Goal: Task Accomplishment & Management: Use online tool/utility

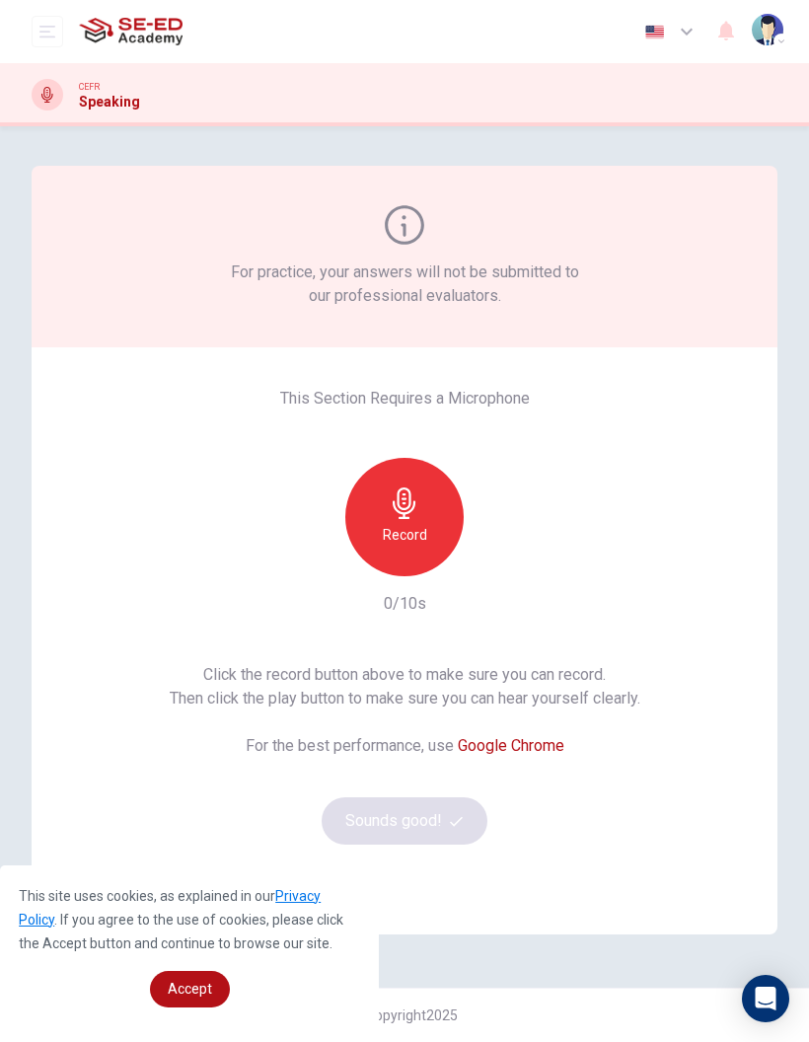
click at [420, 515] on div "Record" at bounding box center [404, 517] width 118 height 118
click at [463, 822] on icon "button" at bounding box center [456, 821] width 13 height 13
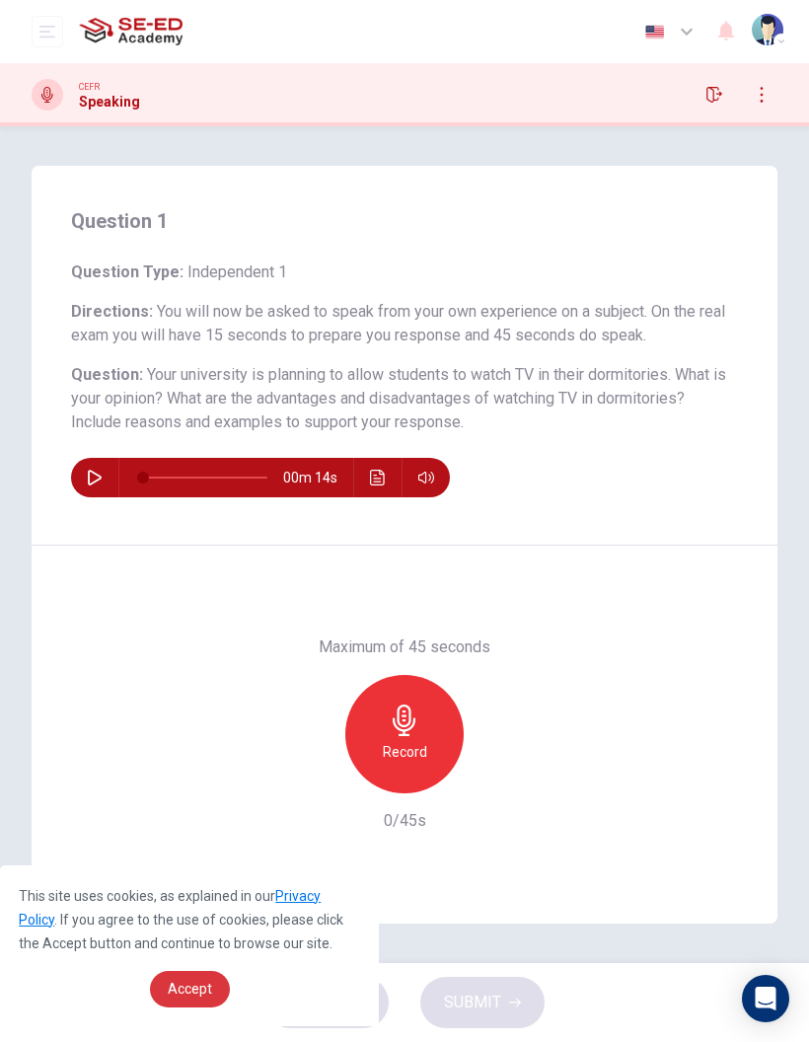
click at [189, 984] on span "Accept" at bounding box center [190, 989] width 44 height 16
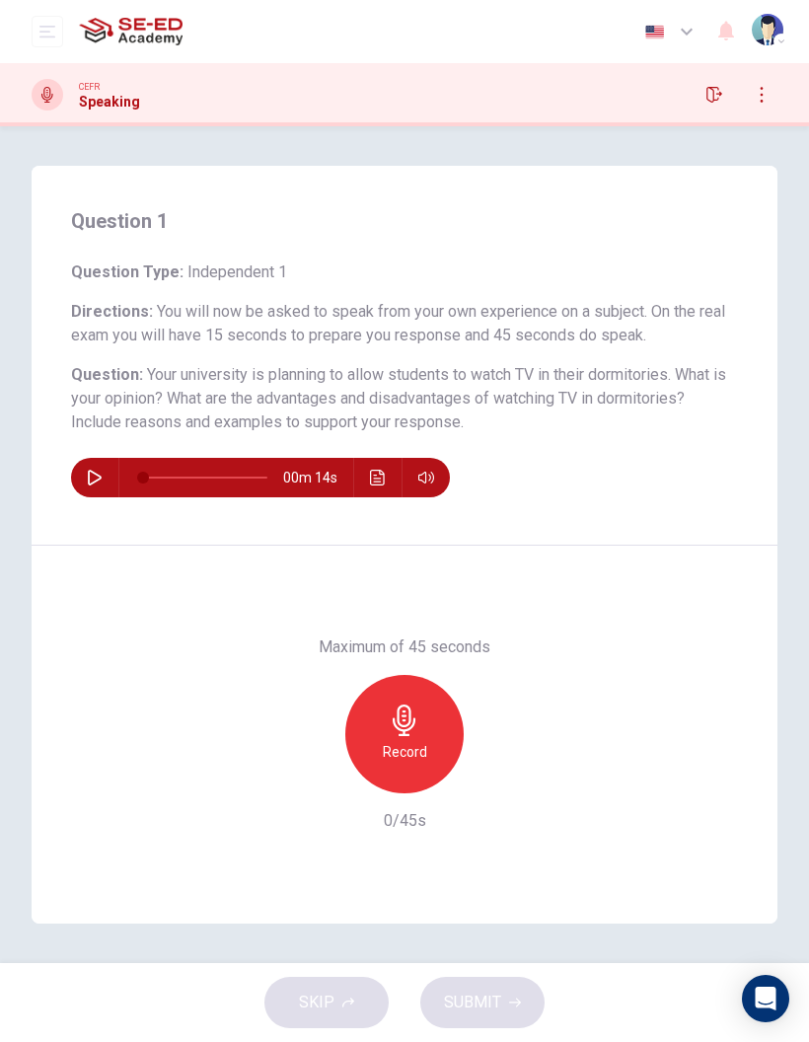
click at [421, 721] on div "Record" at bounding box center [404, 734] width 118 height 118
click at [472, 986] on button "SUBMIT" at bounding box center [482, 1002] width 124 height 51
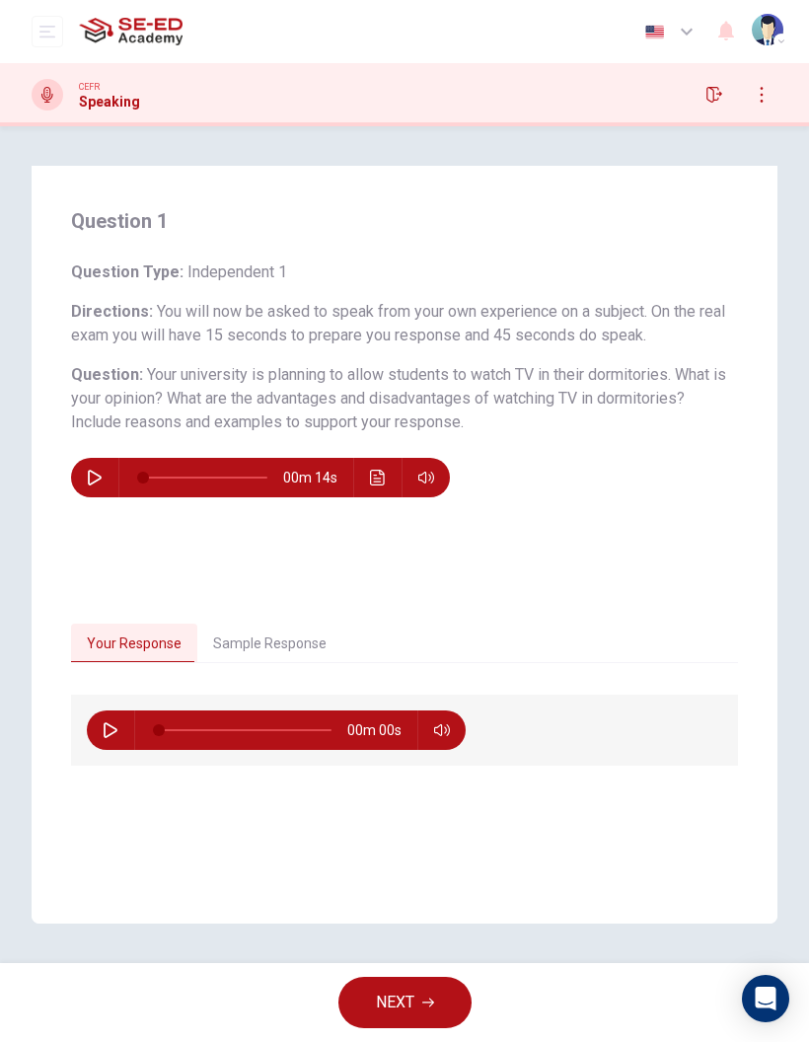
click at [301, 642] on button "Sample Response" at bounding box center [269, 644] width 145 height 41
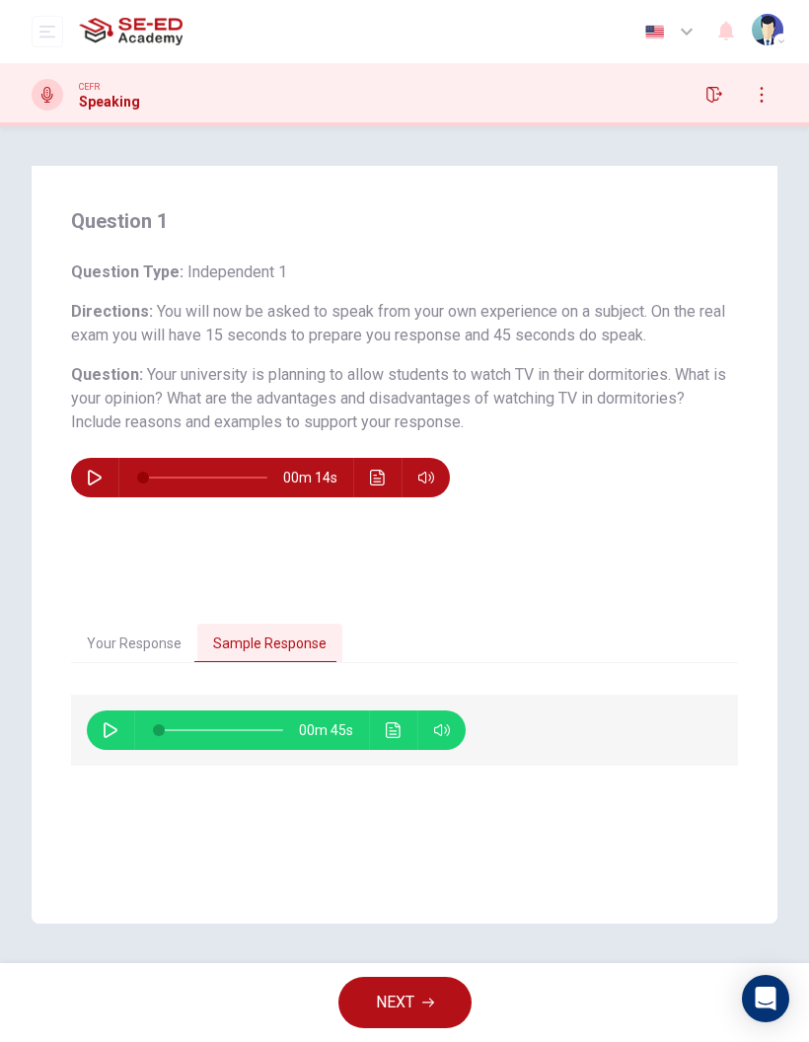
click at [385, 730] on button "Click to see the audio transcription" at bounding box center [394, 730] width 32 height 39
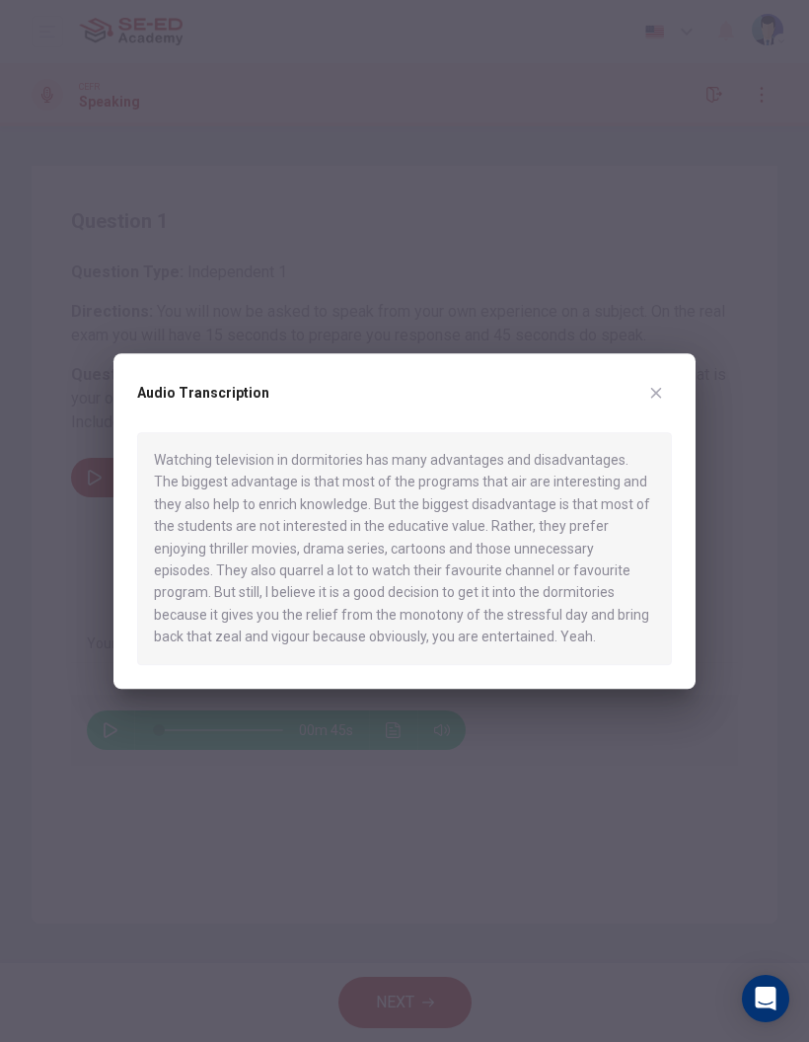
click at [646, 399] on button "button" at bounding box center [657, 393] width 32 height 32
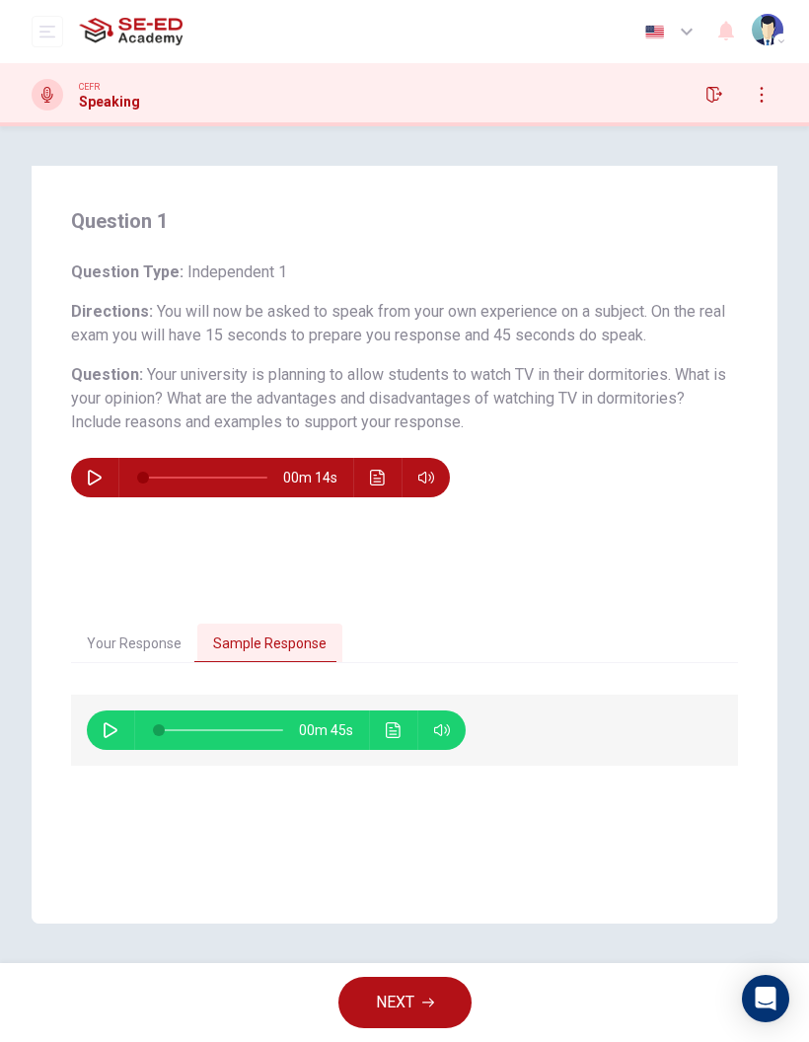
click at [447, 997] on button "NEXT" at bounding box center [405, 1002] width 133 height 51
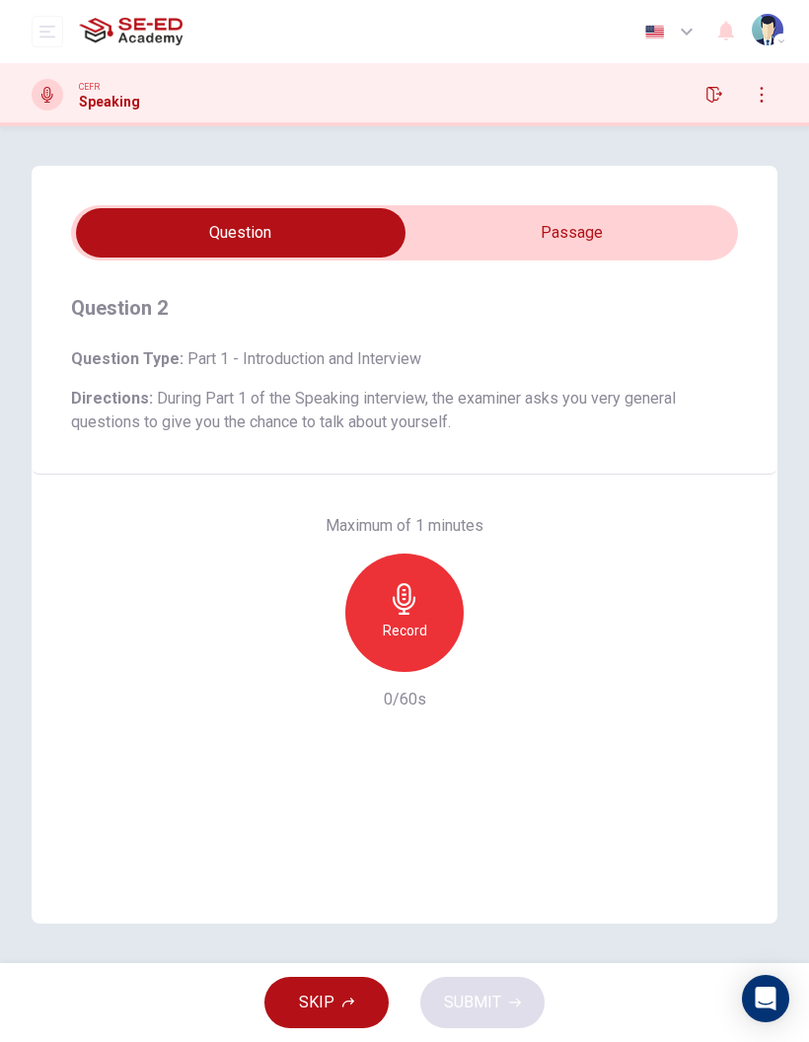
click at [415, 617] on div "Record" at bounding box center [404, 613] width 118 height 118
click at [495, 1001] on span "SUBMIT" at bounding box center [472, 1003] width 57 height 28
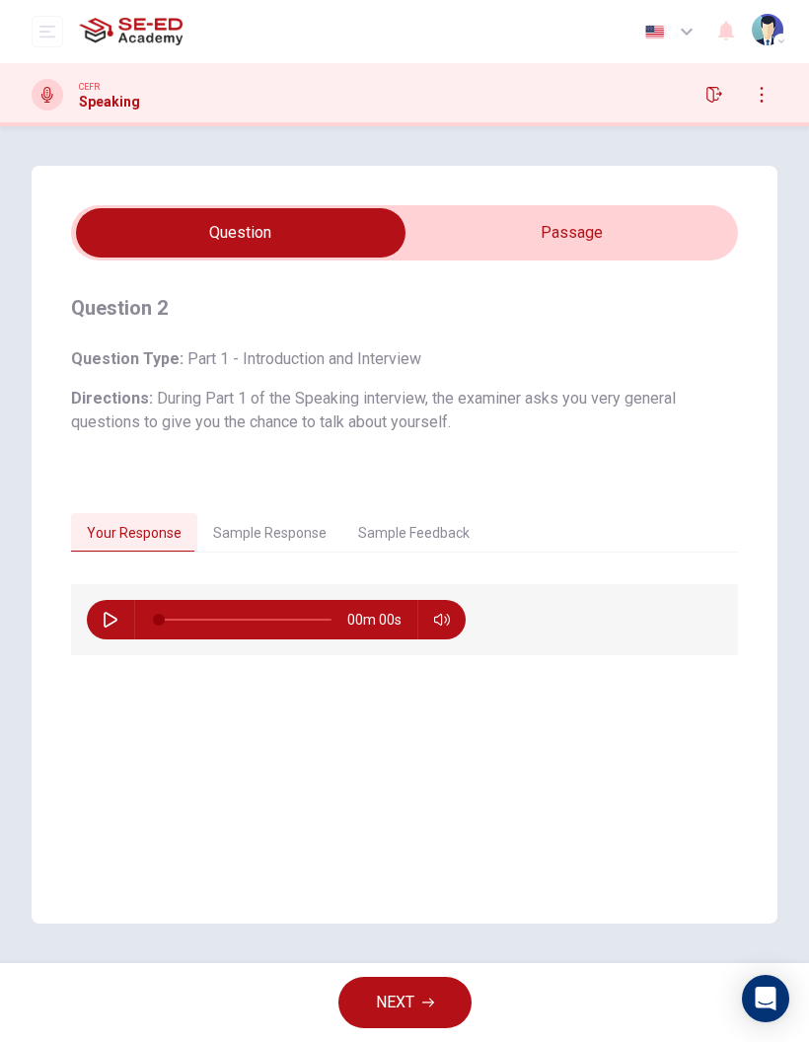
click at [639, 223] on input "checkbox" at bounding box center [240, 232] width 1001 height 49
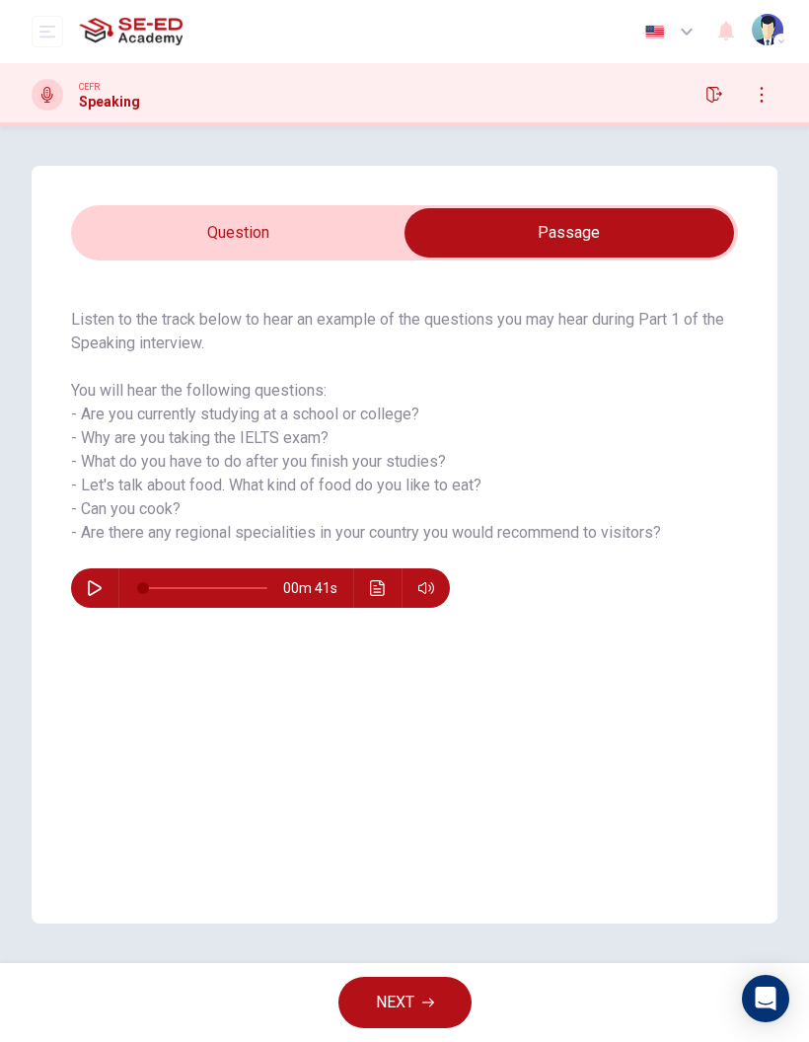
click at [358, 230] on input "checkbox" at bounding box center [569, 232] width 1001 height 49
checkbox input "false"
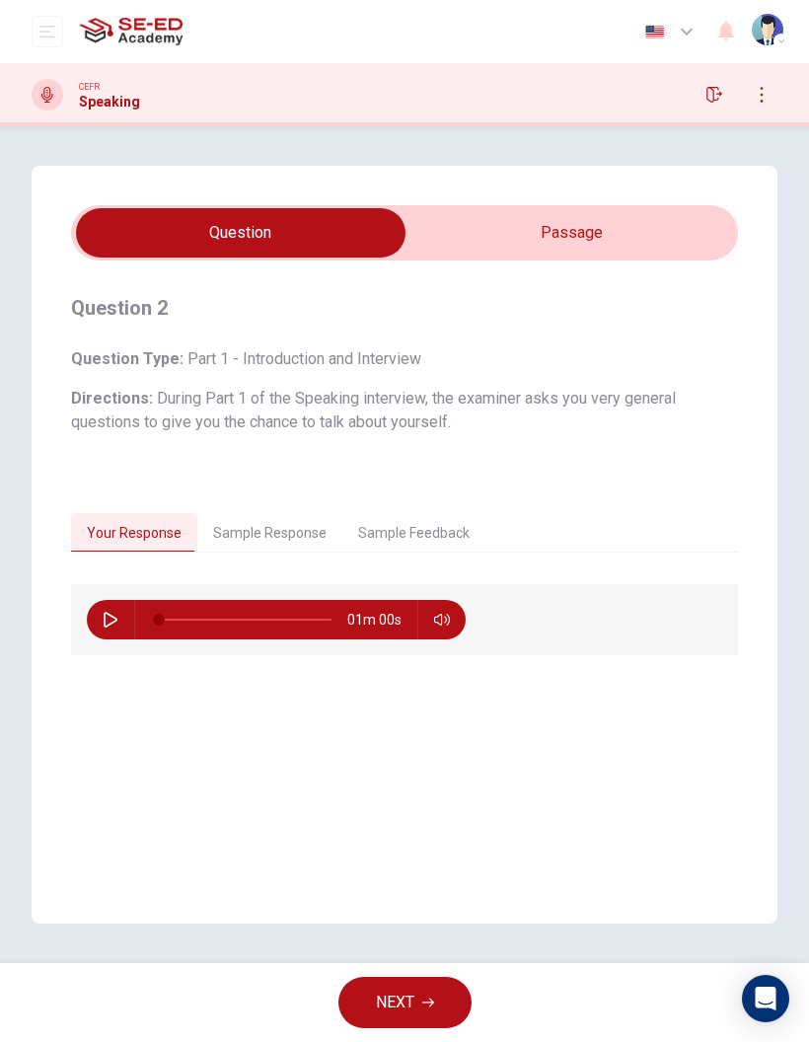
click at [429, 525] on button "Sample Feedback" at bounding box center [413, 533] width 143 height 41
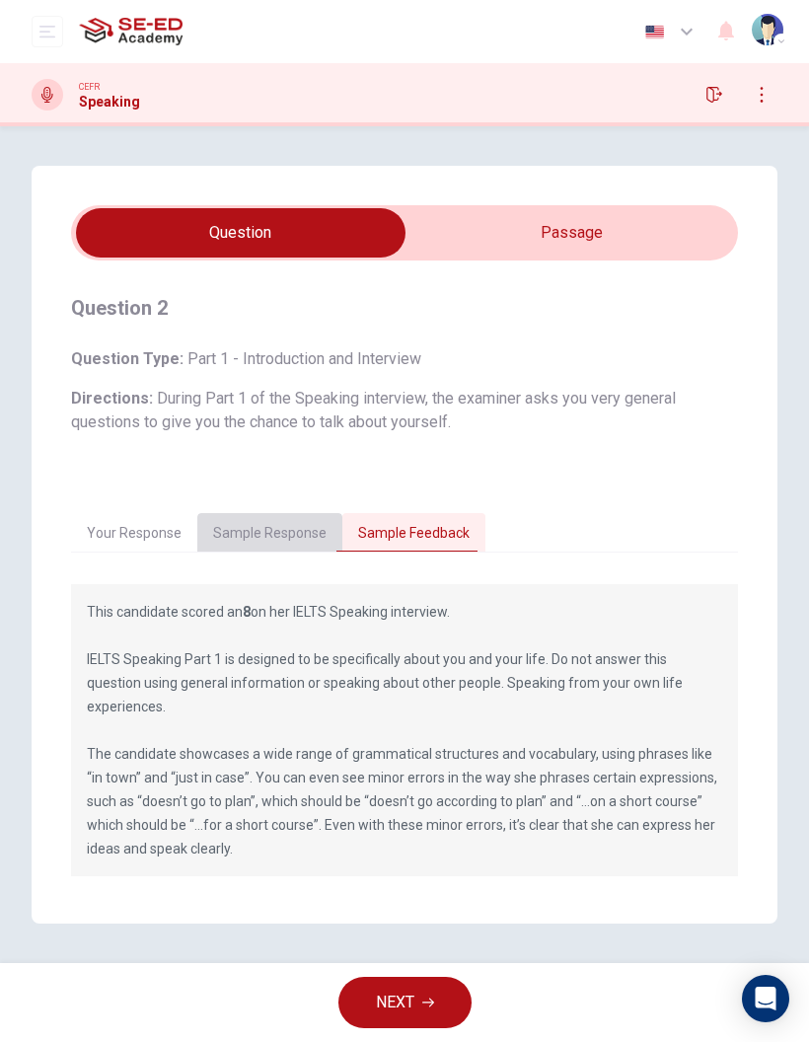
click at [315, 525] on button "Sample Response" at bounding box center [269, 533] width 145 height 41
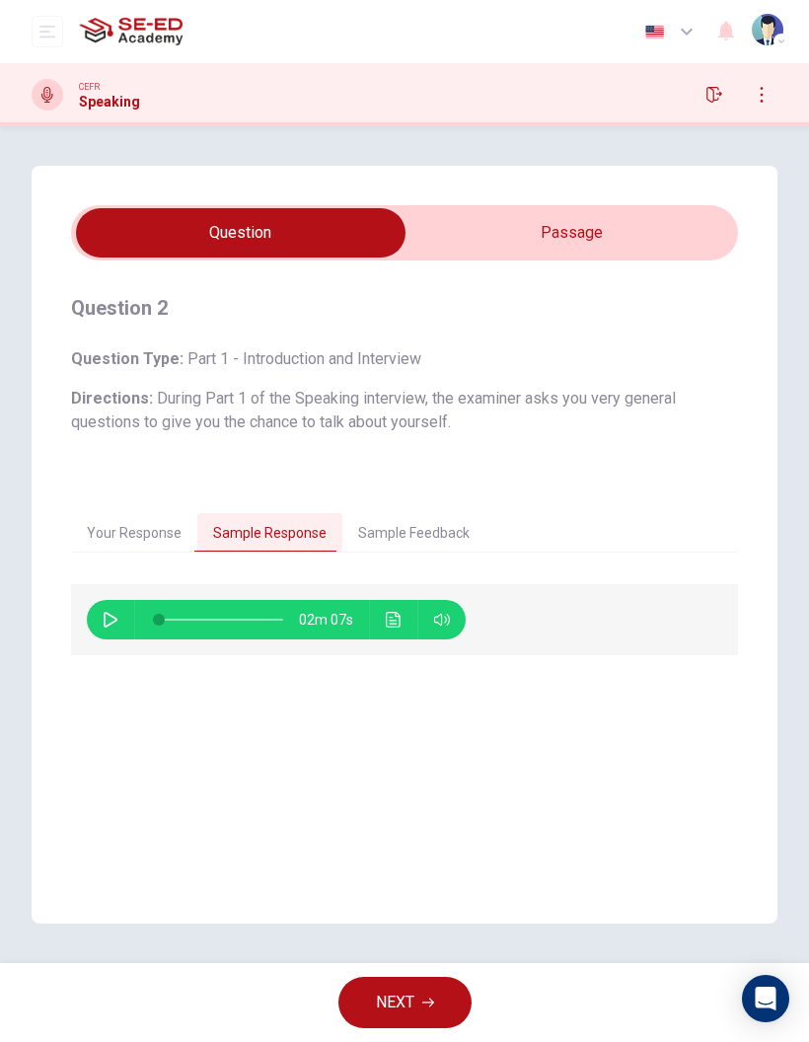
click at [401, 615] on icon "Click to see the audio transcription" at bounding box center [394, 620] width 16 height 16
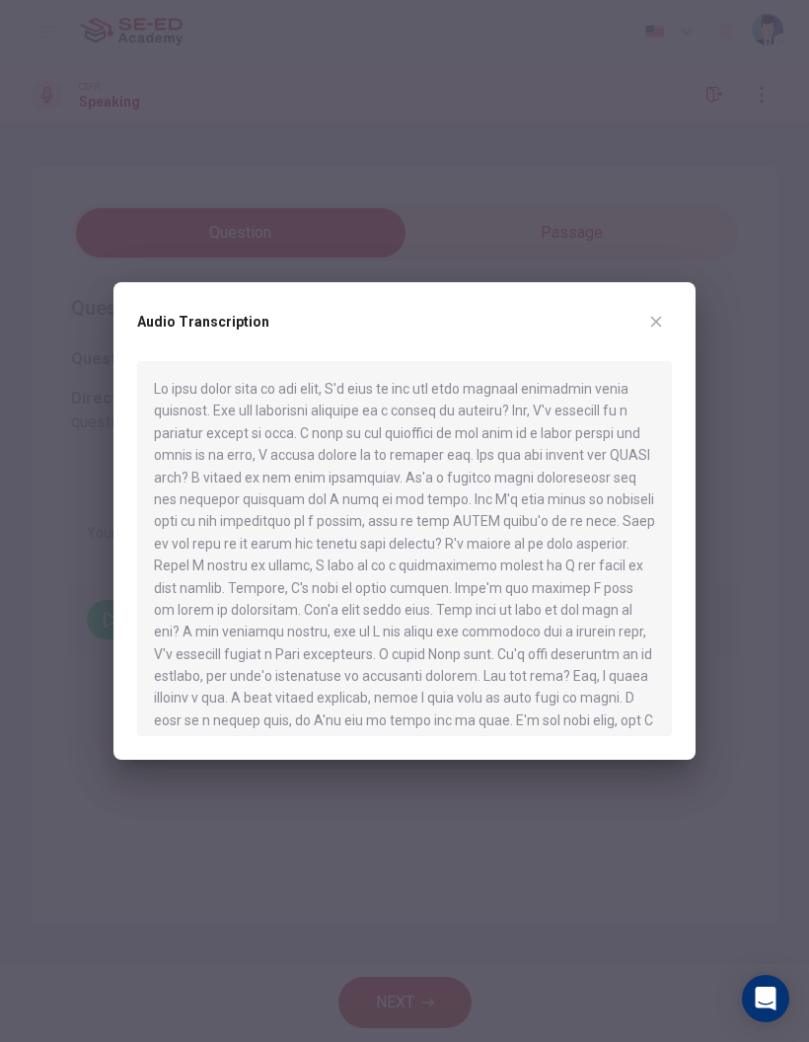
click at [661, 317] on icon "button" at bounding box center [656, 322] width 11 height 11
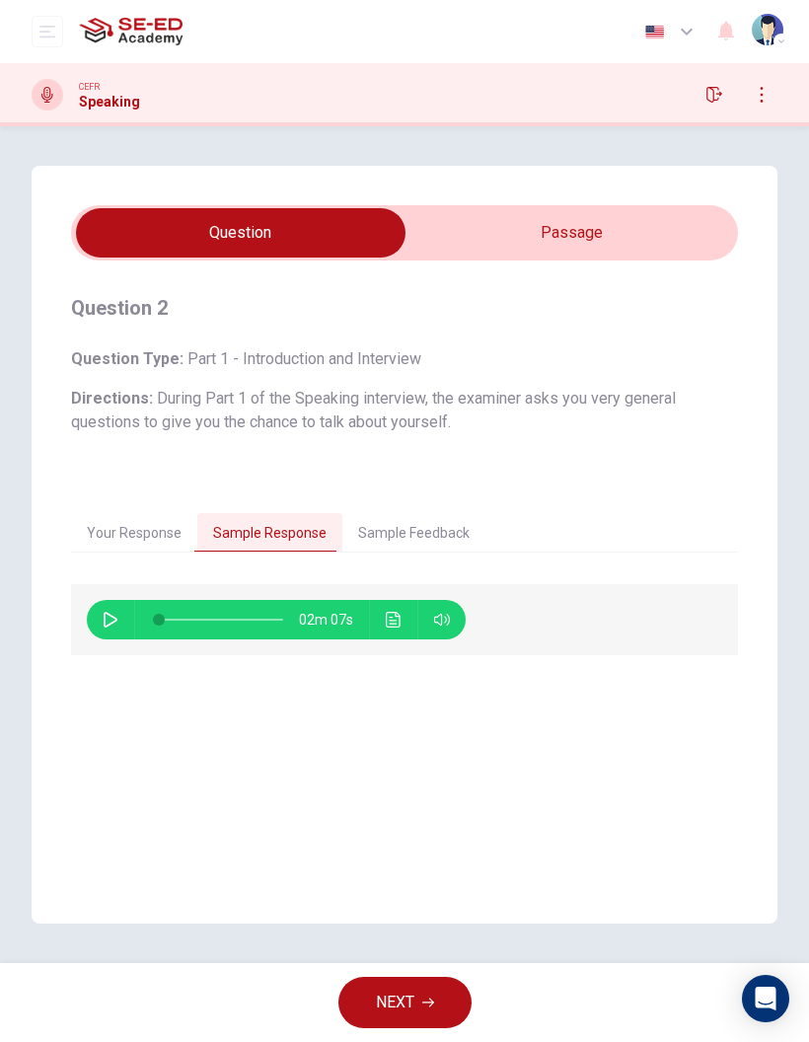
click at [114, 619] on icon "button" at bounding box center [111, 620] width 16 height 16
click at [396, 616] on icon "Click to see the audio transcription" at bounding box center [393, 620] width 15 height 16
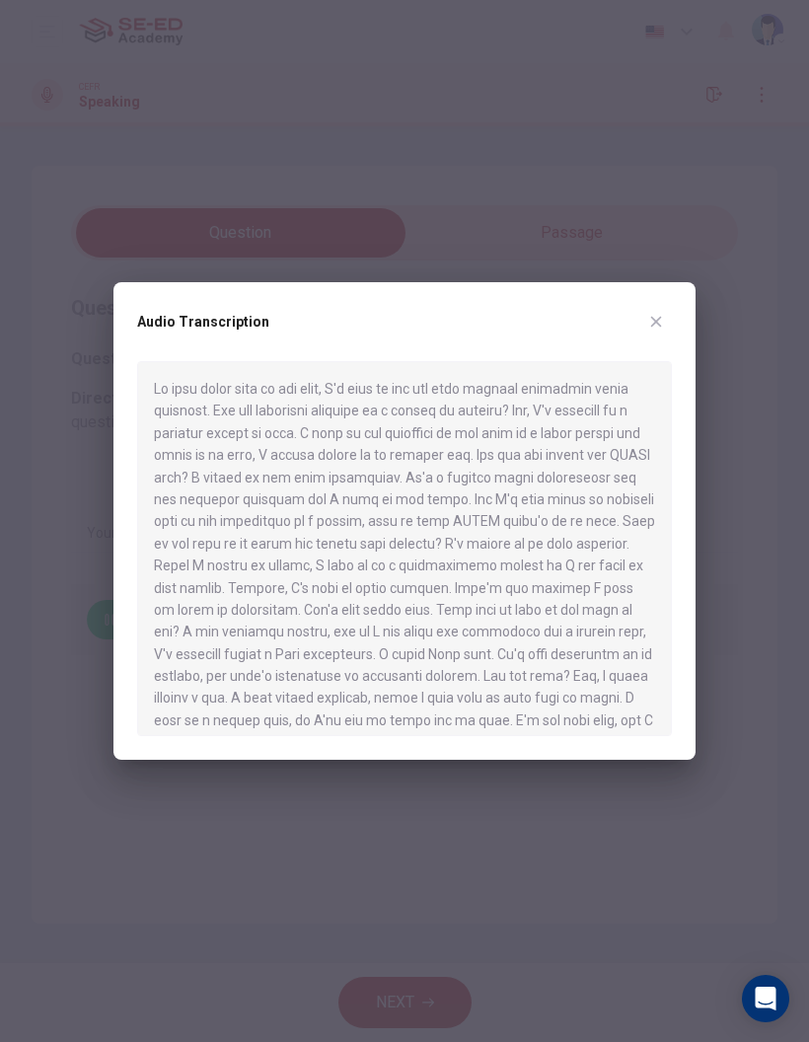
click at [667, 327] on button "button" at bounding box center [657, 322] width 32 height 32
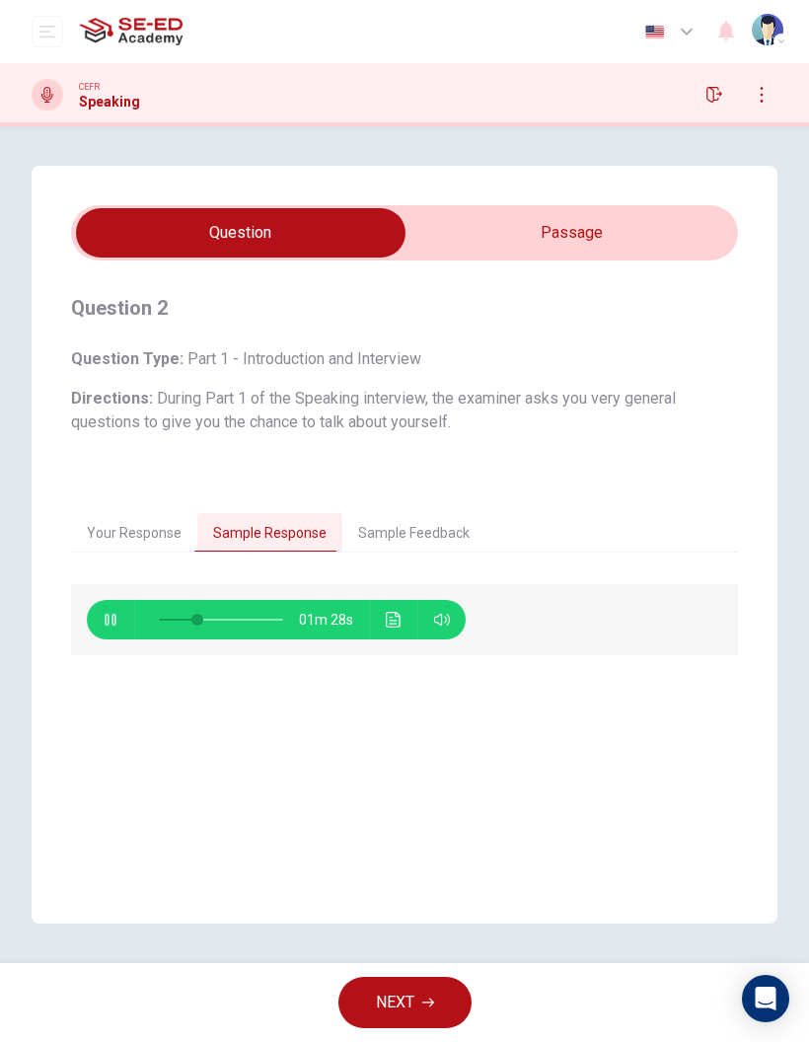
type input "31"
click at [462, 535] on button "Sample Feedback" at bounding box center [413, 533] width 143 height 41
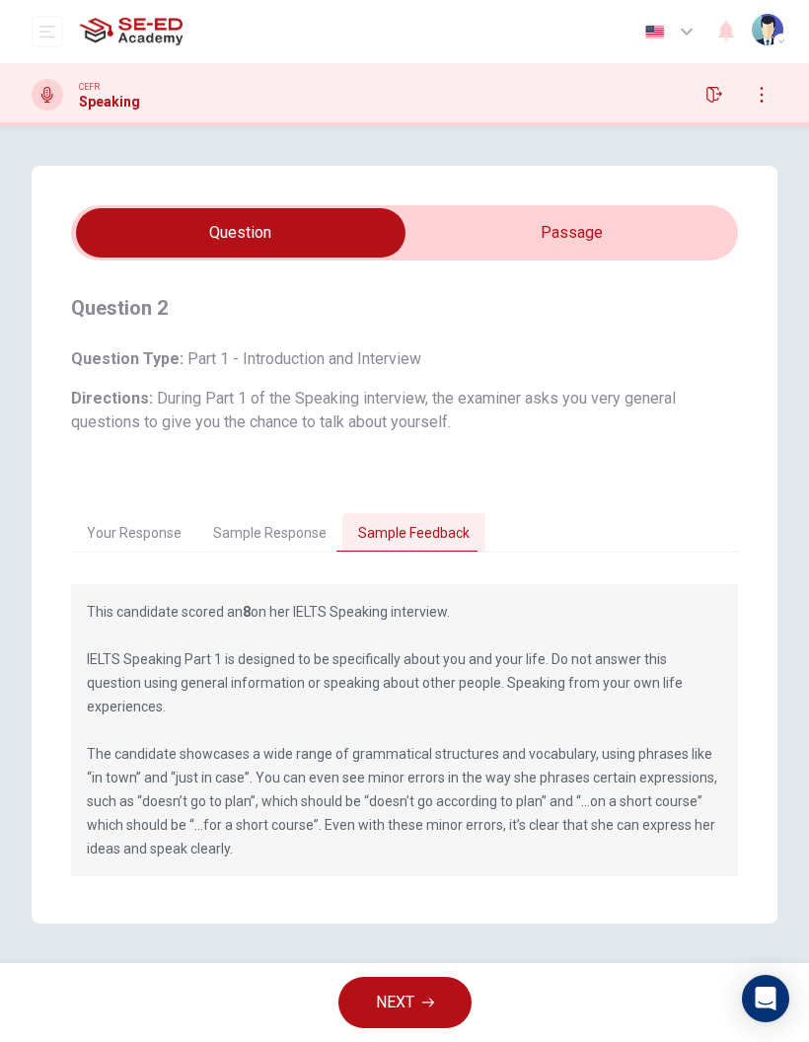
click at [170, 528] on button "Your Response" at bounding box center [134, 533] width 126 height 41
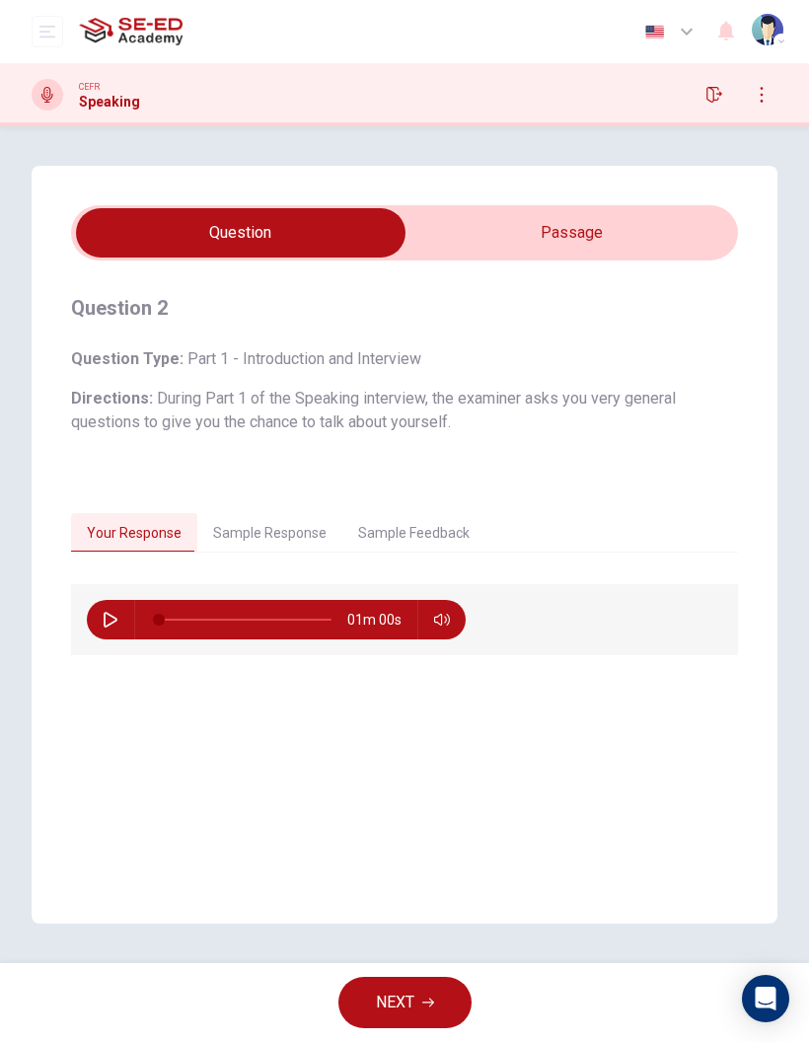
click at [383, 994] on span "NEXT" at bounding box center [395, 1003] width 38 height 28
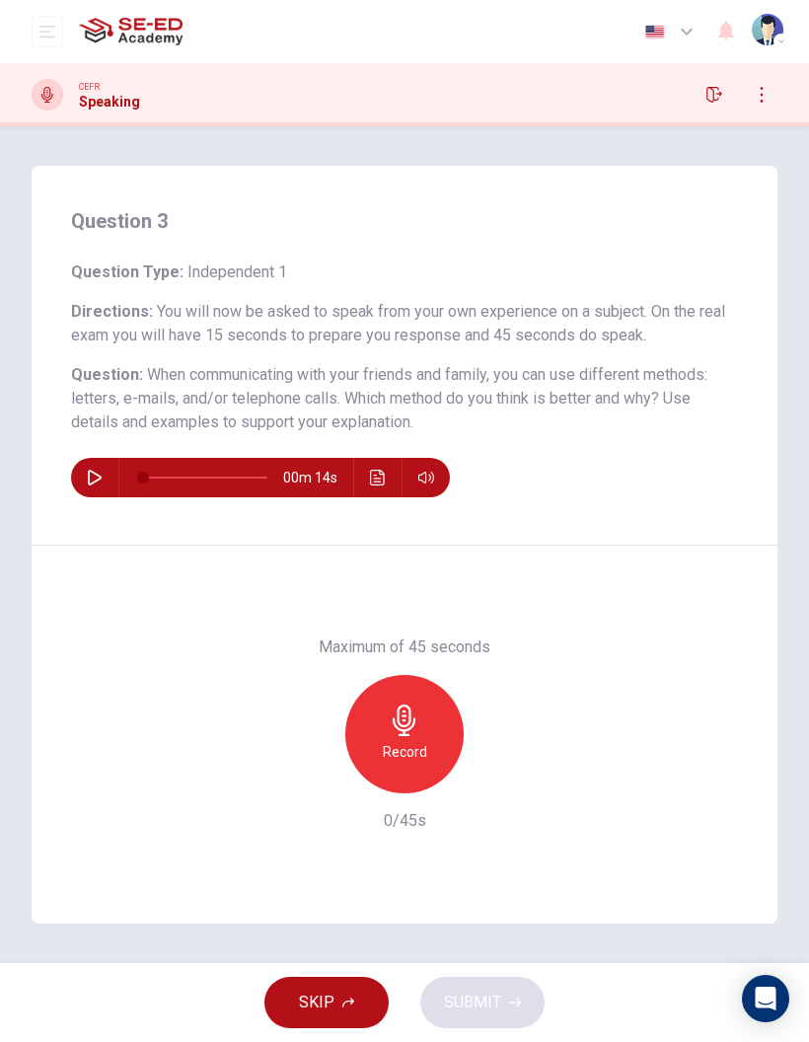
click at [406, 727] on icon "button" at bounding box center [404, 721] width 23 height 32
click at [493, 989] on span "SUBMIT" at bounding box center [472, 1003] width 57 height 28
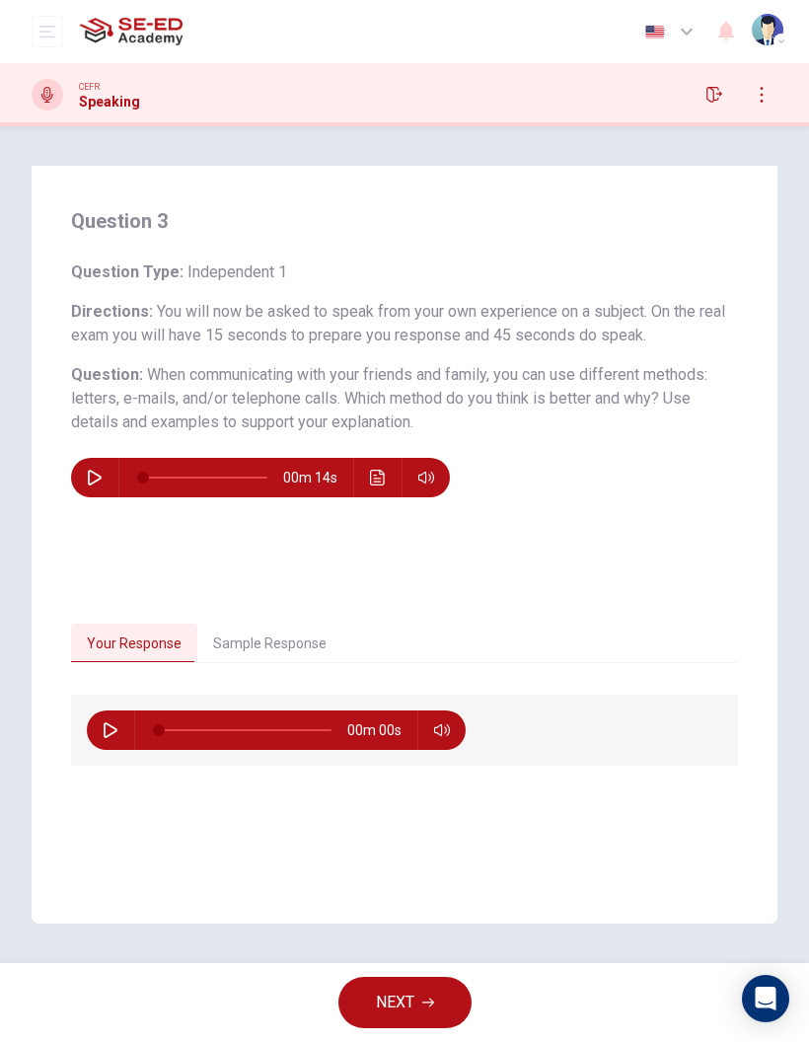
click at [313, 656] on button "Sample Response" at bounding box center [269, 644] width 145 height 41
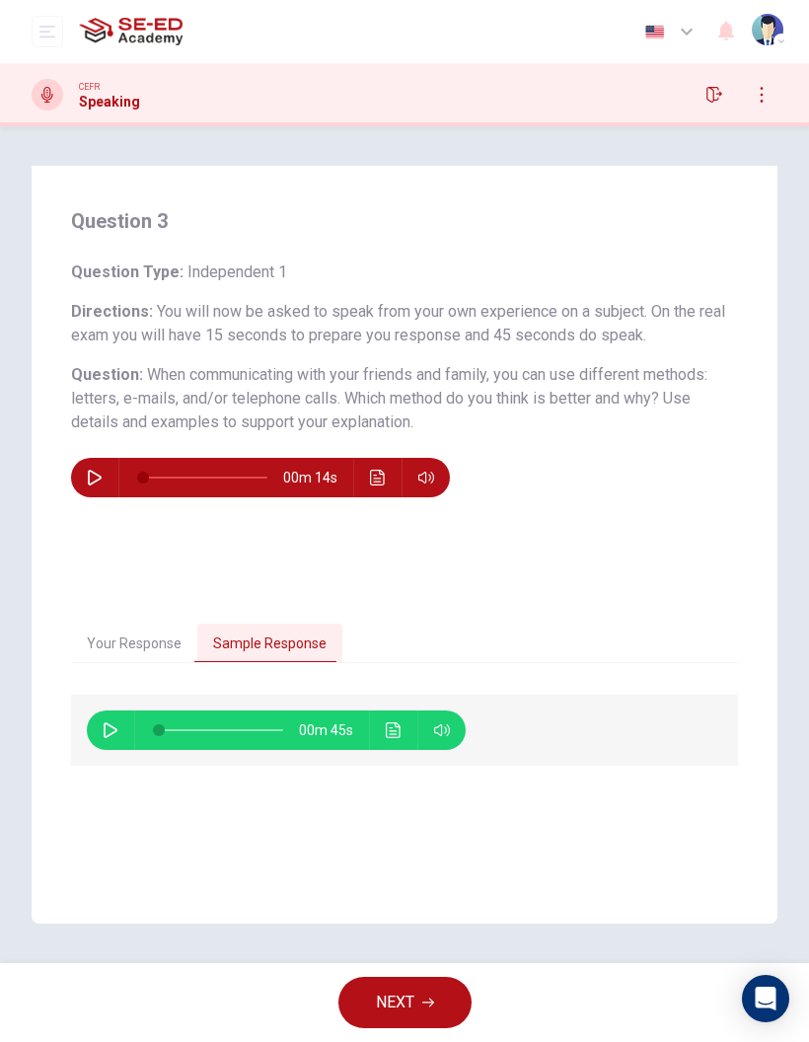
click at [399, 726] on icon "Click to see the audio transcription" at bounding box center [394, 730] width 16 height 16
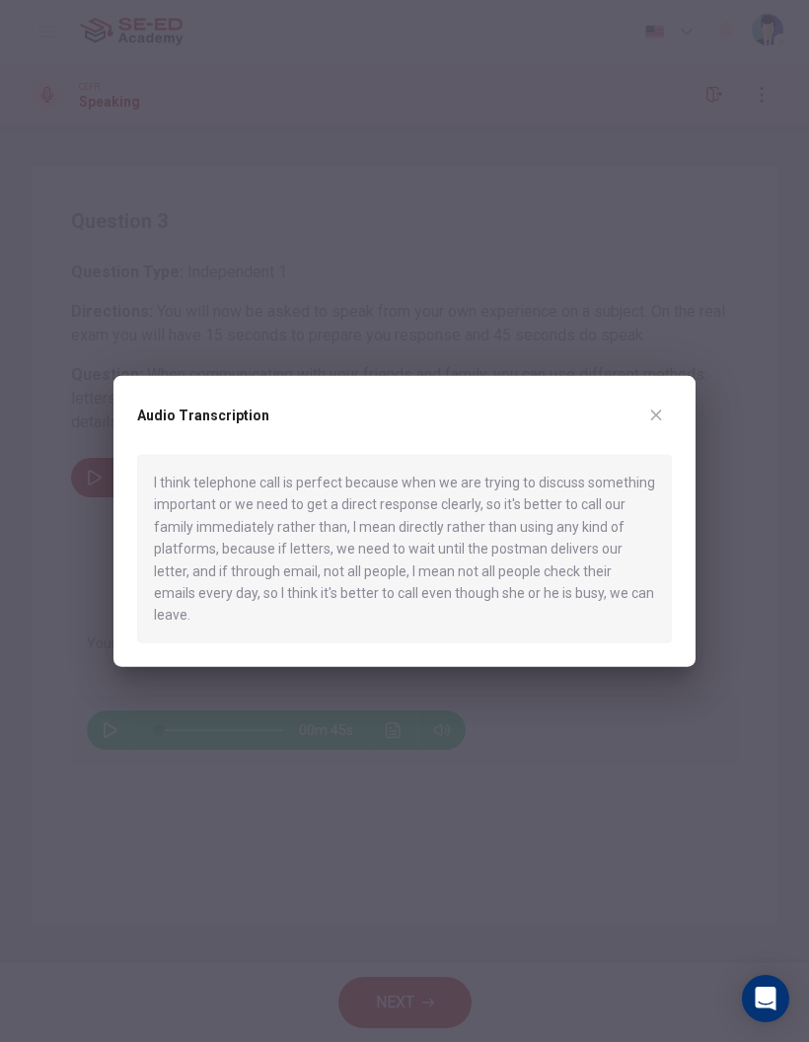
click at [667, 431] on button "button" at bounding box center [657, 416] width 32 height 32
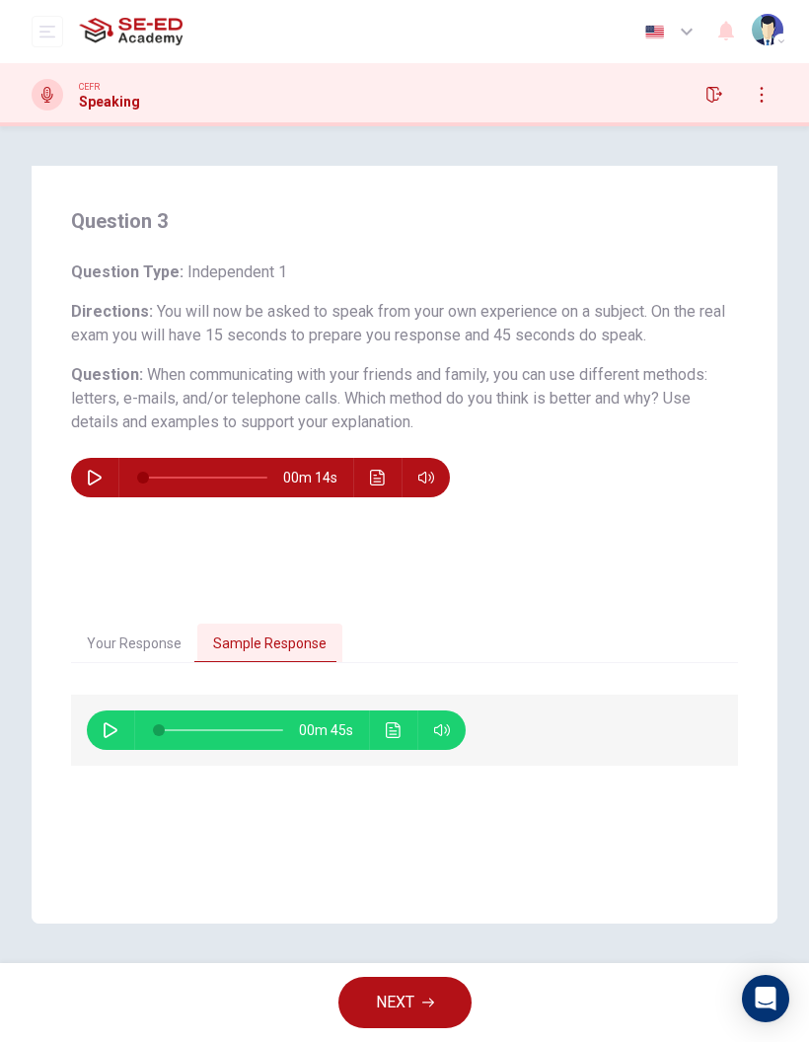
click at [112, 728] on icon "button" at bounding box center [111, 730] width 16 height 16
click at [400, 729] on icon "Click to see the audio transcription" at bounding box center [393, 730] width 15 height 16
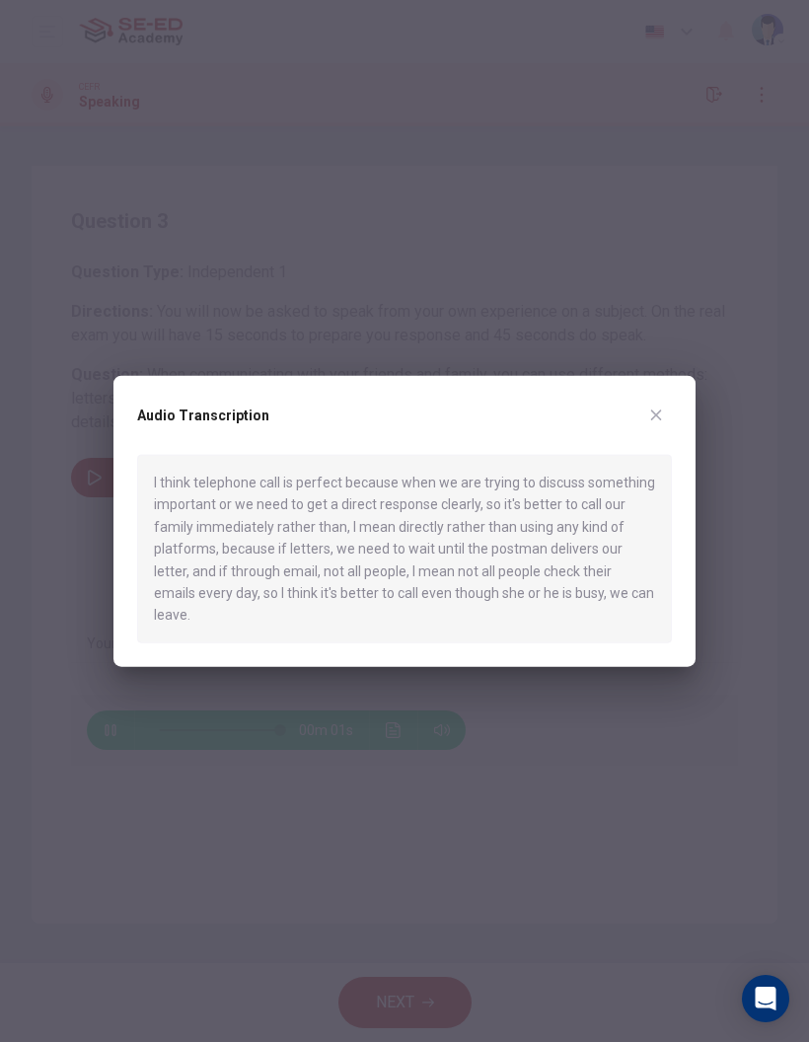
type input "0"
click at [665, 430] on button "button" at bounding box center [657, 416] width 32 height 32
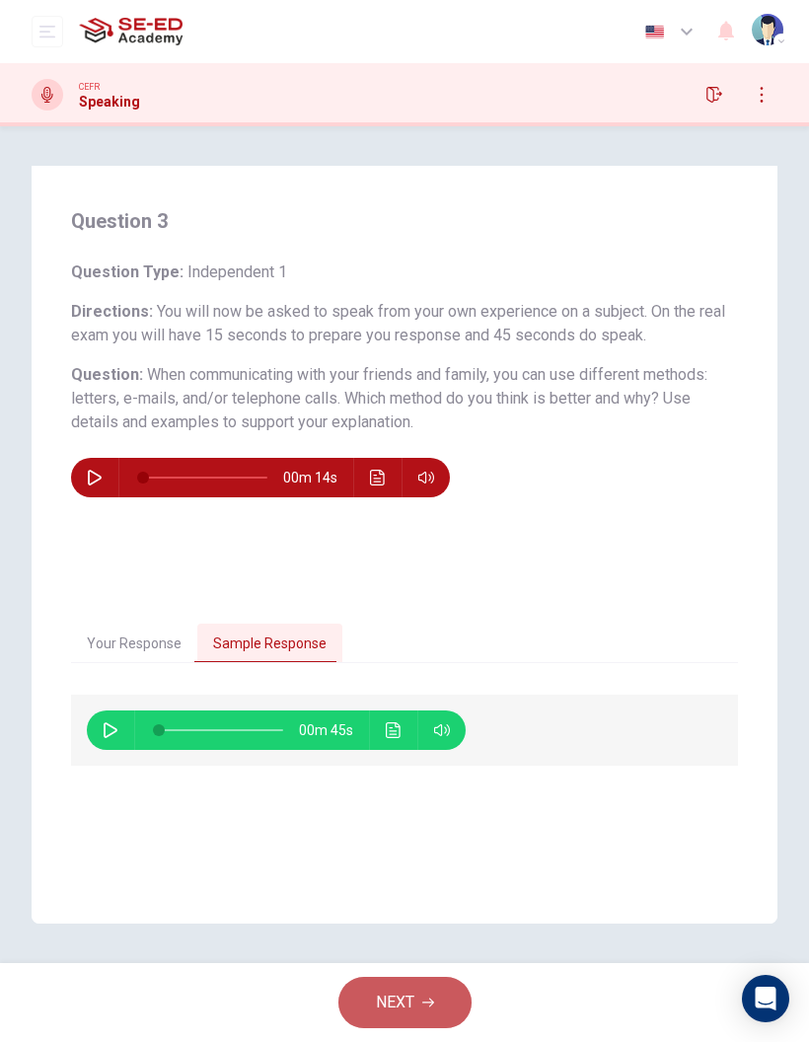
click at [411, 997] on span "NEXT" at bounding box center [395, 1003] width 38 height 28
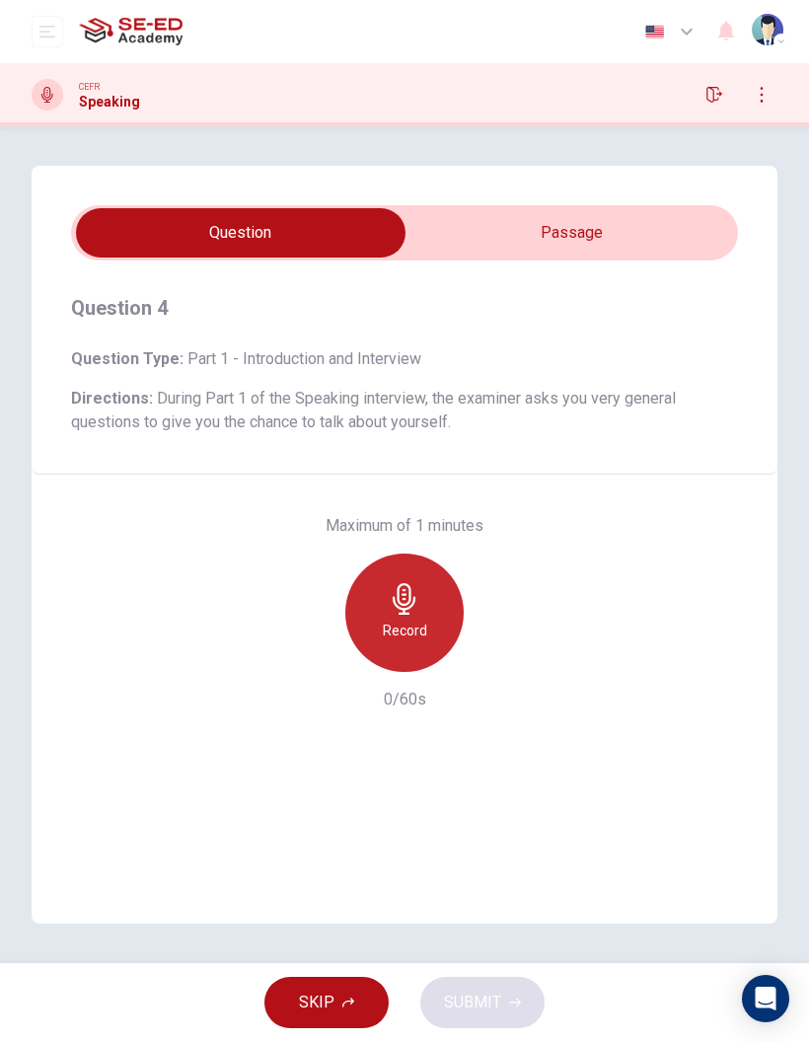
click at [422, 597] on div "Record" at bounding box center [404, 613] width 118 height 118
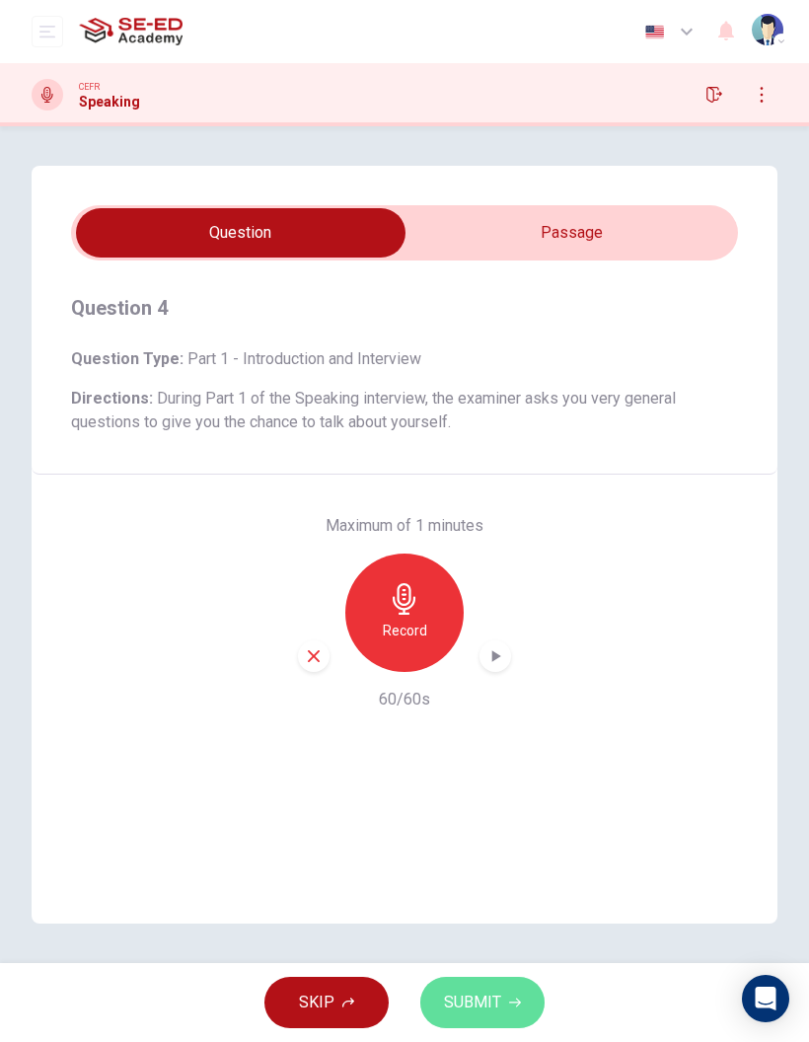
click at [504, 1003] on button "SUBMIT" at bounding box center [482, 1002] width 124 height 51
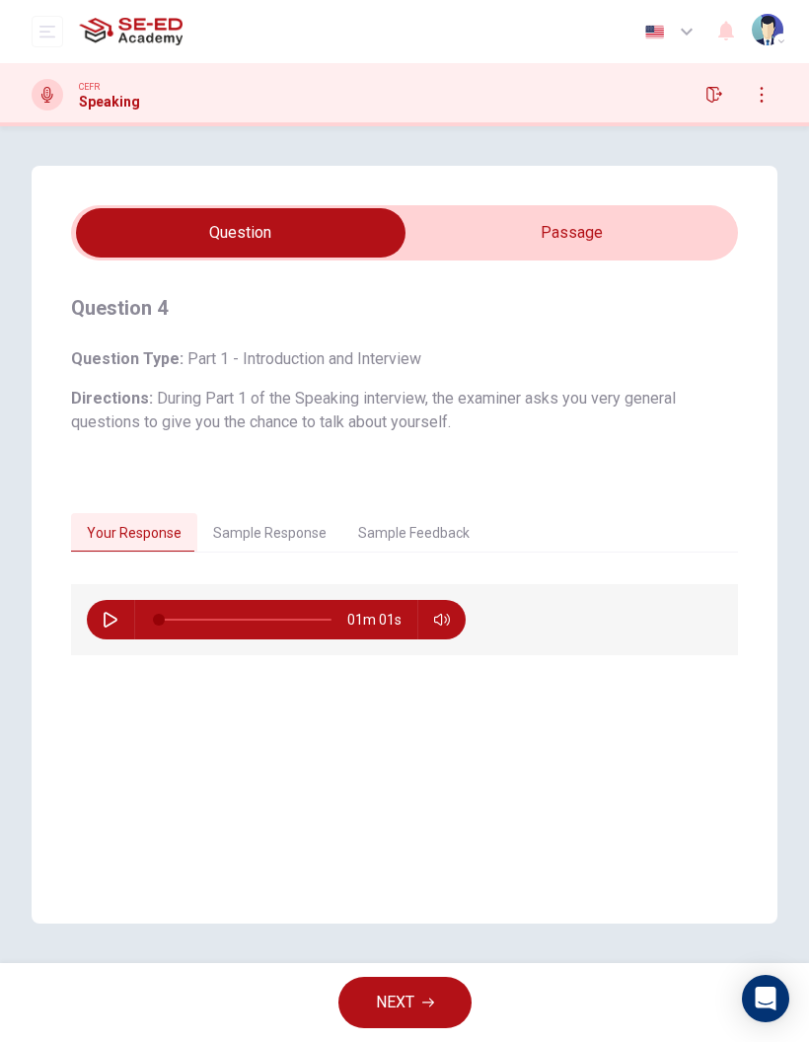
click at [301, 532] on button "Sample Response" at bounding box center [269, 533] width 145 height 41
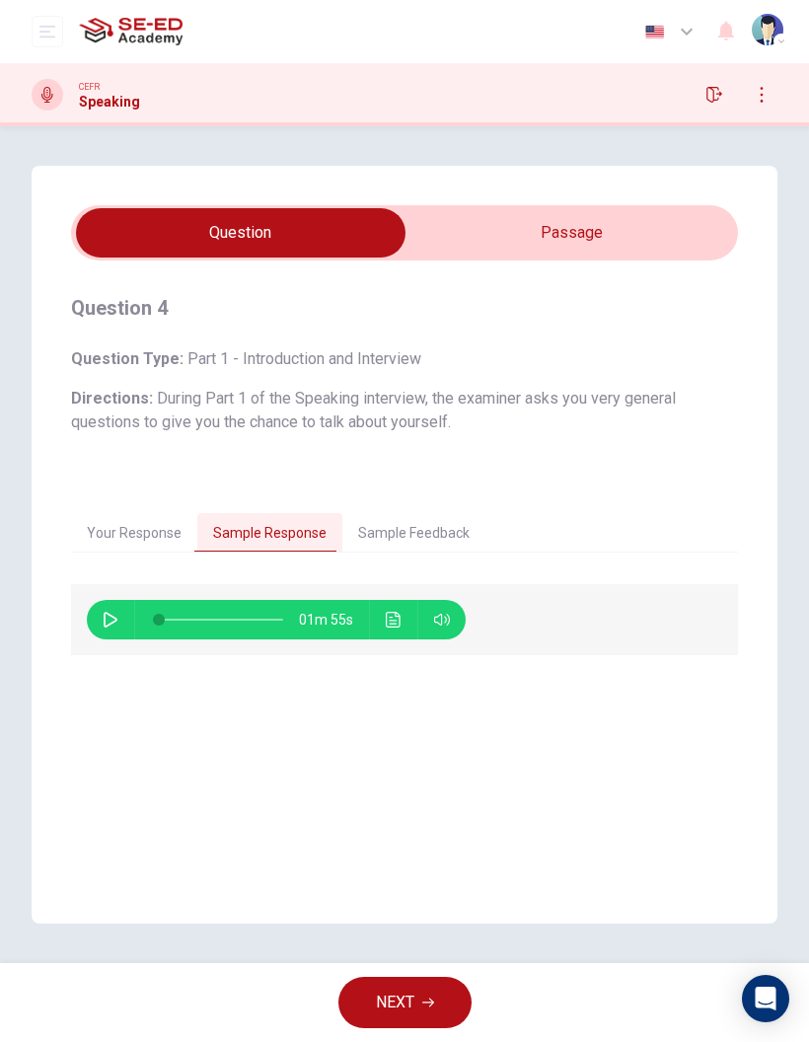
click at [108, 616] on icon "button" at bounding box center [111, 620] width 16 height 16
click at [393, 631] on button "Click to see the audio transcription" at bounding box center [394, 619] width 32 height 39
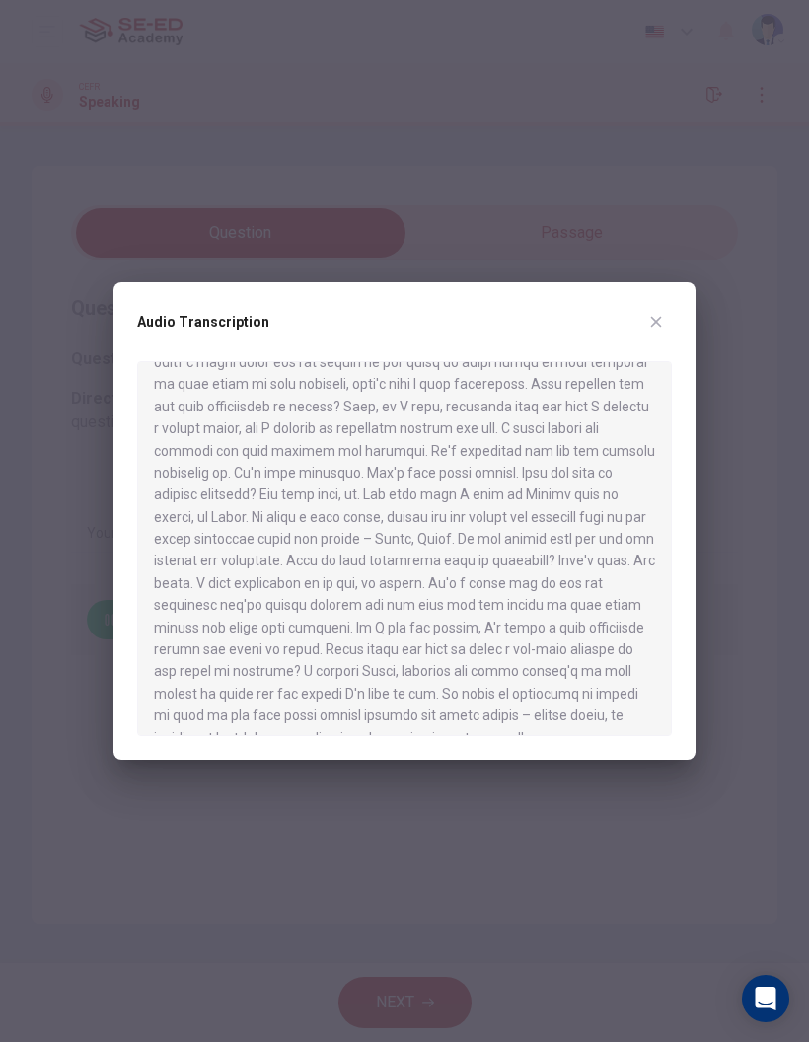
scroll to position [136, 0]
click at [662, 321] on icon "button" at bounding box center [656, 322] width 16 height 16
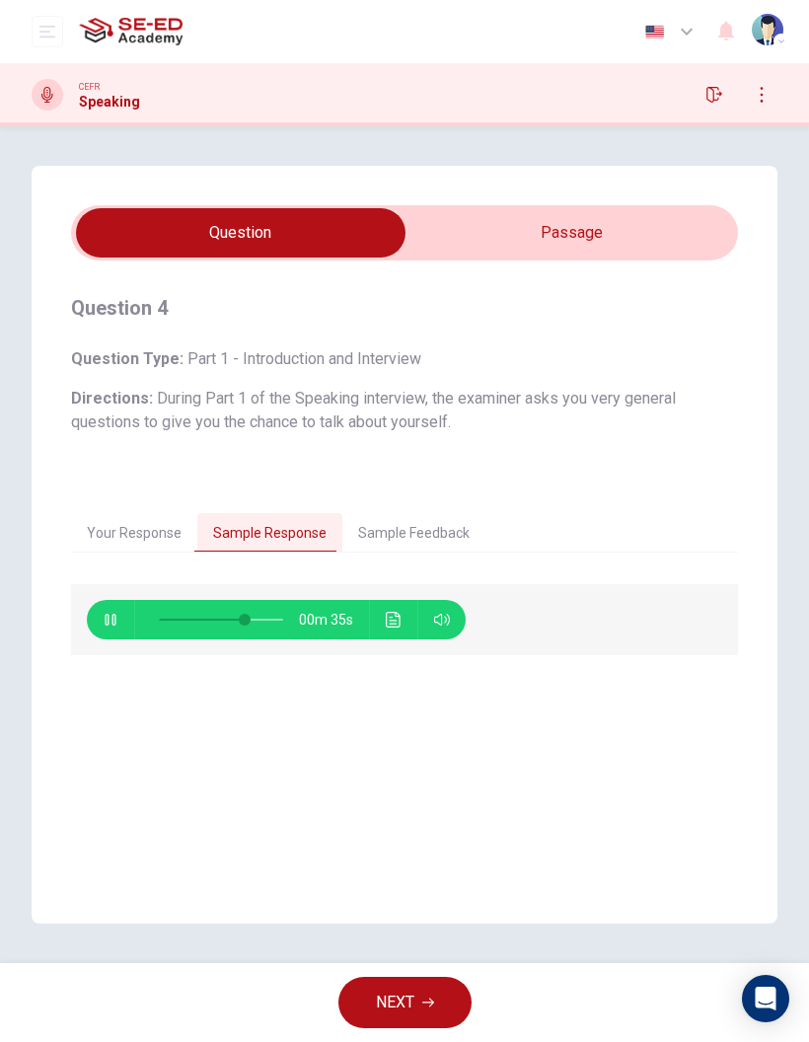
click at [112, 616] on icon "button" at bounding box center [111, 620] width 16 height 16
type input "69"
click at [431, 1003] on icon "button" at bounding box center [428, 1003] width 12 height 9
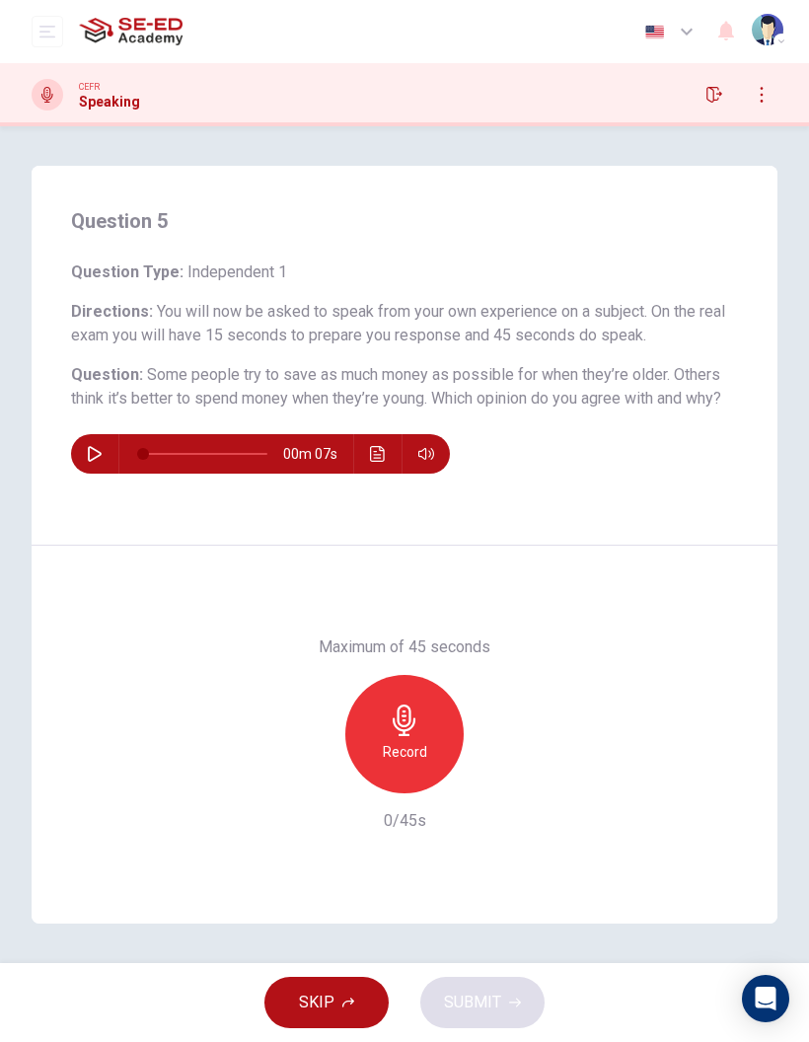
click at [392, 726] on icon "button" at bounding box center [405, 721] width 32 height 32
click at [500, 998] on button "SUBMIT" at bounding box center [482, 1002] width 124 height 51
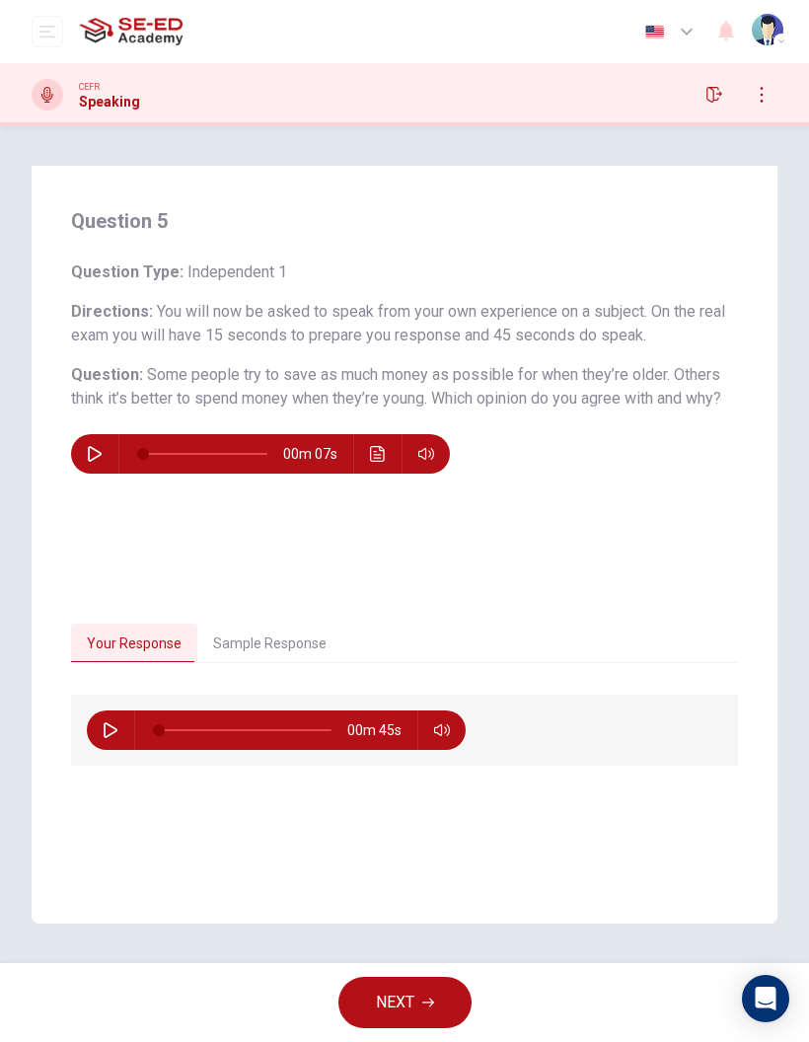
click at [280, 646] on button "Sample Response" at bounding box center [269, 644] width 145 height 41
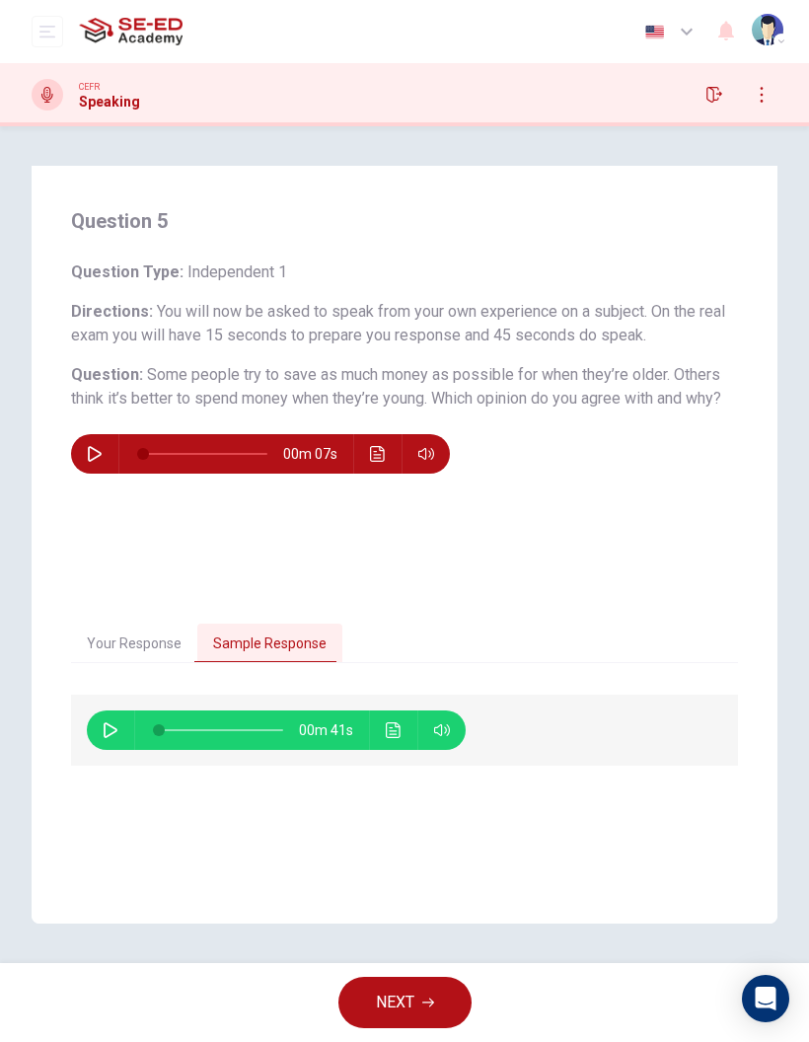
click at [115, 732] on icon "button" at bounding box center [111, 730] width 14 height 16
click at [392, 727] on icon "Click to see the audio transcription" at bounding box center [393, 730] width 15 height 16
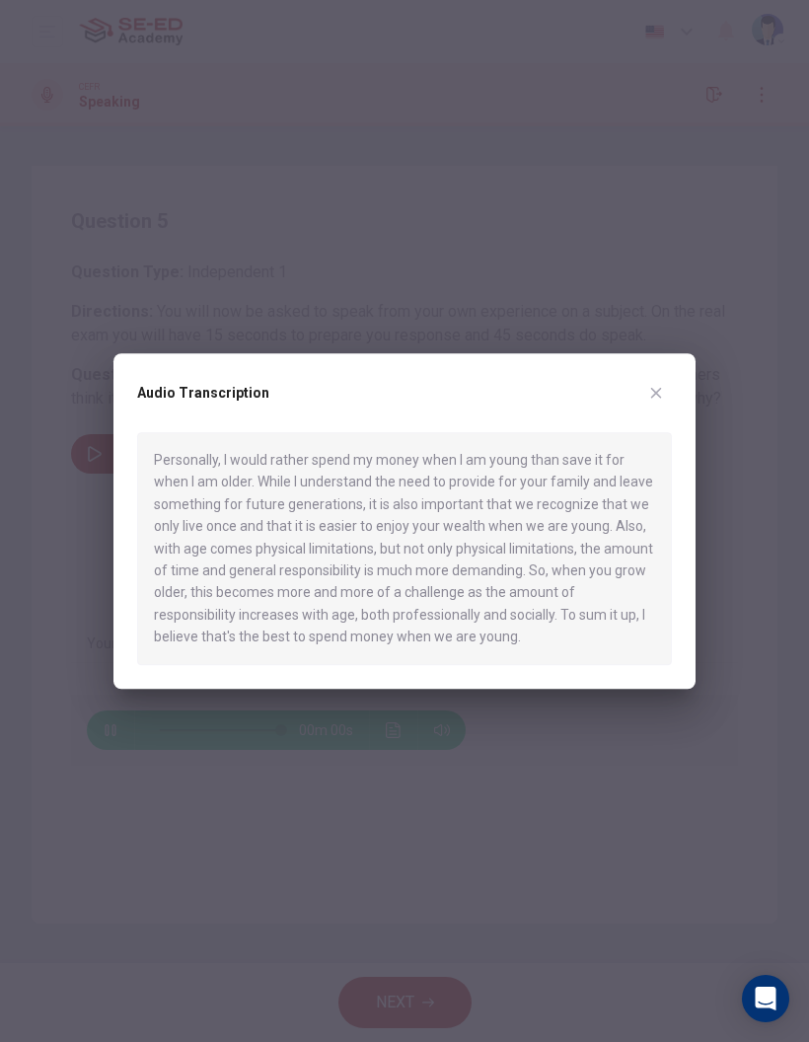
type input "0"
click at [671, 400] on button "button" at bounding box center [657, 393] width 32 height 32
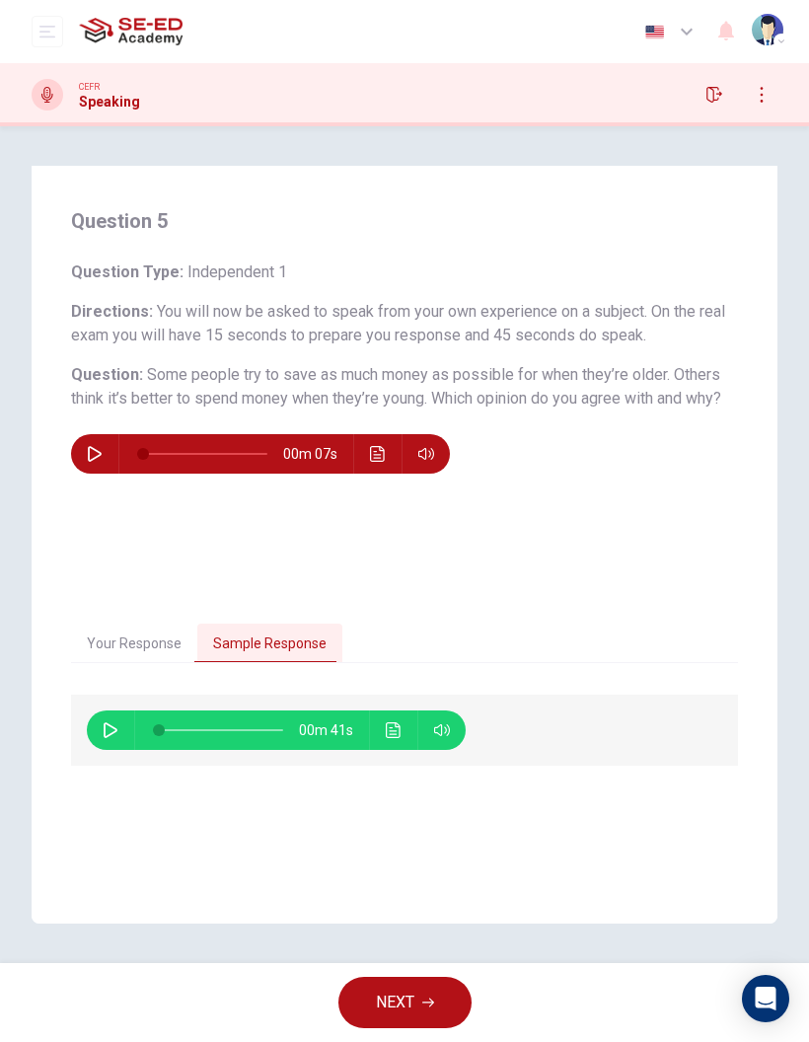
click at [440, 999] on button "NEXT" at bounding box center [405, 1002] width 133 height 51
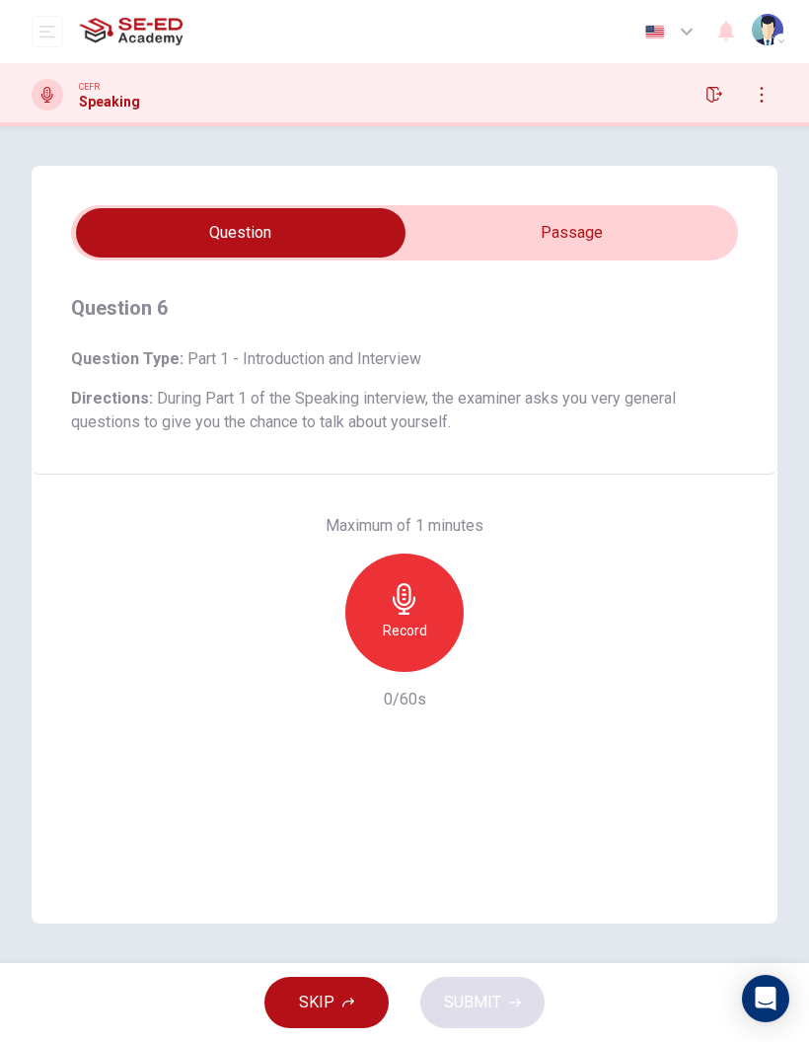
click at [417, 611] on icon "button" at bounding box center [405, 599] width 32 height 32
click at [506, 999] on button "SUBMIT" at bounding box center [482, 1002] width 124 height 51
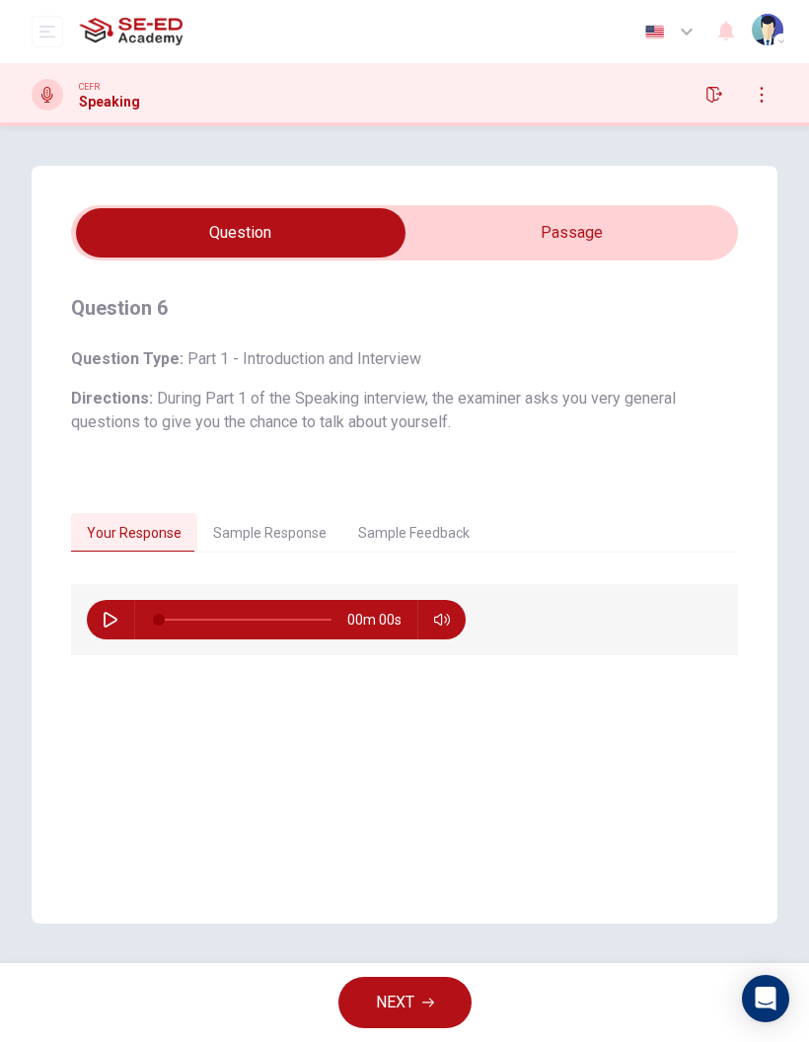
click at [297, 532] on button "Sample Response" at bounding box center [269, 533] width 145 height 41
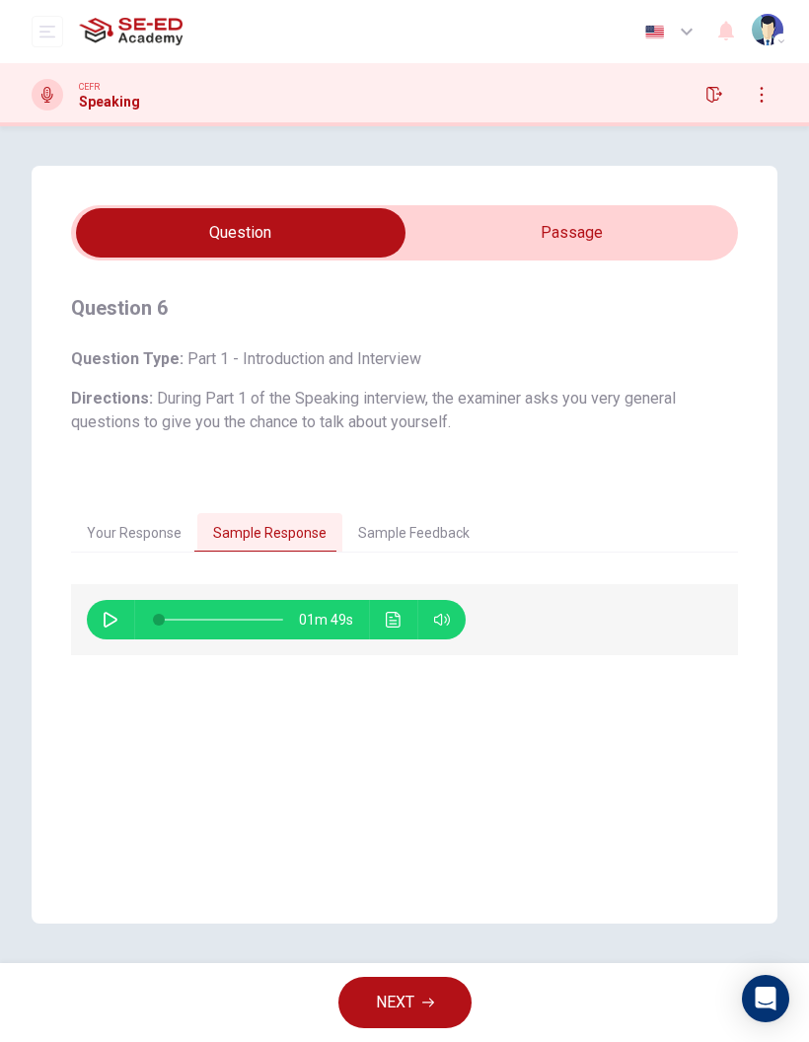
click at [400, 626] on icon "Click to see the audio transcription" at bounding box center [393, 620] width 15 height 16
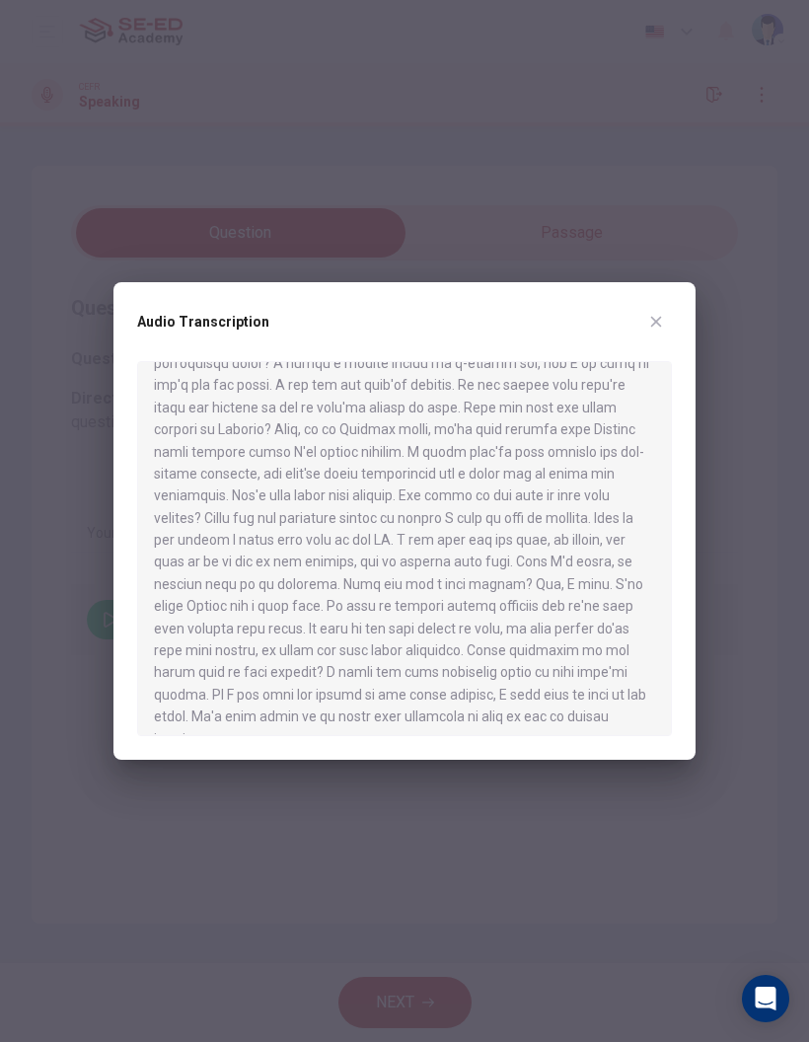
click at [652, 324] on icon "button" at bounding box center [656, 322] width 16 height 16
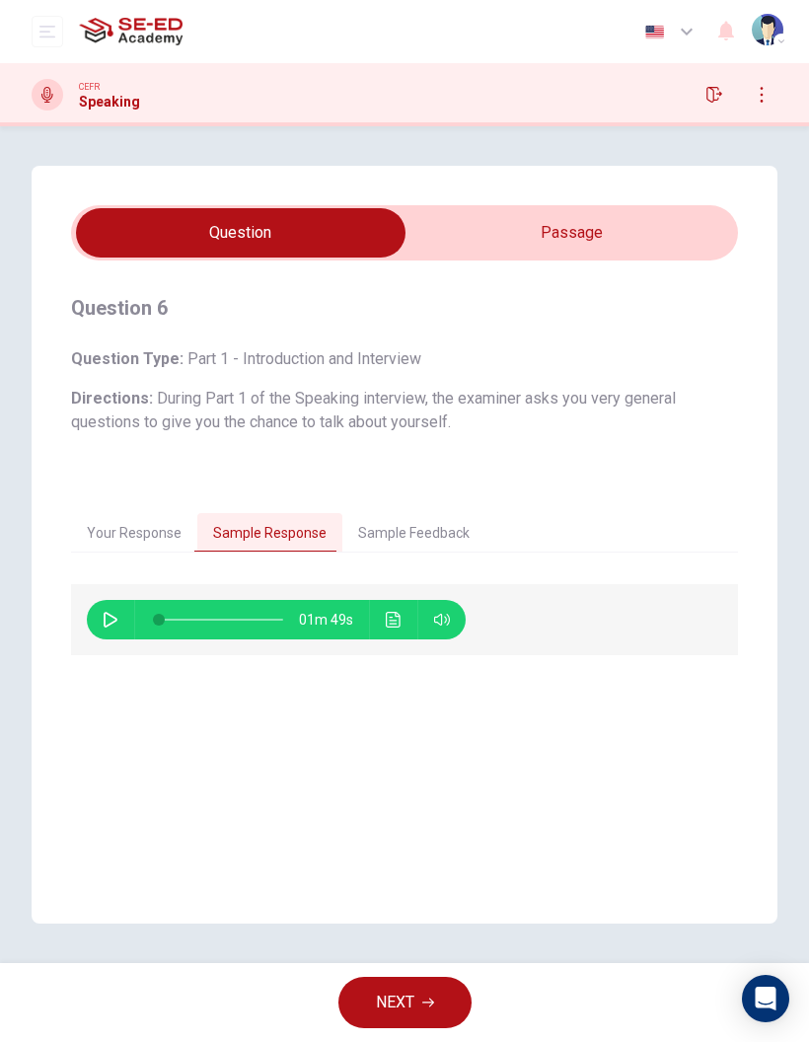
click at [422, 1005] on icon "button" at bounding box center [428, 1003] width 12 height 12
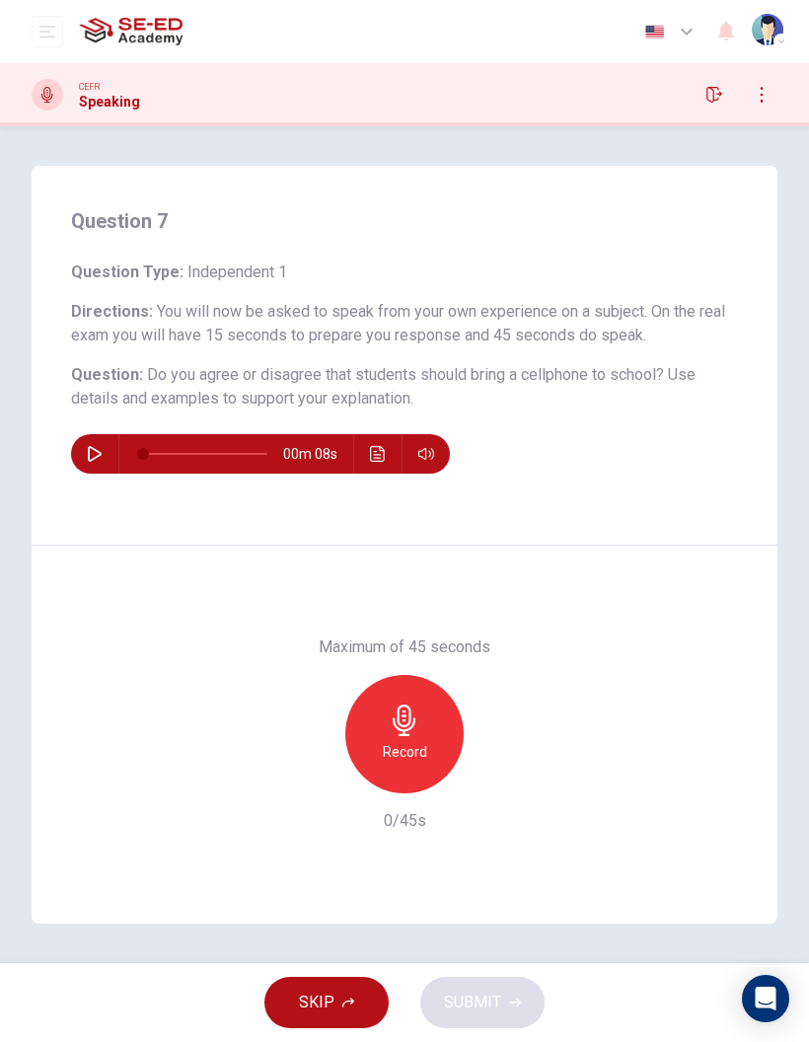
click at [408, 721] on icon "button" at bounding box center [405, 721] width 32 height 32
click at [511, 987] on button "SUBMIT" at bounding box center [482, 1002] width 124 height 51
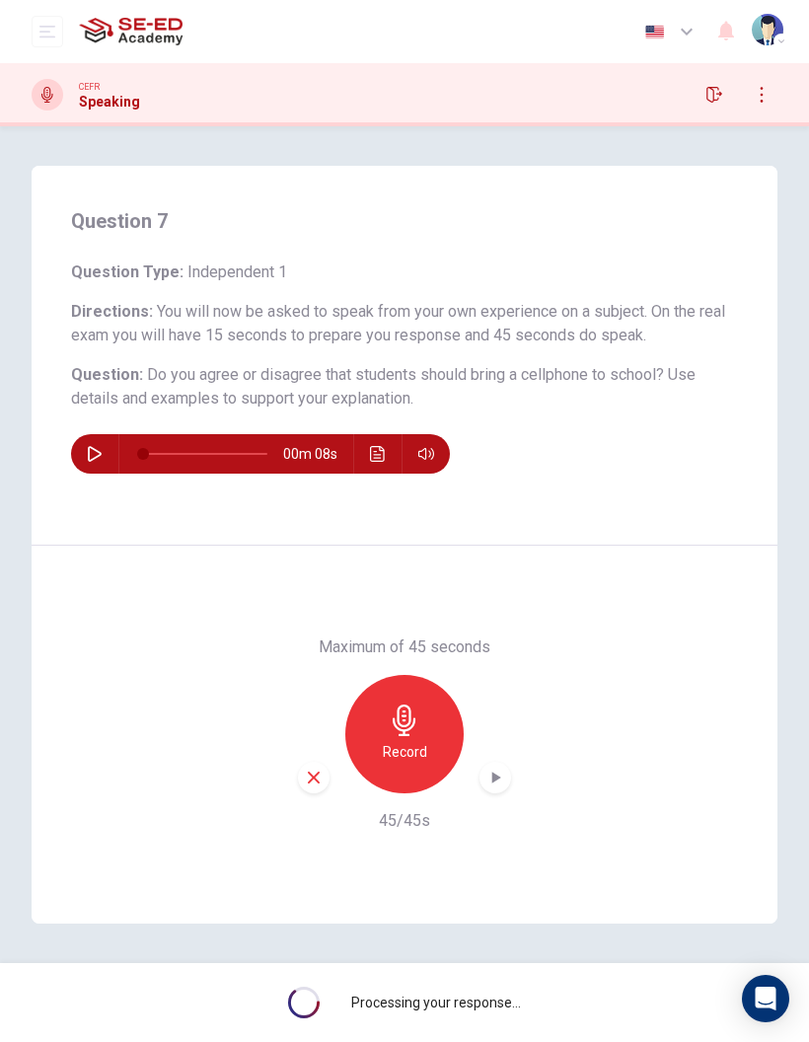
click at [800, 252] on div "Question 7 Question Type : Independent 1 Directions : You will now be asked to …" at bounding box center [404, 545] width 809 height 758
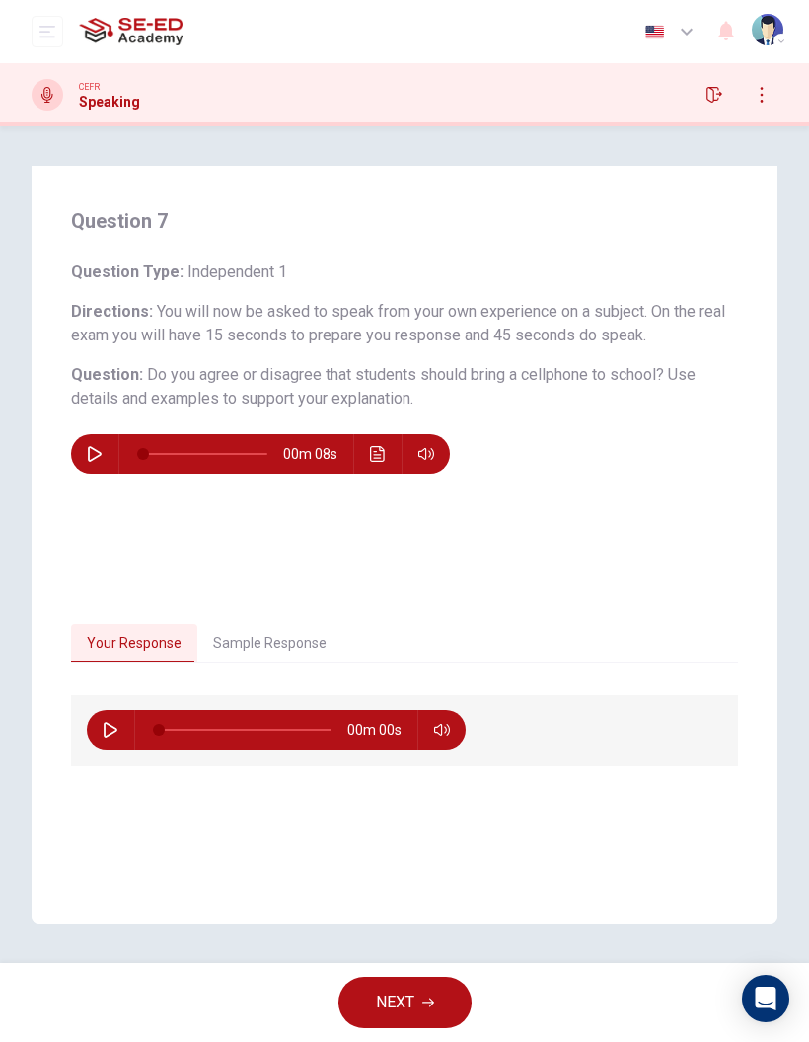
click at [270, 638] on button "Sample Response" at bounding box center [269, 644] width 145 height 41
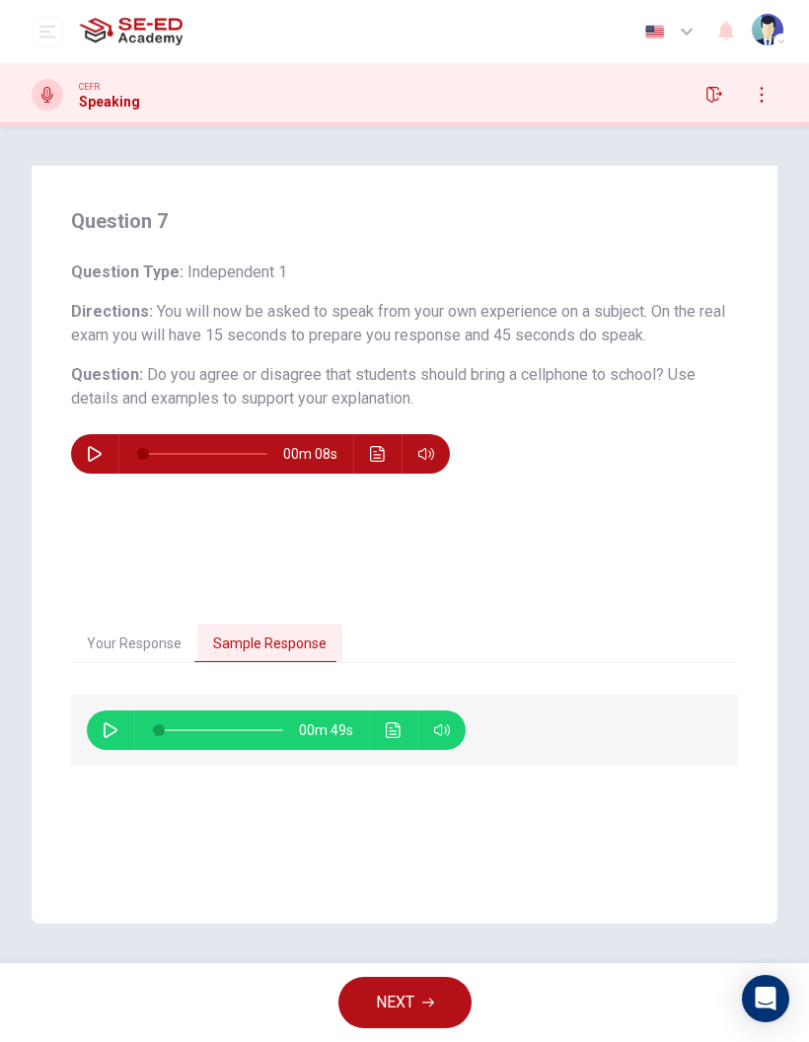
click at [396, 728] on icon "Click to see the audio transcription" at bounding box center [394, 730] width 16 height 16
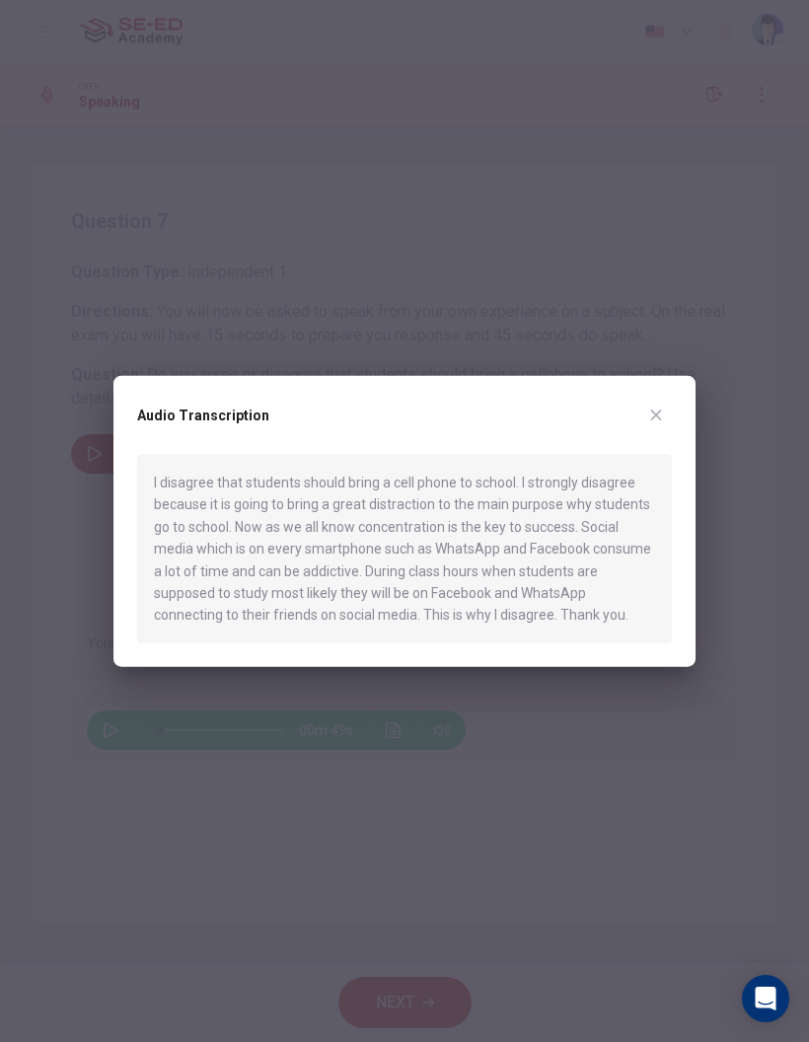
click at [666, 424] on button "button" at bounding box center [657, 416] width 32 height 32
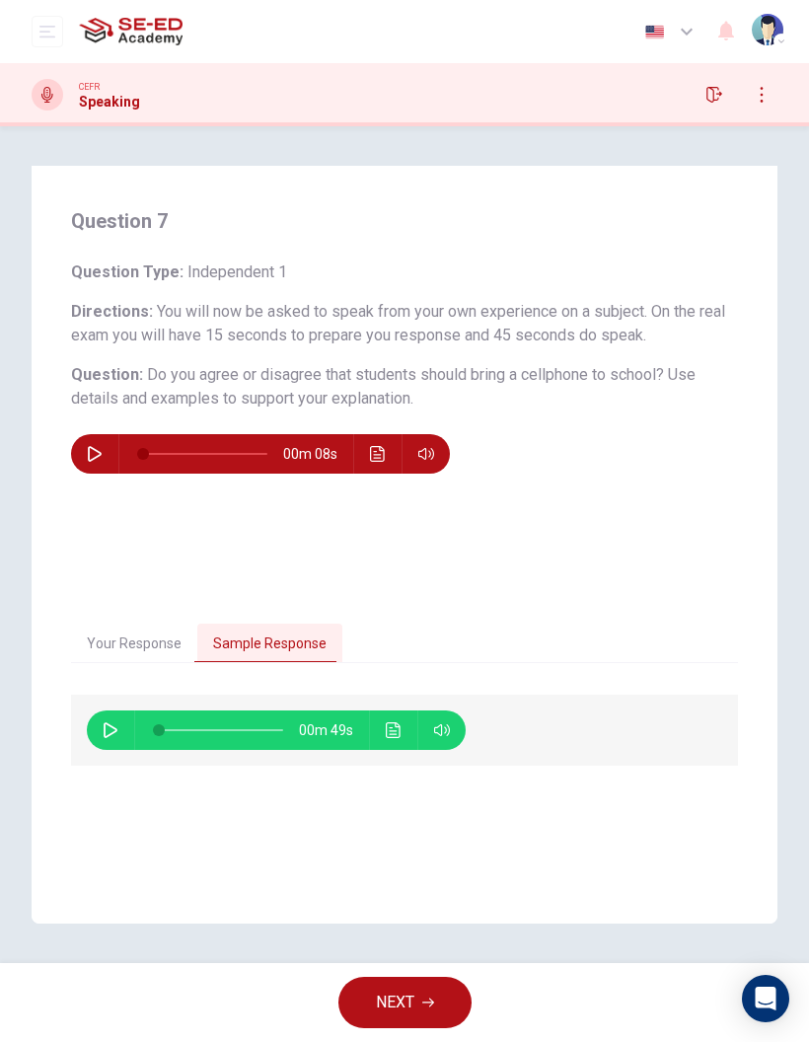
click at [451, 990] on button "NEXT" at bounding box center [405, 1002] width 133 height 51
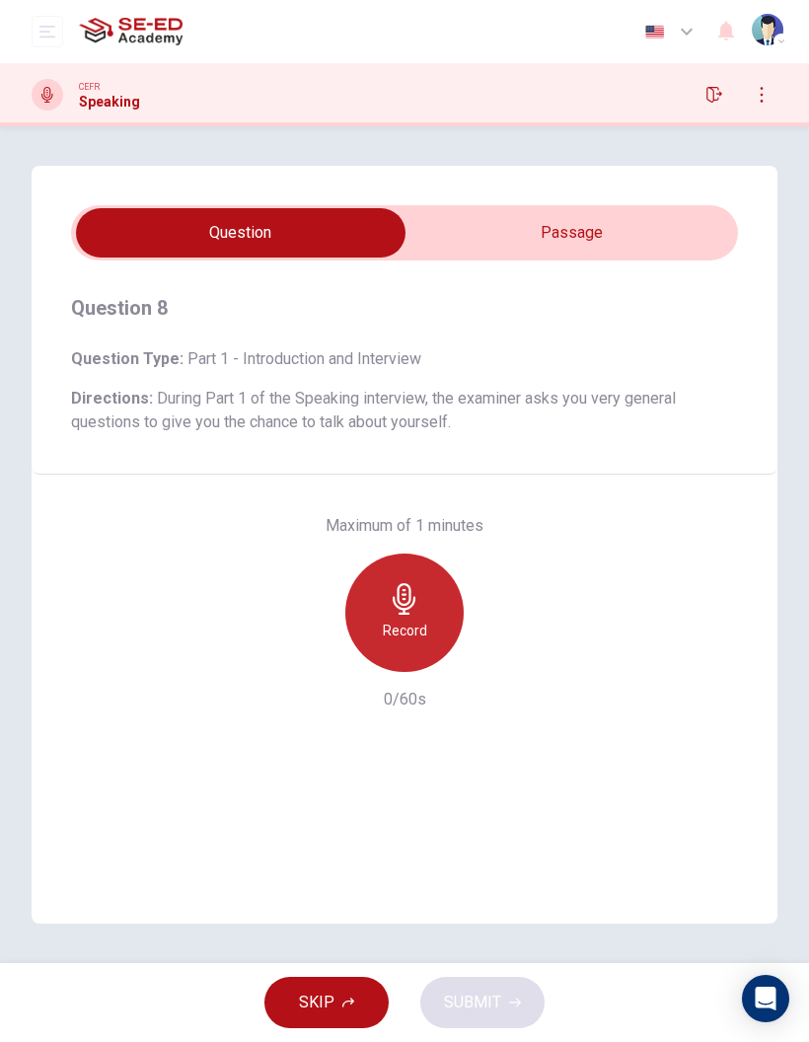
click at [408, 605] on icon "button" at bounding box center [404, 599] width 23 height 32
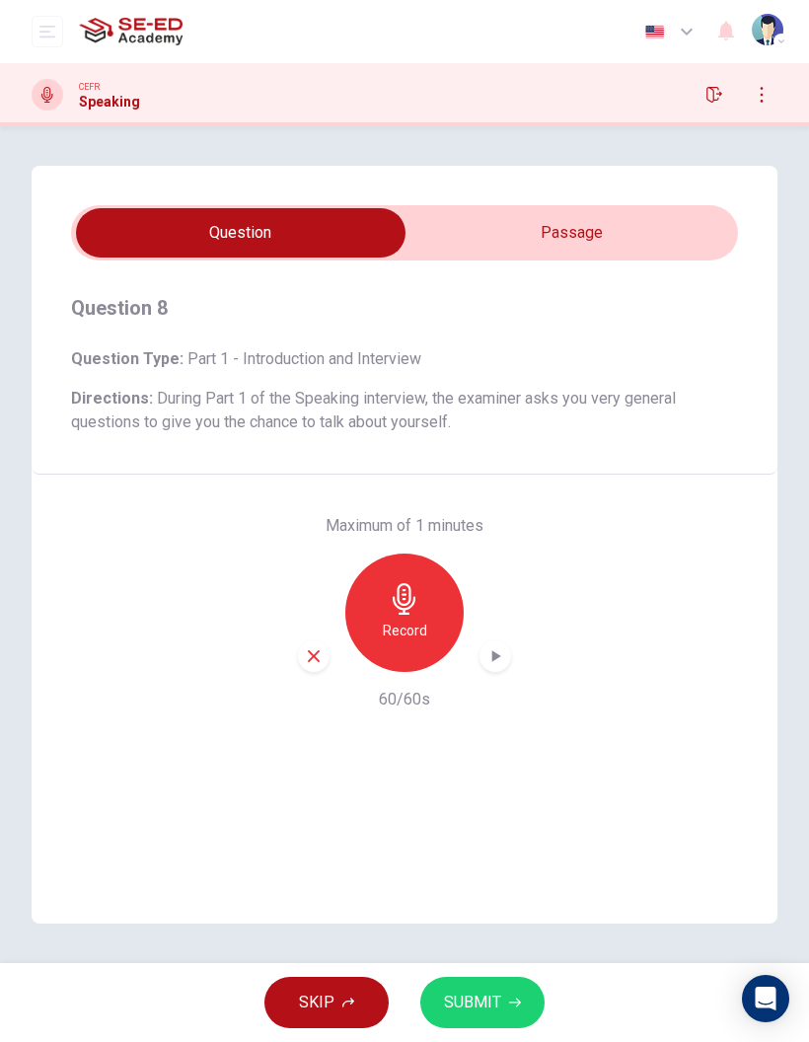
click at [504, 1001] on button "SUBMIT" at bounding box center [482, 1002] width 124 height 51
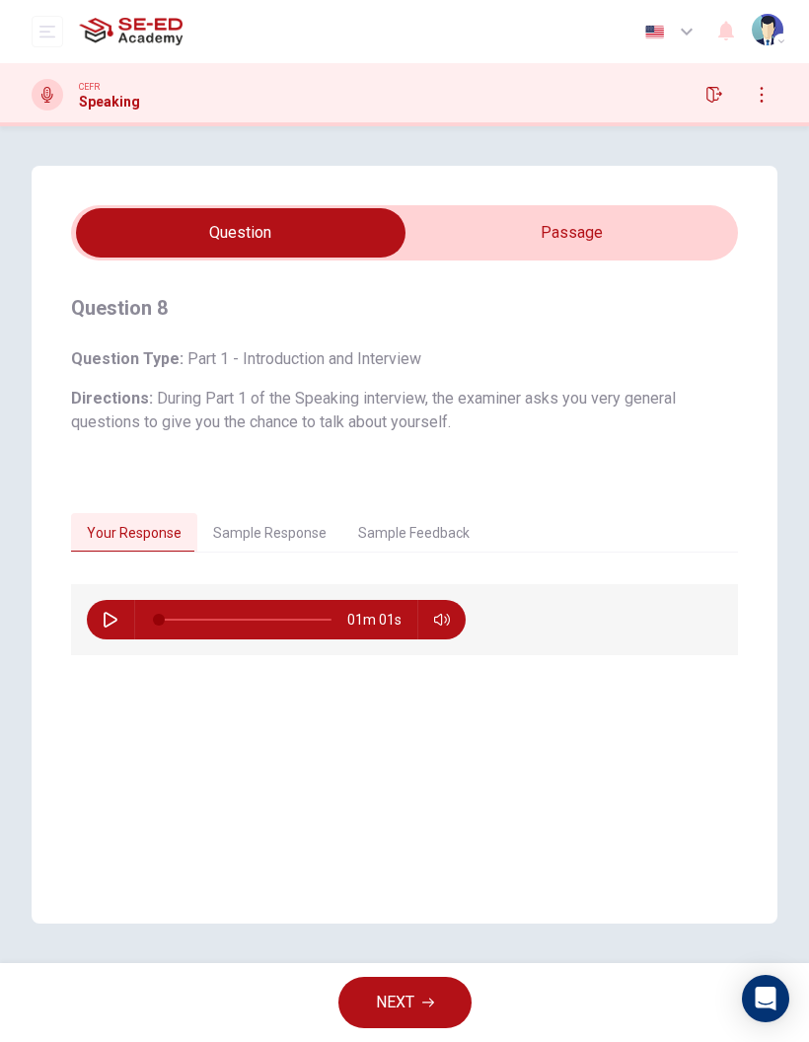
click at [291, 518] on button "Sample Response" at bounding box center [269, 533] width 145 height 41
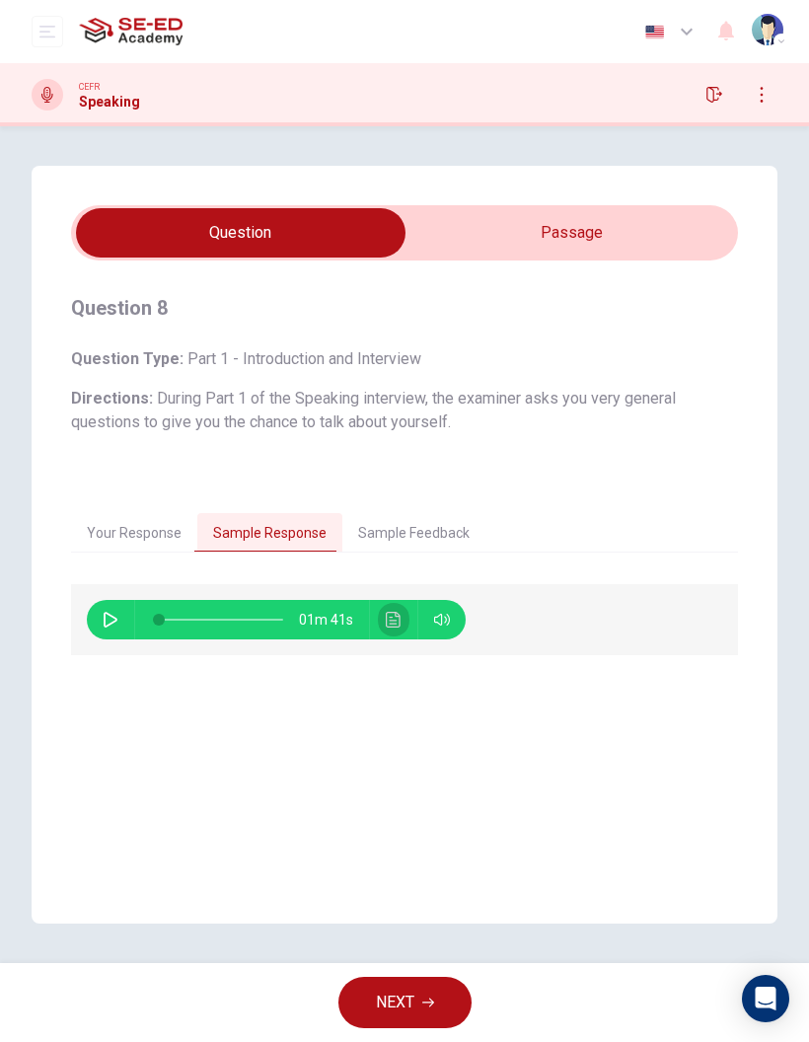
click at [401, 619] on icon "Click to see the audio transcription" at bounding box center [394, 620] width 16 height 16
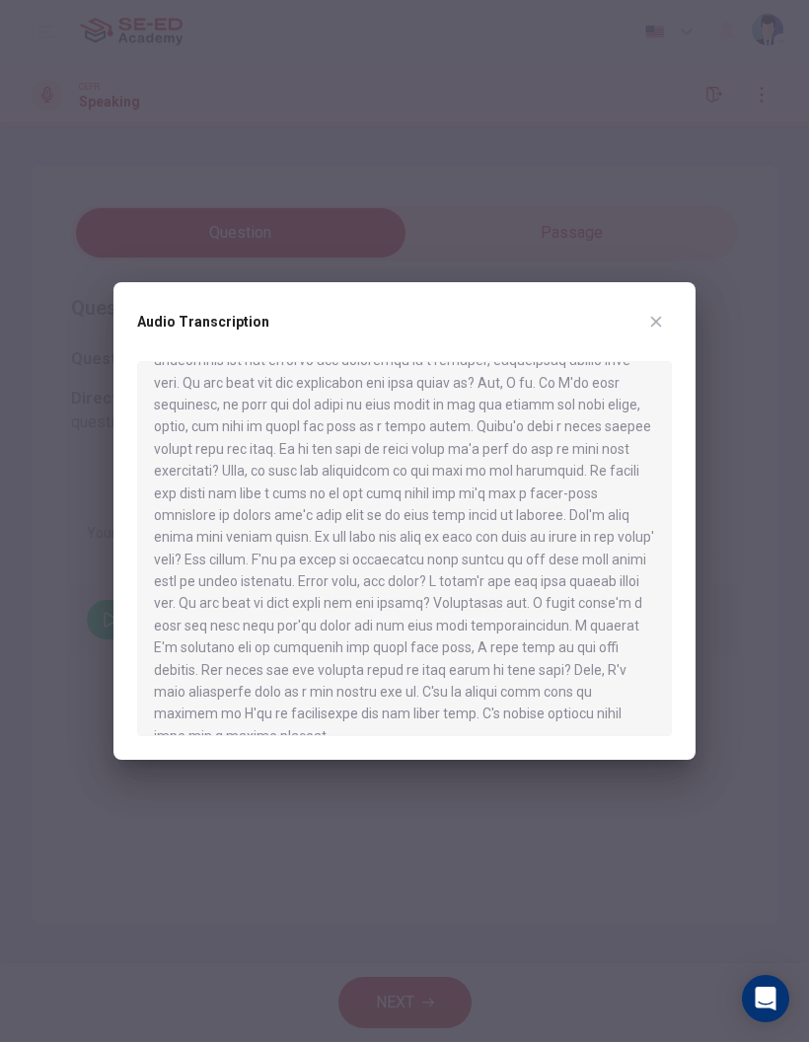
scroll to position [93, 0]
click at [642, 328] on button "button" at bounding box center [657, 322] width 32 height 32
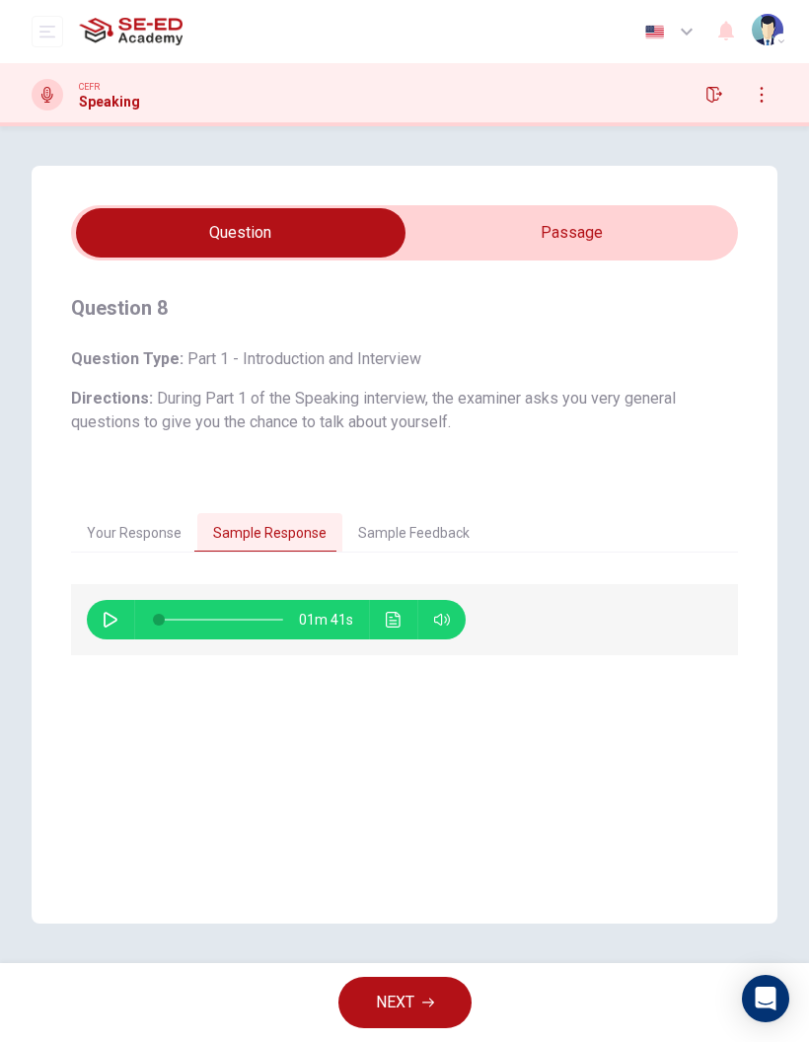
click at [642, 248] on input "checkbox" at bounding box center [240, 232] width 1001 height 49
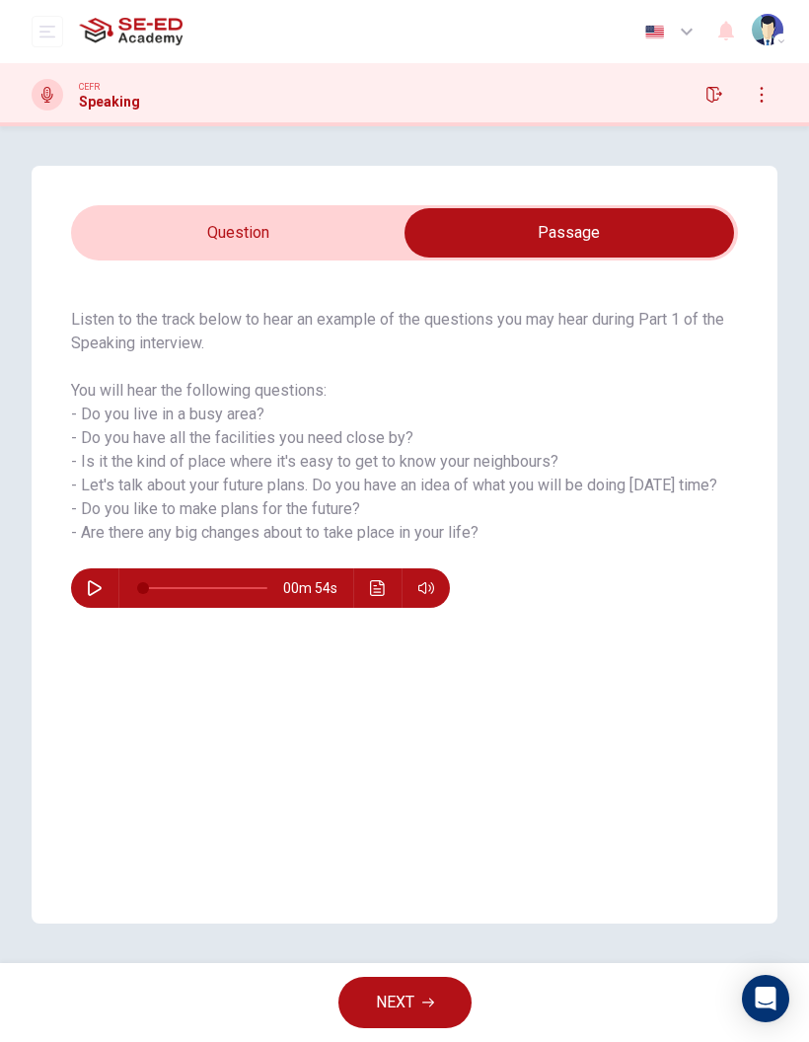
click at [289, 234] on input "checkbox" at bounding box center [569, 232] width 1001 height 49
checkbox input "false"
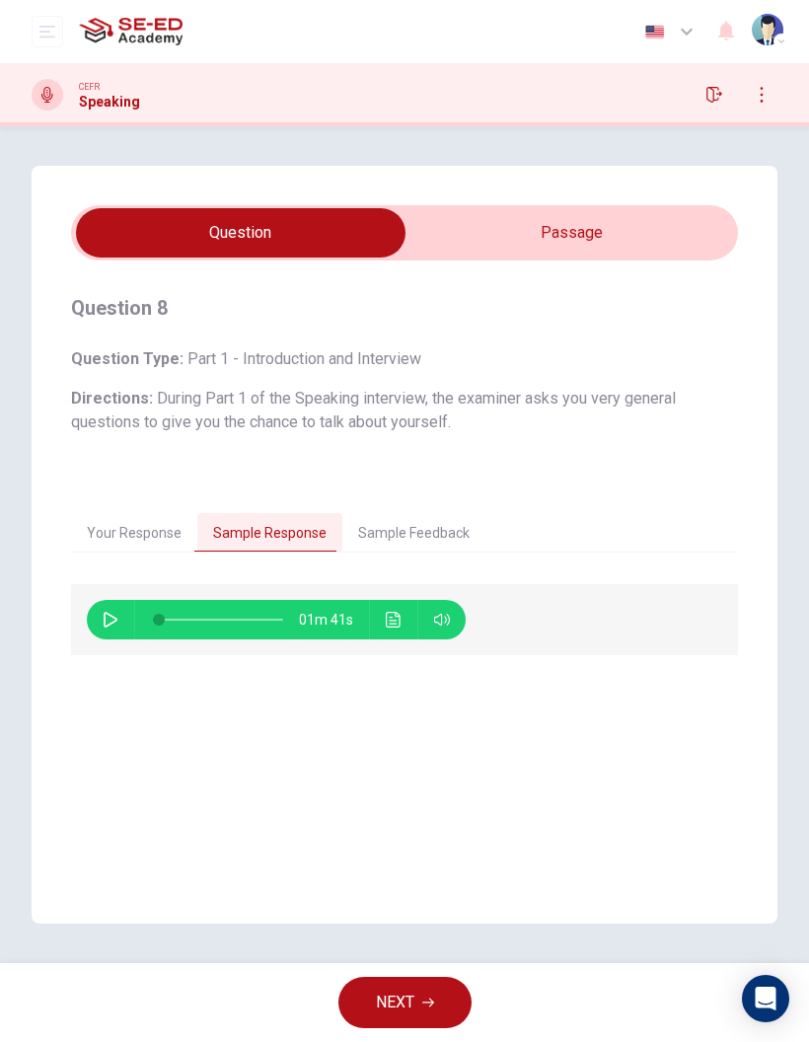
click at [625, 1024] on div "NEXT" at bounding box center [404, 1002] width 809 height 79
click at [623, 888] on div "Question 8 Question Type : Part 1 - Introduction and Interview Directions : Dur…" at bounding box center [405, 592] width 746 height 663
click at [436, 978] on button "NEXT" at bounding box center [405, 1002] width 133 height 51
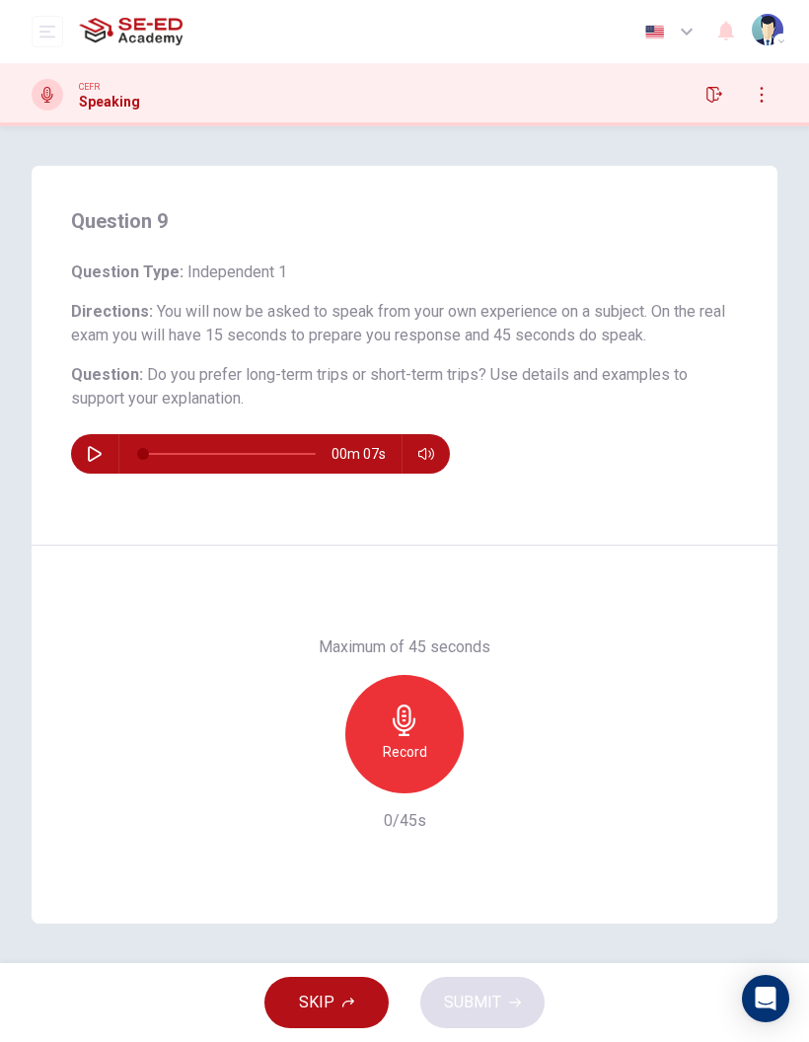
click at [412, 719] on icon "button" at bounding box center [405, 721] width 32 height 32
click at [500, 1008] on button "SUBMIT" at bounding box center [482, 1002] width 124 height 51
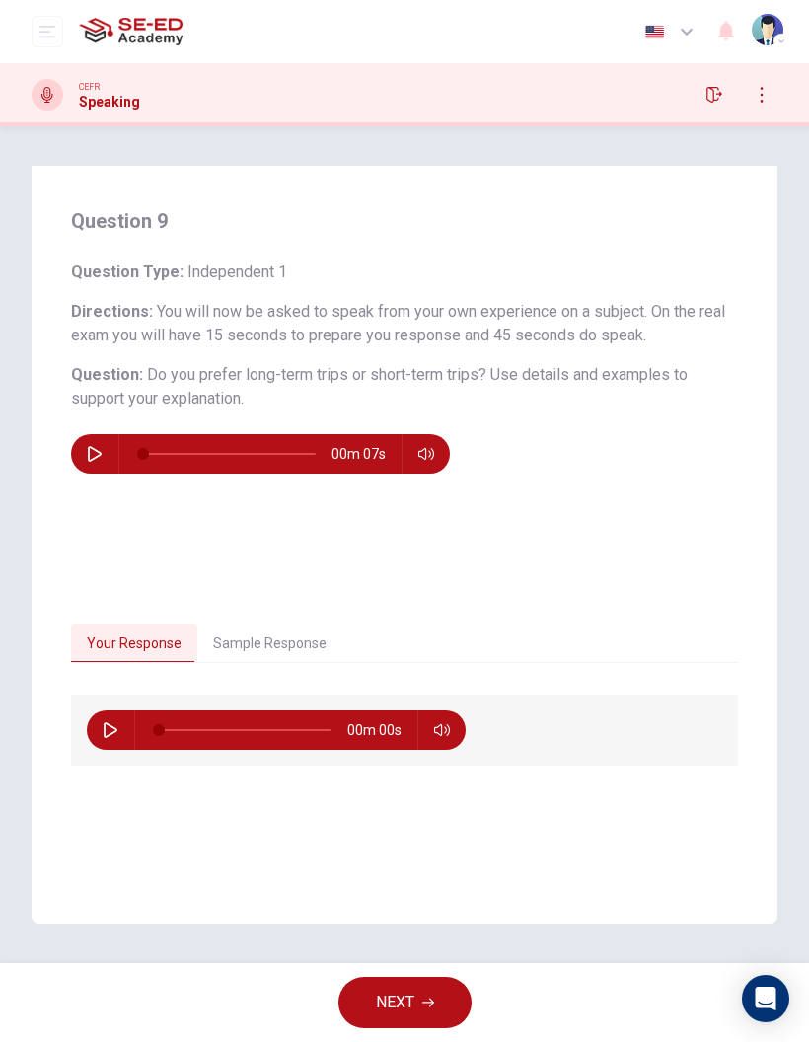
click at [299, 645] on button "Sample Response" at bounding box center [269, 644] width 145 height 41
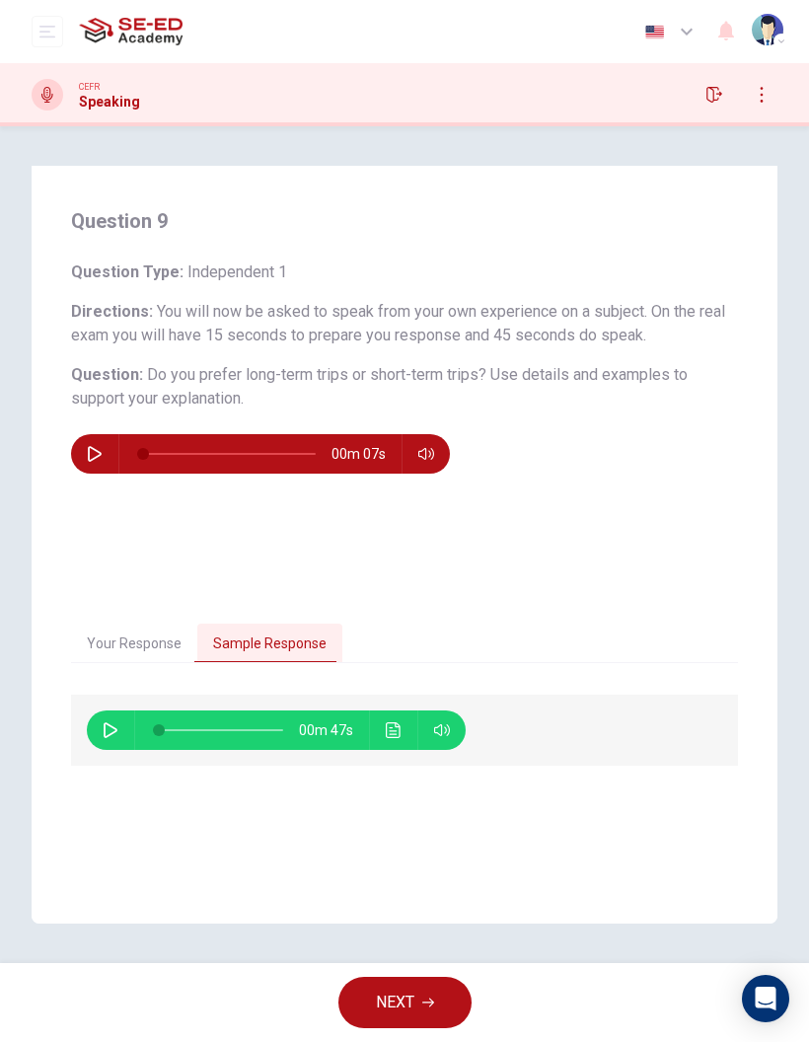
click at [406, 730] on button "Click to see the audio transcription" at bounding box center [394, 730] width 32 height 39
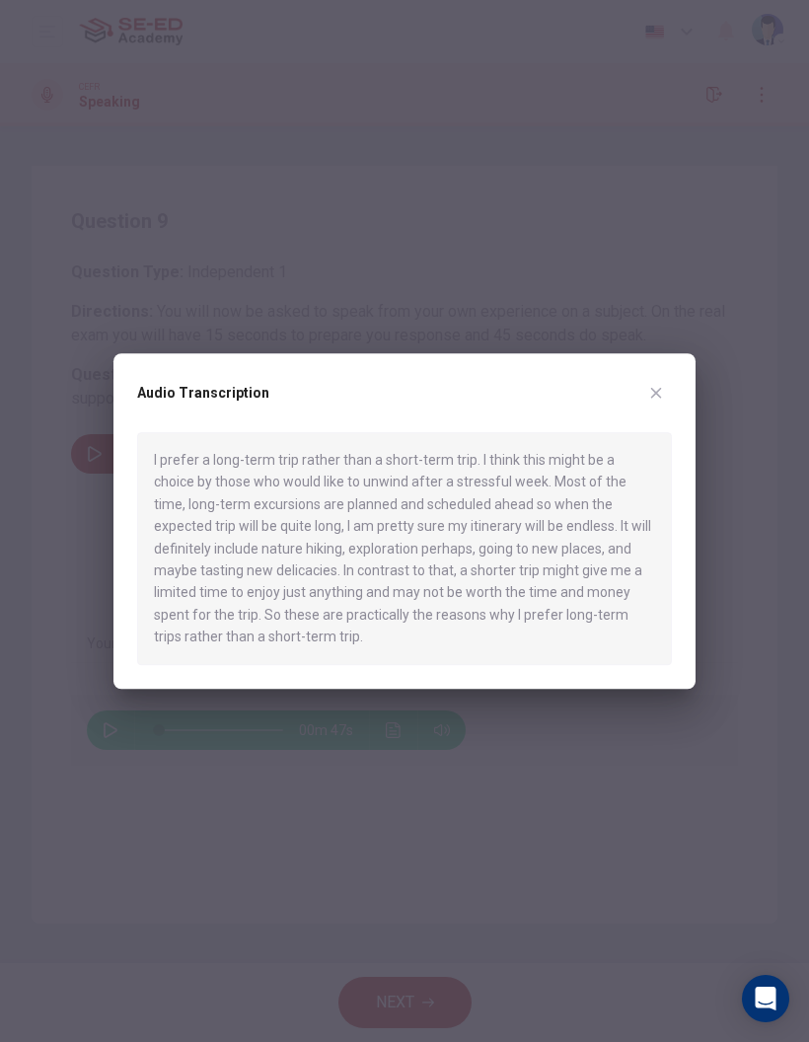
click at [649, 392] on icon "button" at bounding box center [656, 393] width 16 height 16
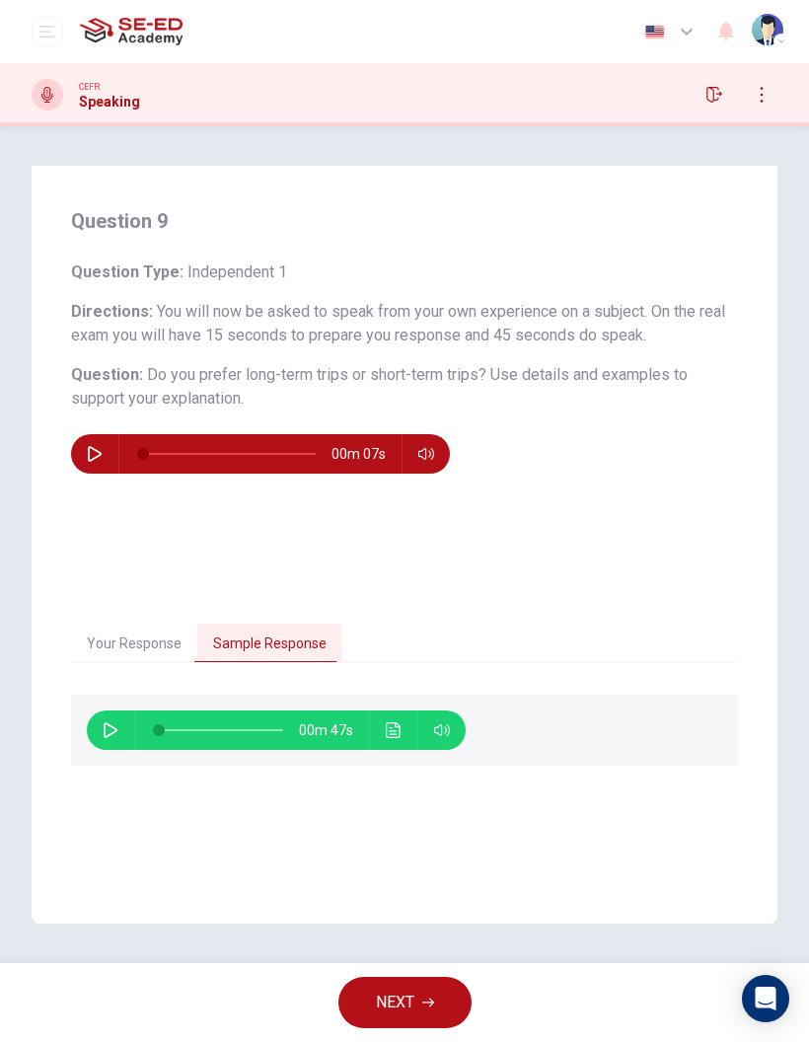
click at [417, 995] on button "NEXT" at bounding box center [405, 1002] width 133 height 51
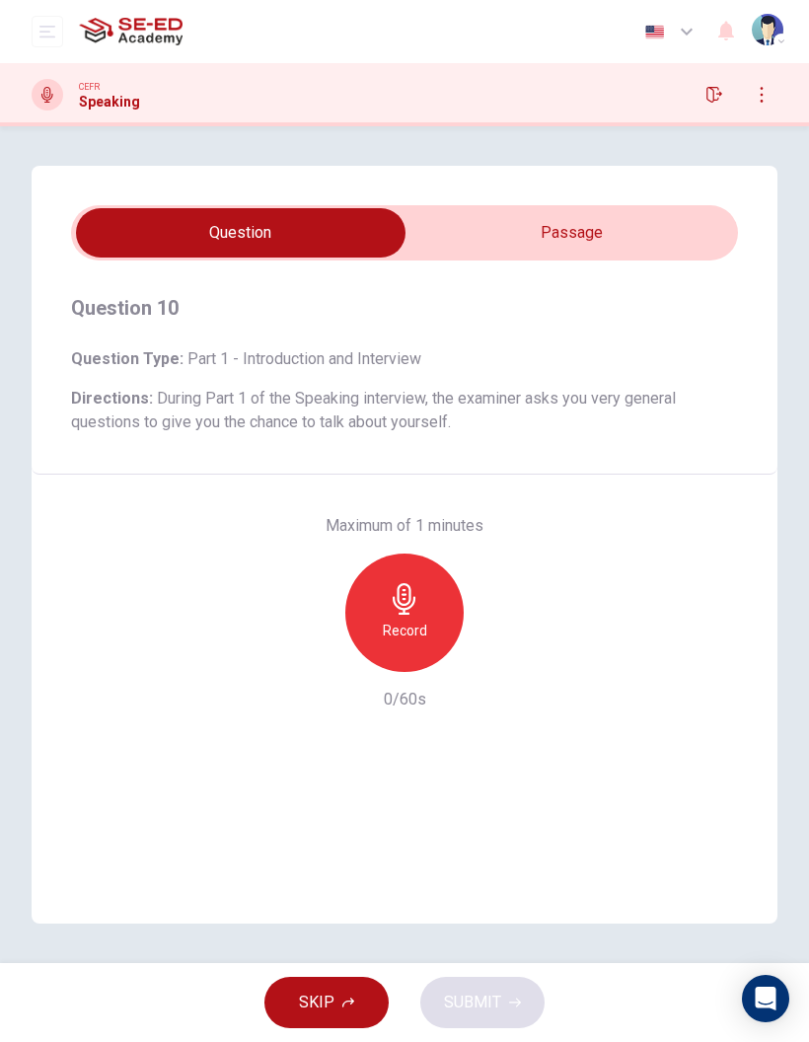
click at [412, 609] on icon "button" at bounding box center [405, 599] width 32 height 32
click at [490, 987] on button "SUBMIT" at bounding box center [482, 1002] width 124 height 51
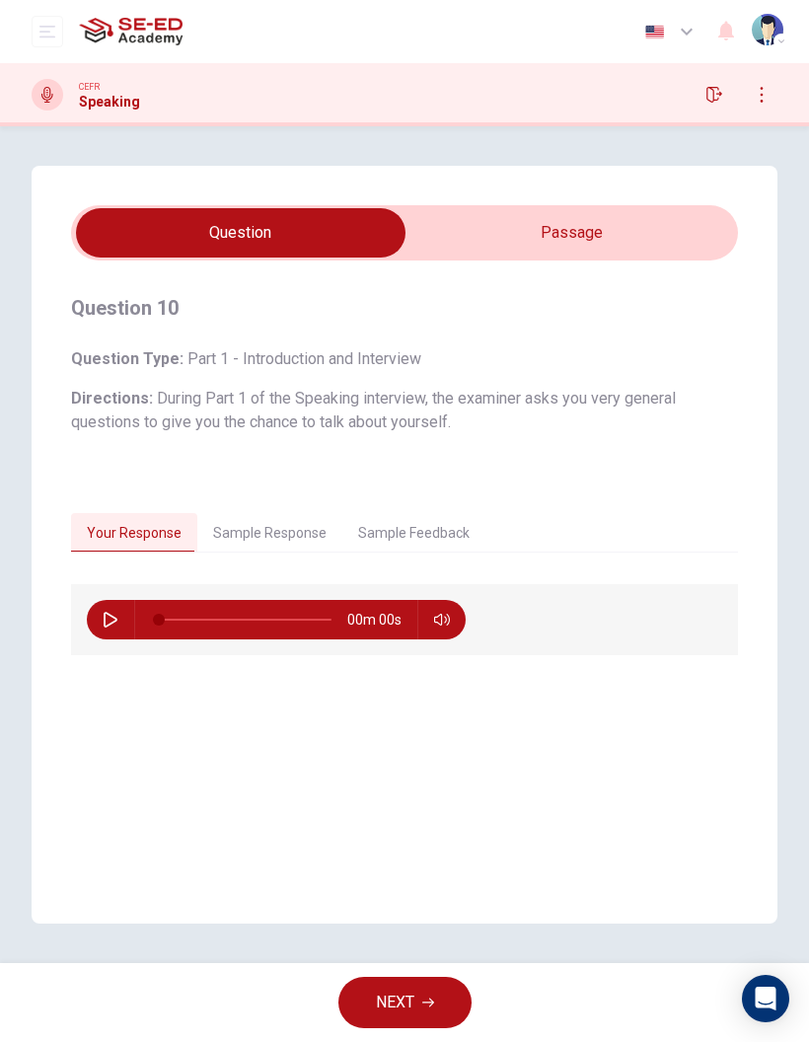
click at [273, 530] on button "Sample Response" at bounding box center [269, 533] width 145 height 41
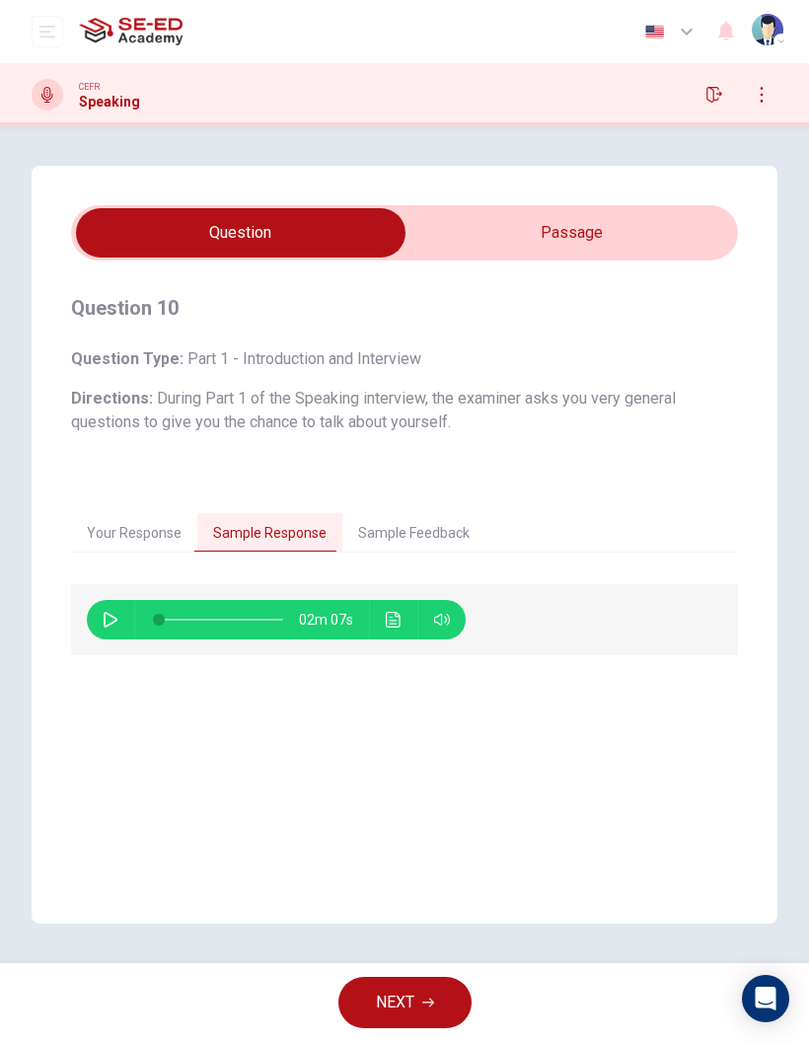
click at [395, 625] on icon "Click to see the audio transcription" at bounding box center [394, 620] width 16 height 16
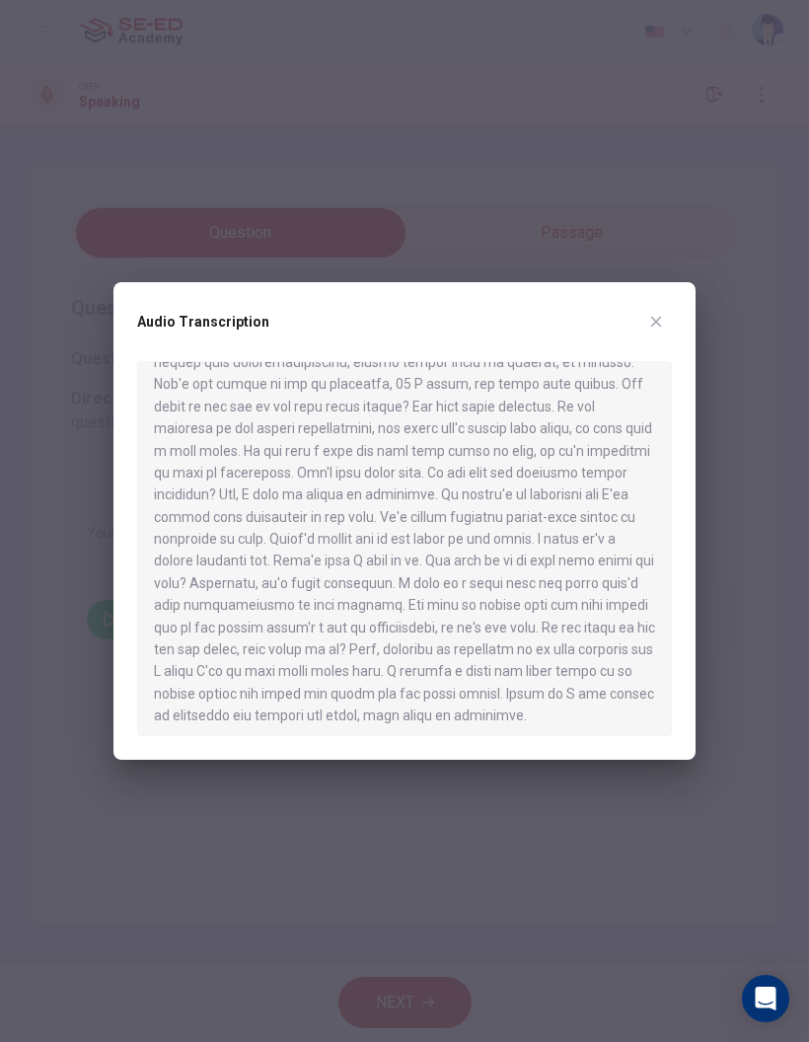
scroll to position [136, 0]
click at [666, 328] on button "button" at bounding box center [657, 322] width 32 height 32
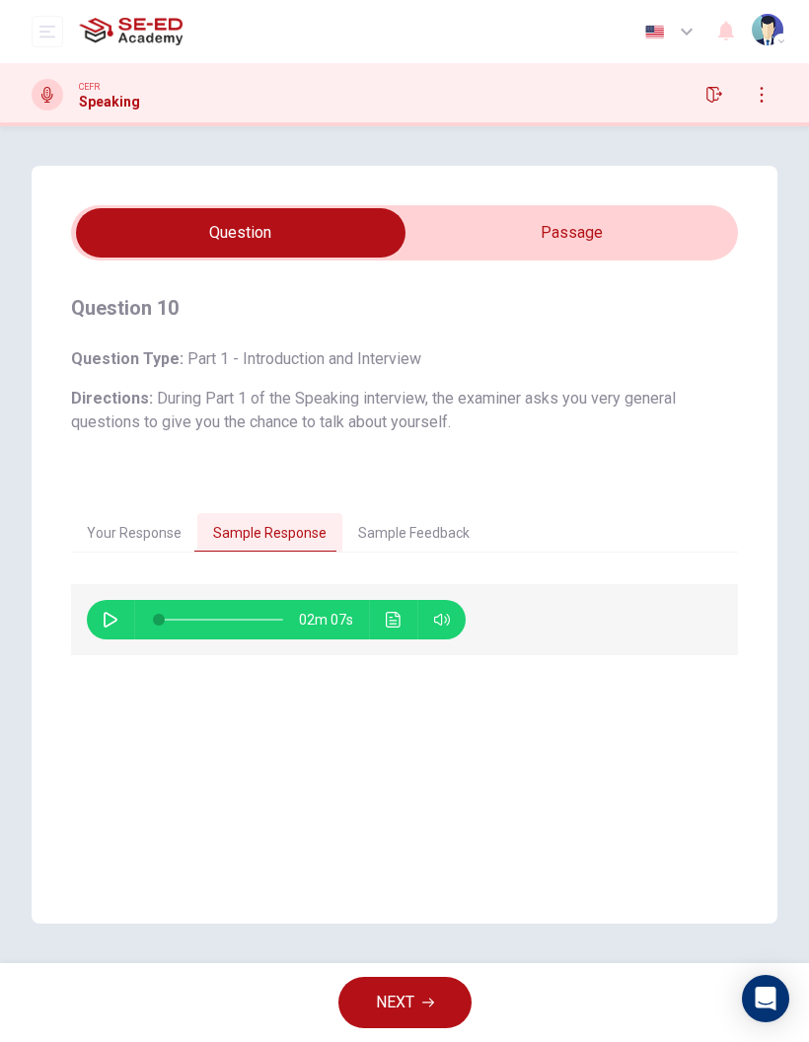
click at [428, 1013] on button "NEXT" at bounding box center [405, 1002] width 133 height 51
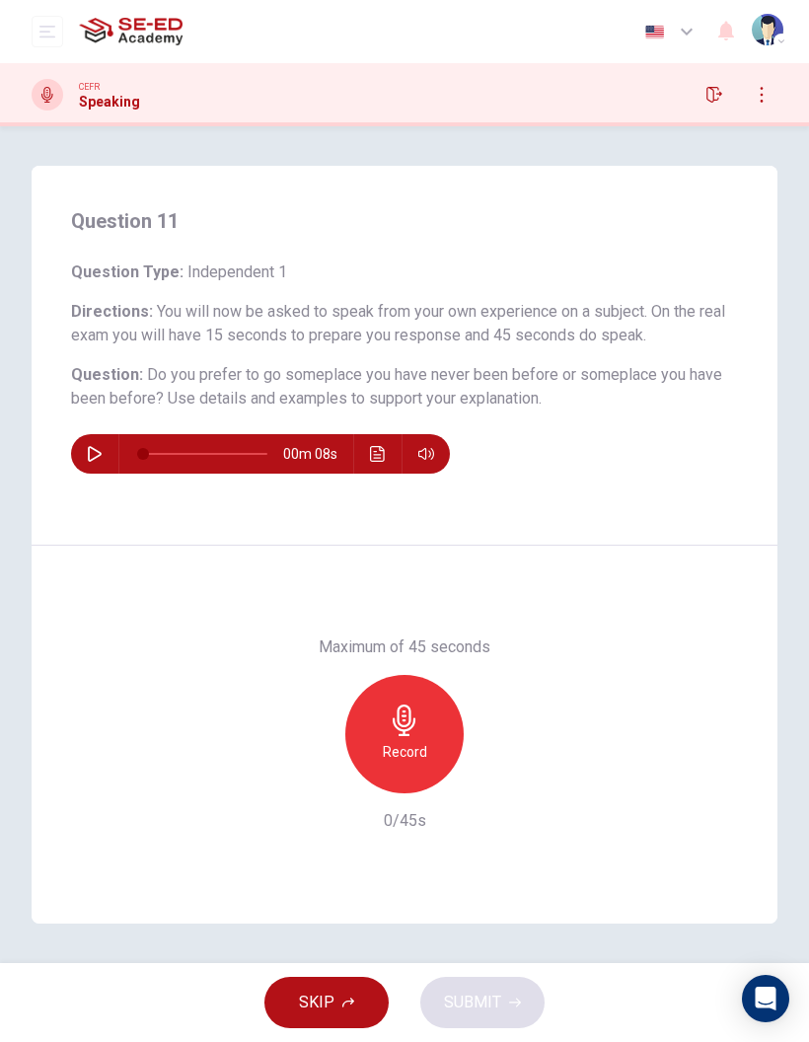
click at [425, 715] on div "Record" at bounding box center [404, 734] width 118 height 118
click at [482, 1003] on span "SUBMIT" at bounding box center [472, 1003] width 57 height 28
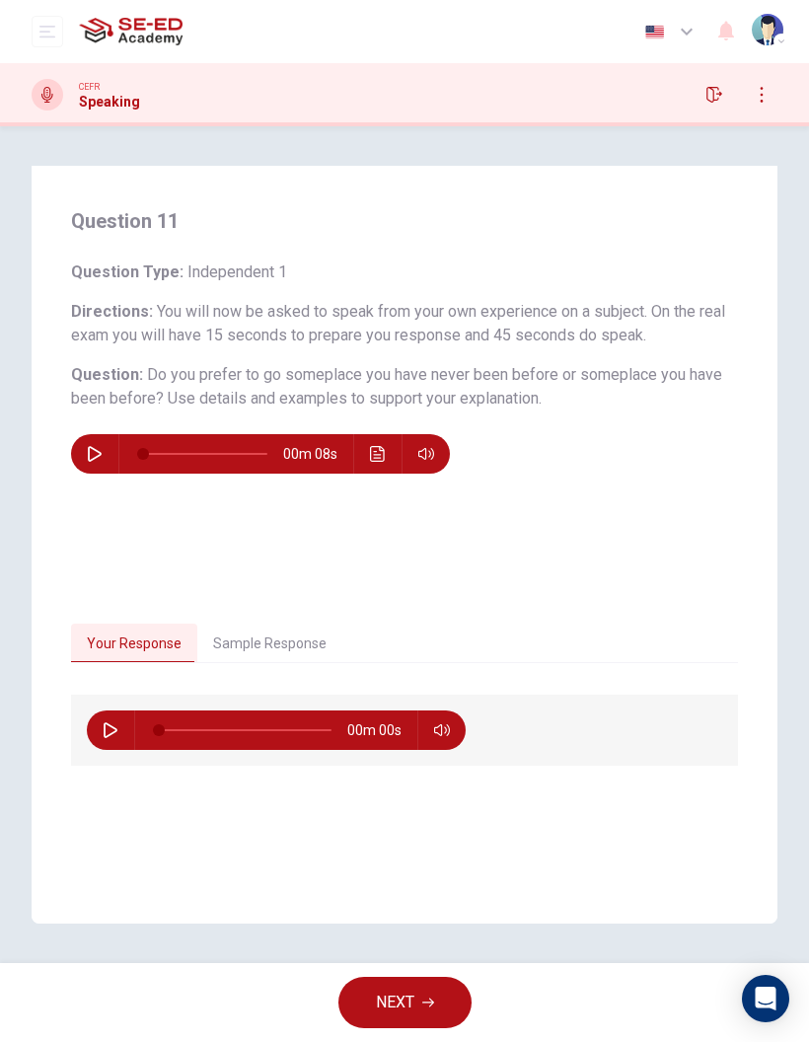
click at [304, 637] on button "Sample Response" at bounding box center [269, 644] width 145 height 41
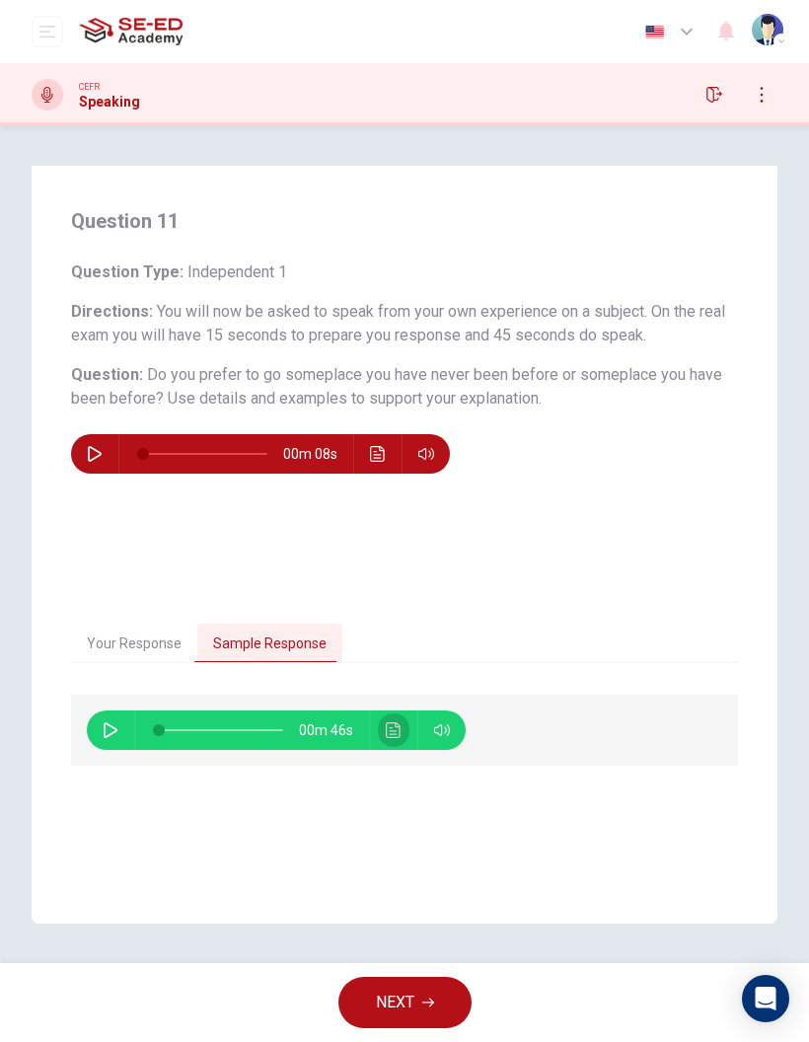
click at [387, 734] on icon "Click to see the audio transcription" at bounding box center [393, 730] width 15 height 16
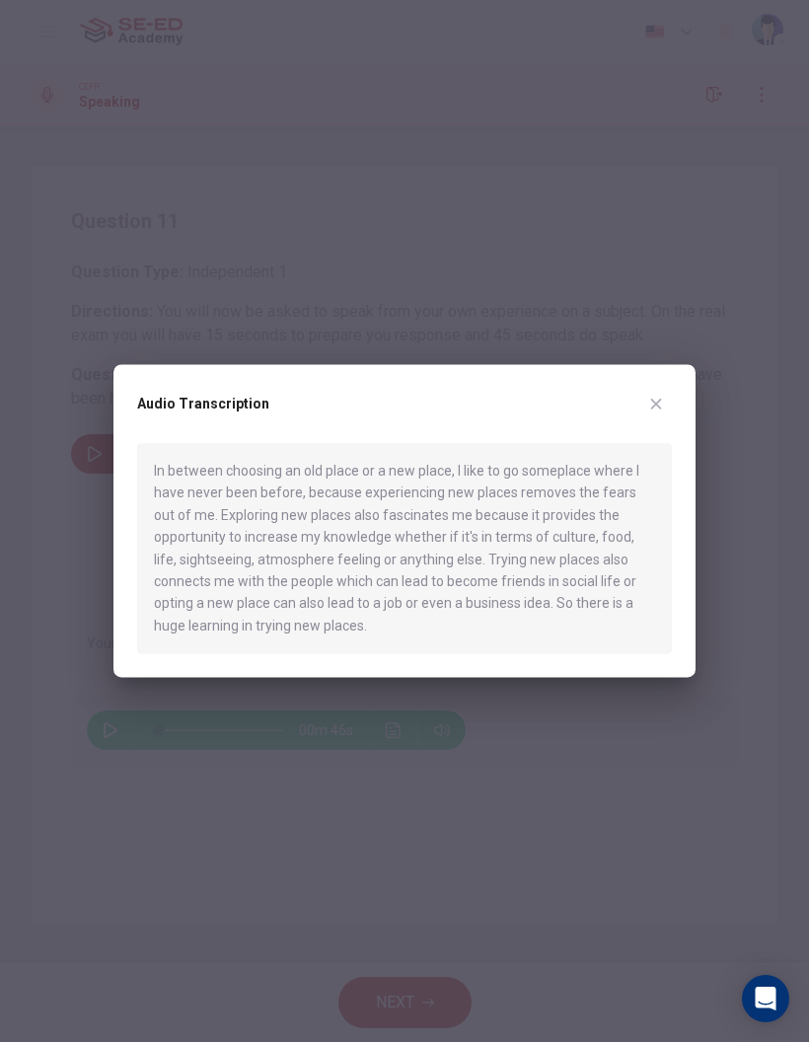
click at [643, 399] on button "button" at bounding box center [657, 404] width 32 height 32
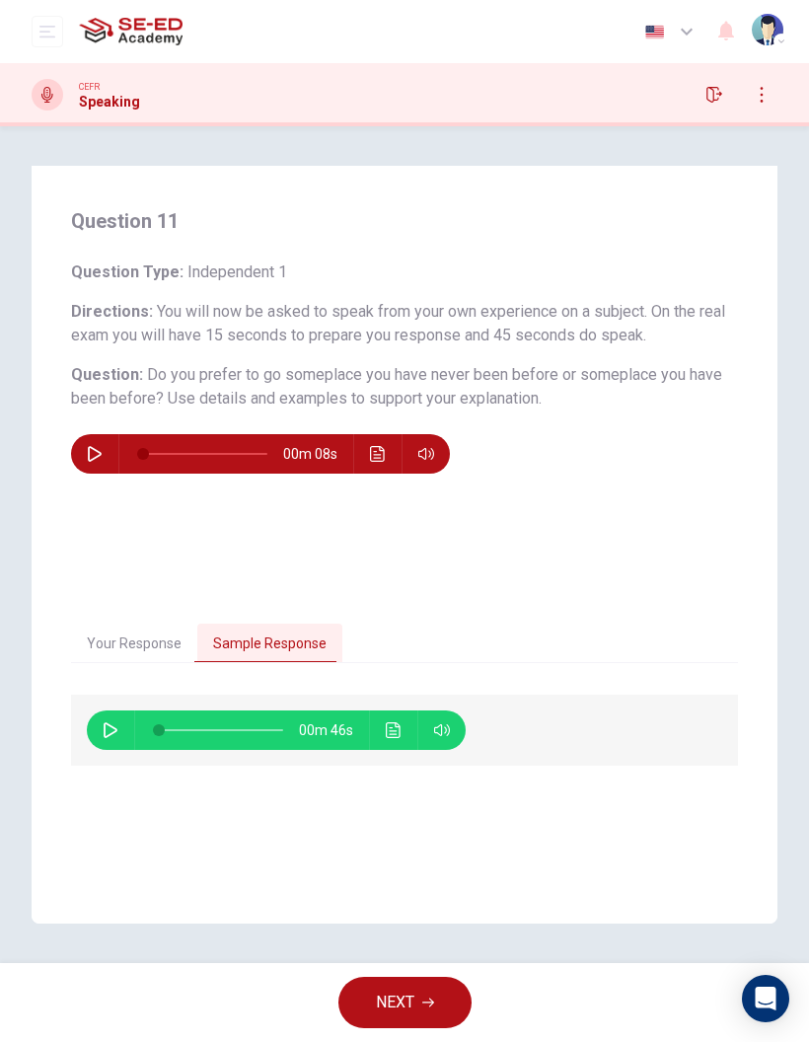
click at [385, 1006] on span "NEXT" at bounding box center [395, 1003] width 38 height 28
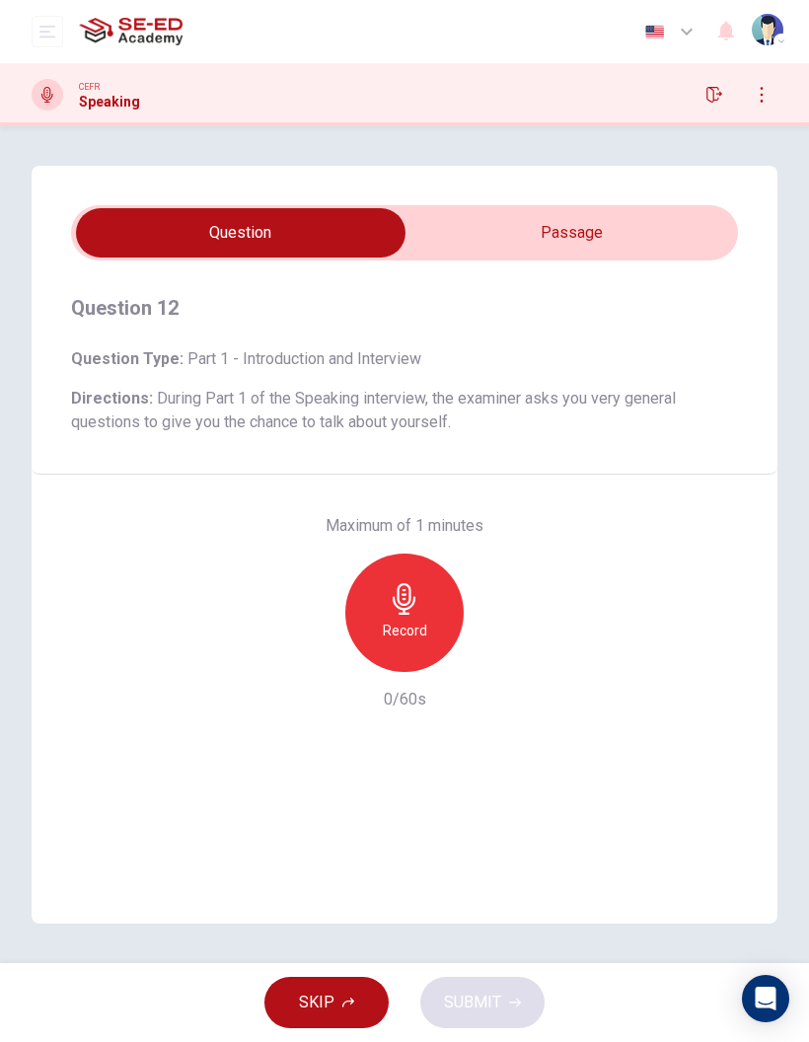
click at [391, 602] on icon "button" at bounding box center [405, 599] width 32 height 32
click at [495, 989] on span "SUBMIT" at bounding box center [472, 1003] width 57 height 28
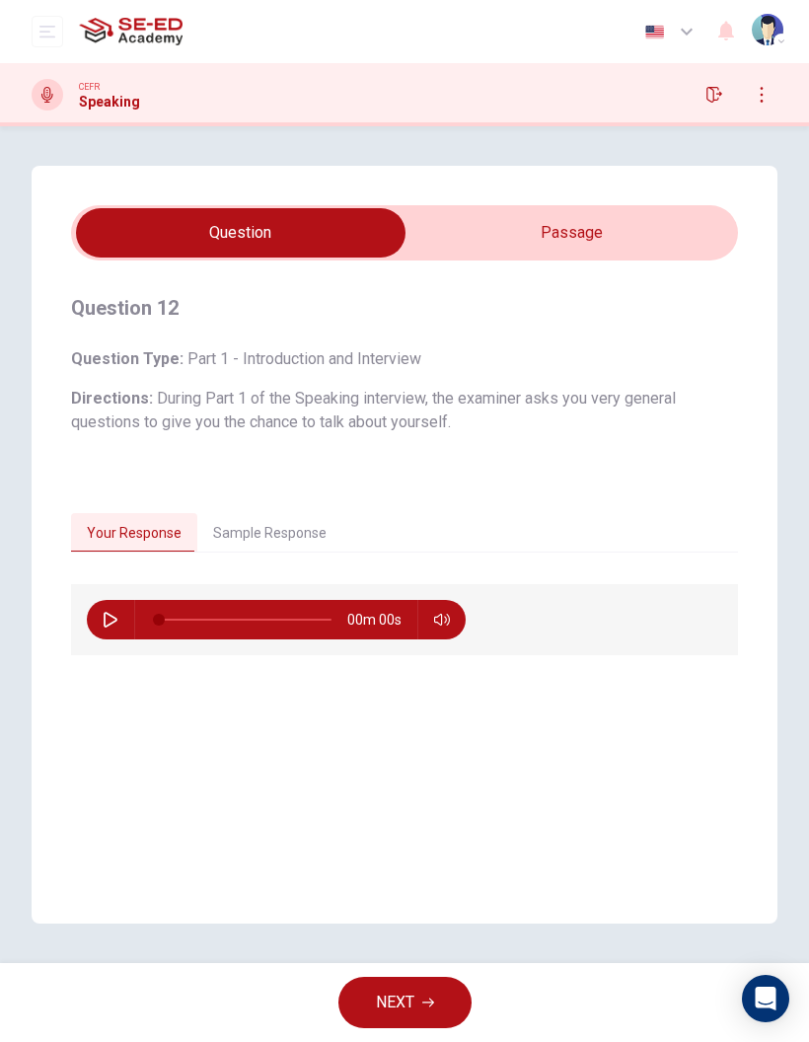
click at [283, 523] on button "Sample Response" at bounding box center [269, 533] width 145 height 41
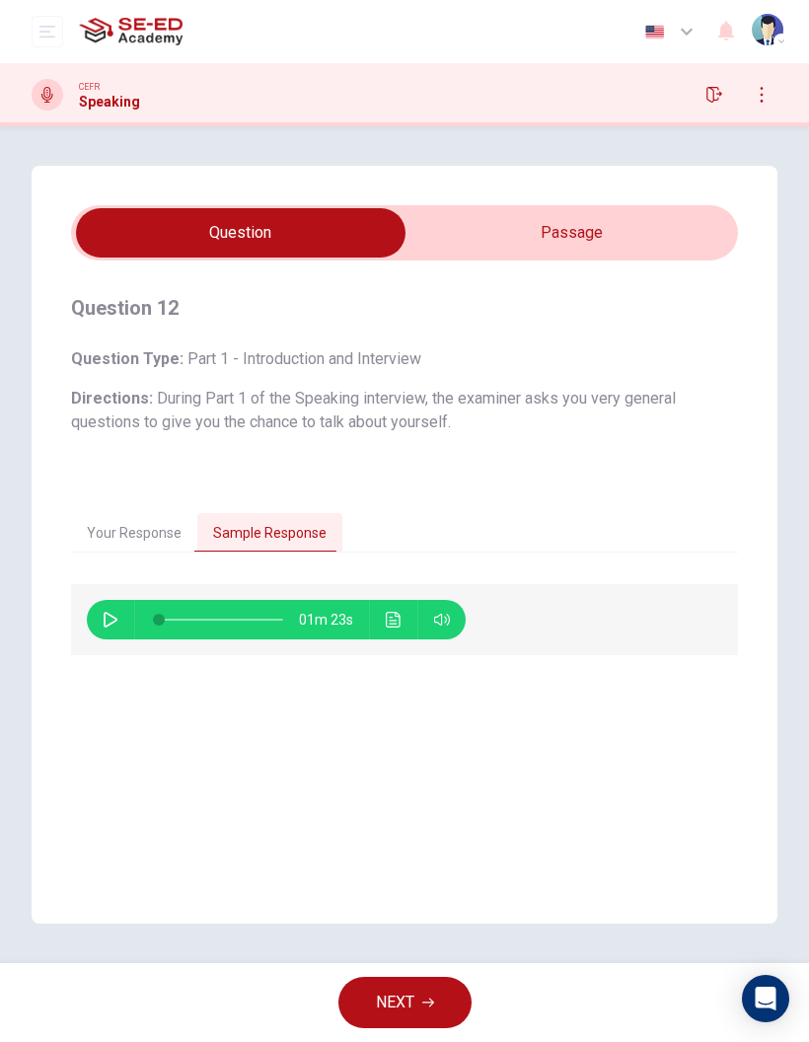
click at [403, 603] on button "Click to see the audio transcription" at bounding box center [394, 619] width 32 height 39
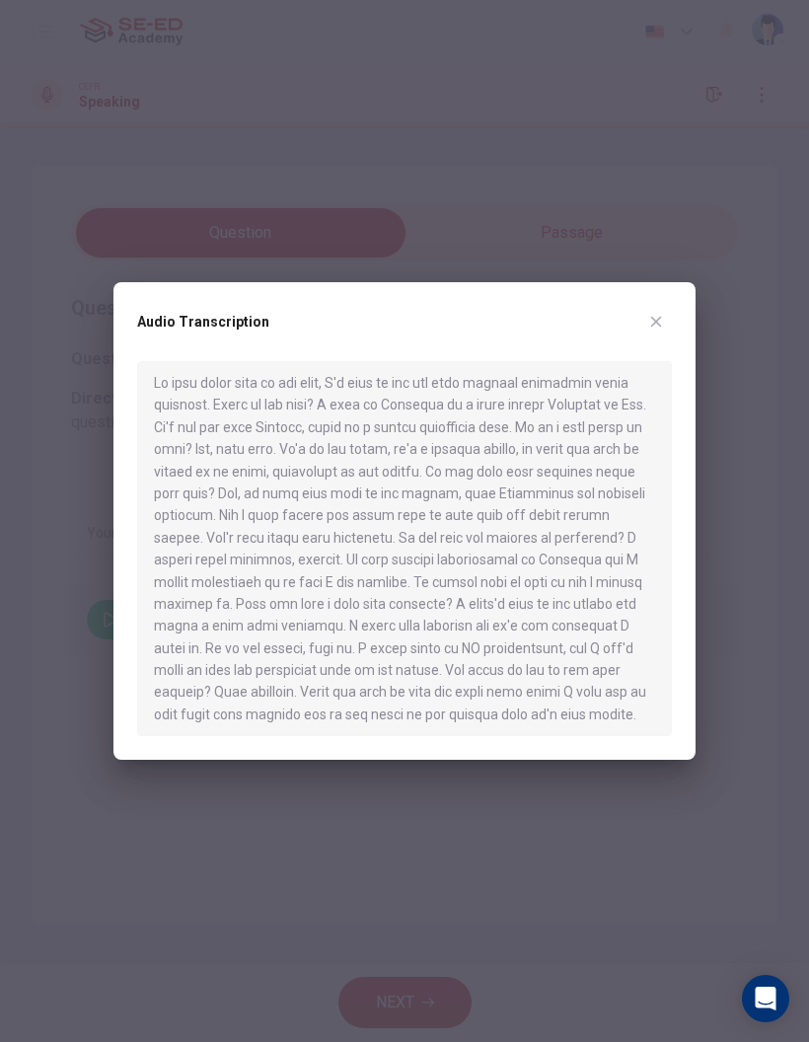
scroll to position [6, 0]
click at [653, 331] on button "button" at bounding box center [657, 322] width 32 height 32
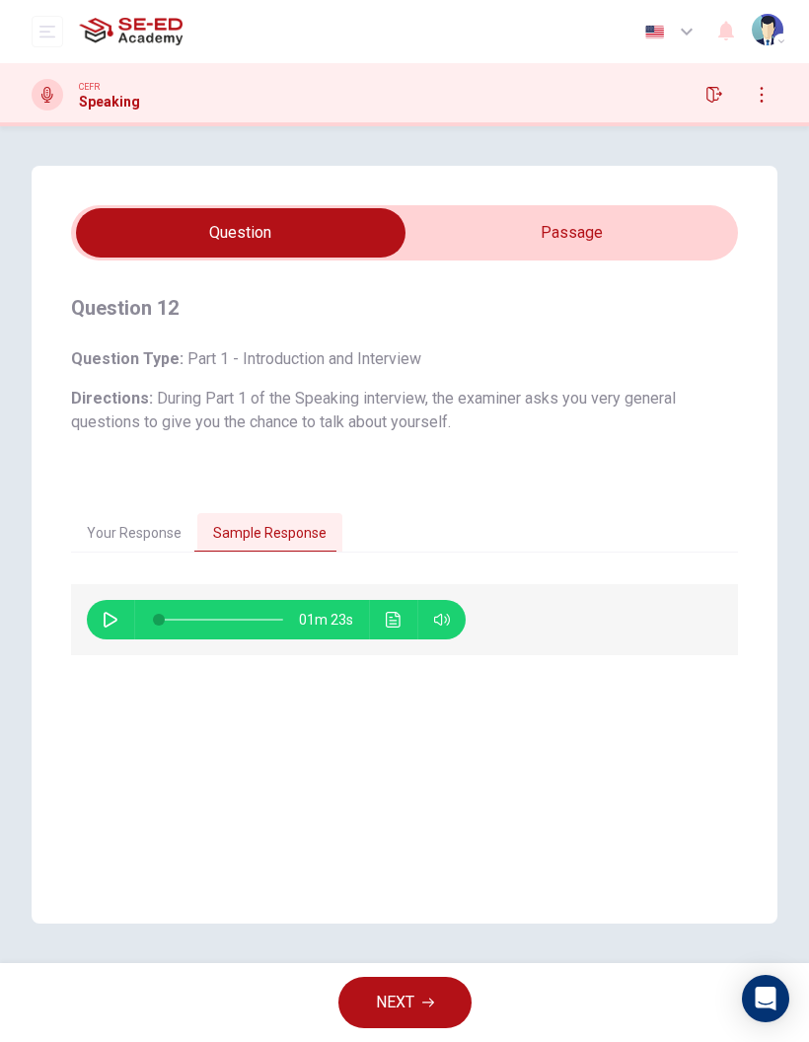
click at [152, 545] on button "Your Response" at bounding box center [134, 533] width 126 height 41
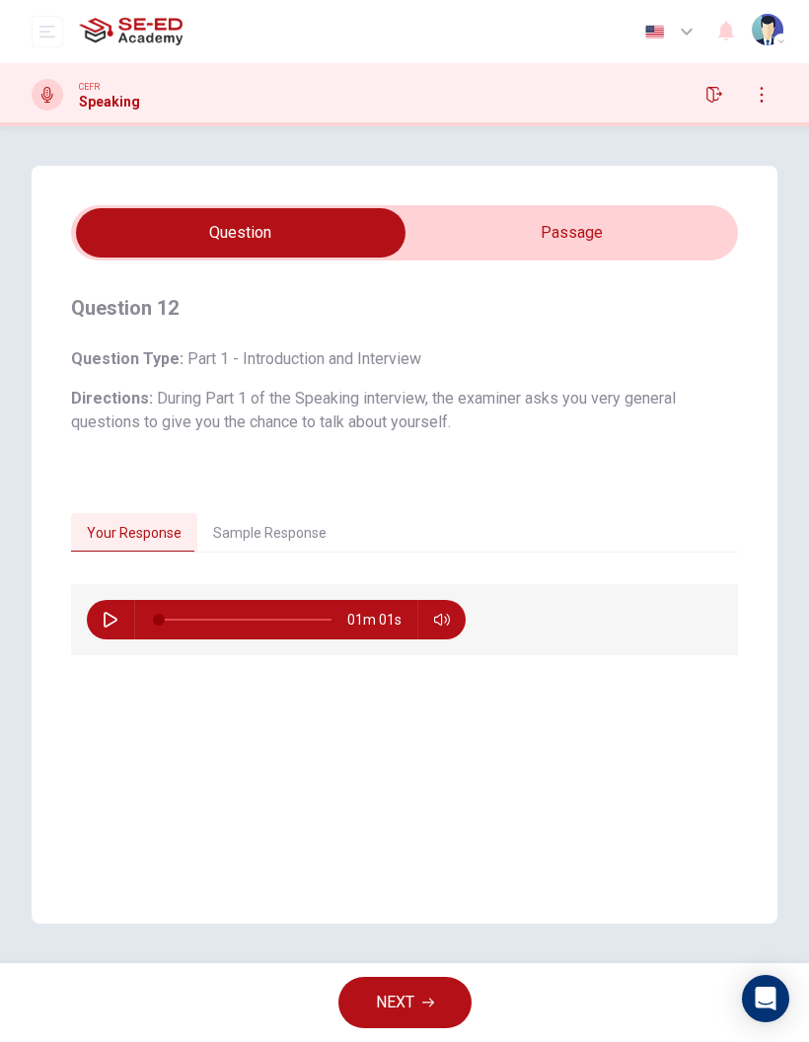
click at [396, 991] on span "NEXT" at bounding box center [395, 1003] width 38 height 28
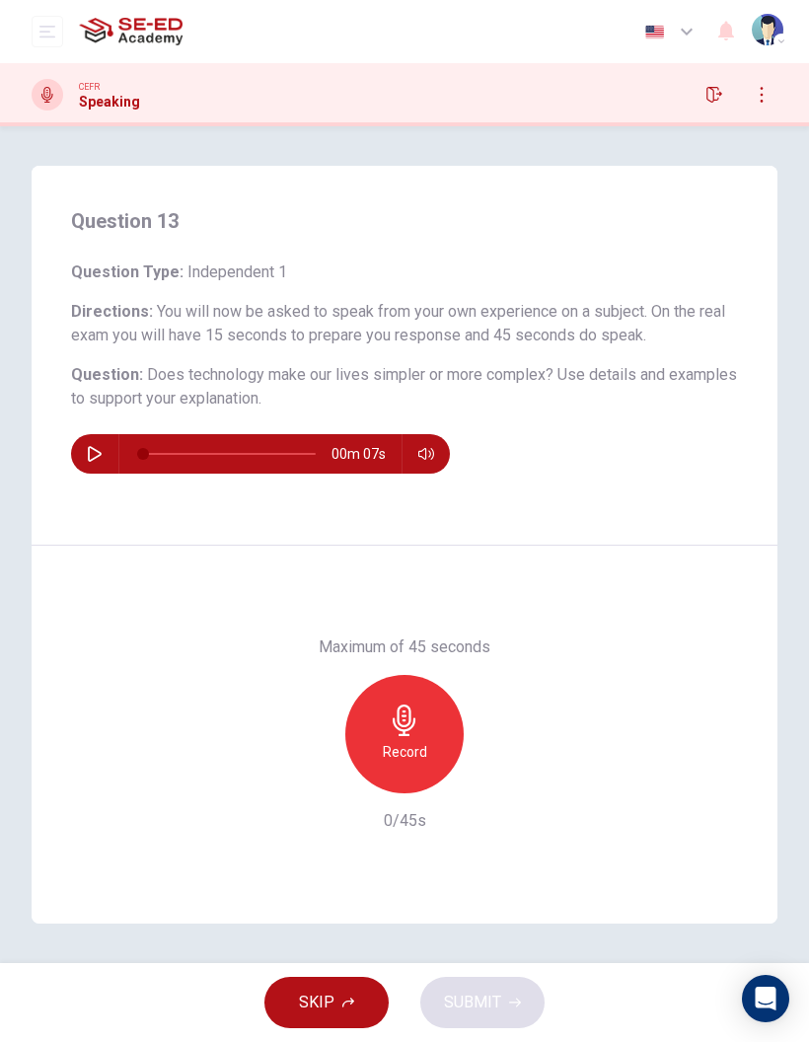
click at [419, 754] on h6 "Record" at bounding box center [405, 752] width 44 height 24
click at [485, 1000] on span "SUBMIT" at bounding box center [472, 1003] width 57 height 28
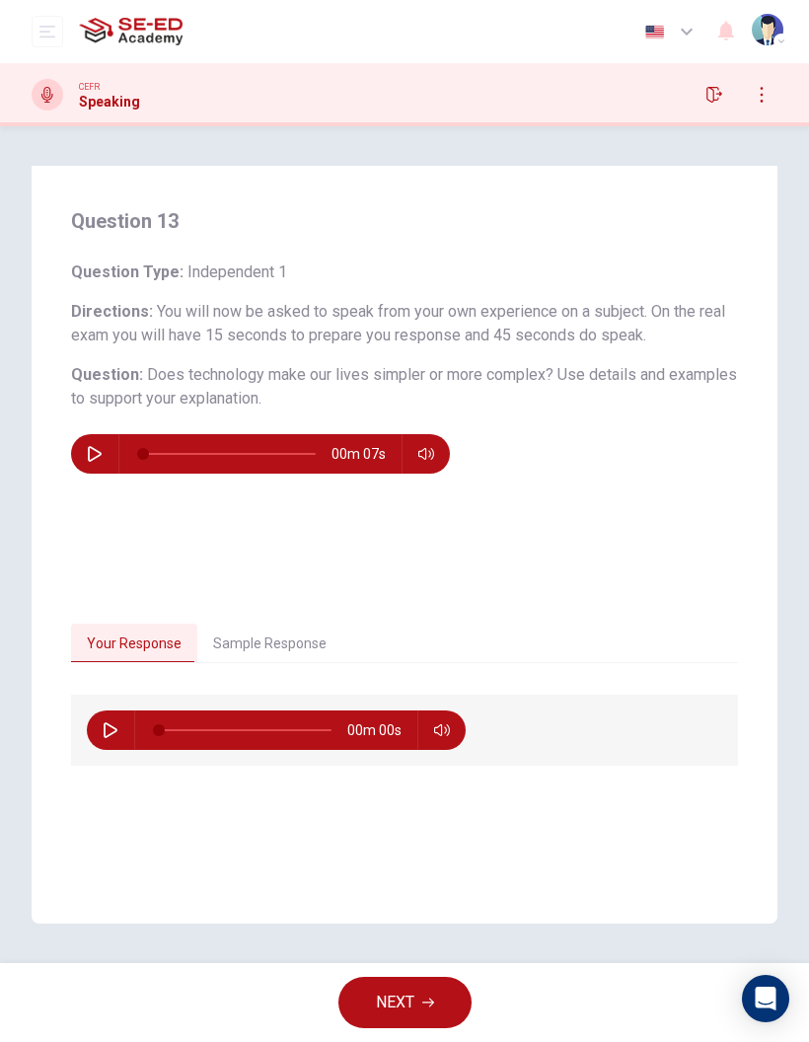
click at [315, 658] on button "Sample Response" at bounding box center [269, 644] width 145 height 41
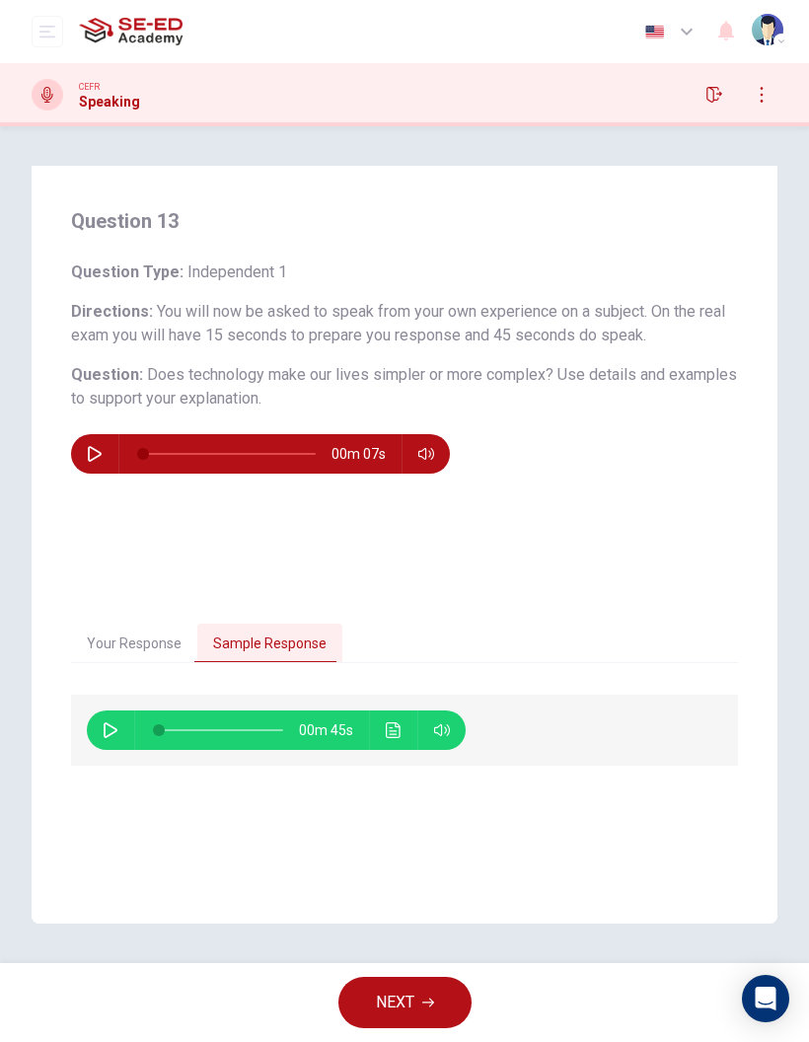
click at [399, 714] on button "Click to see the audio transcription" at bounding box center [394, 730] width 32 height 39
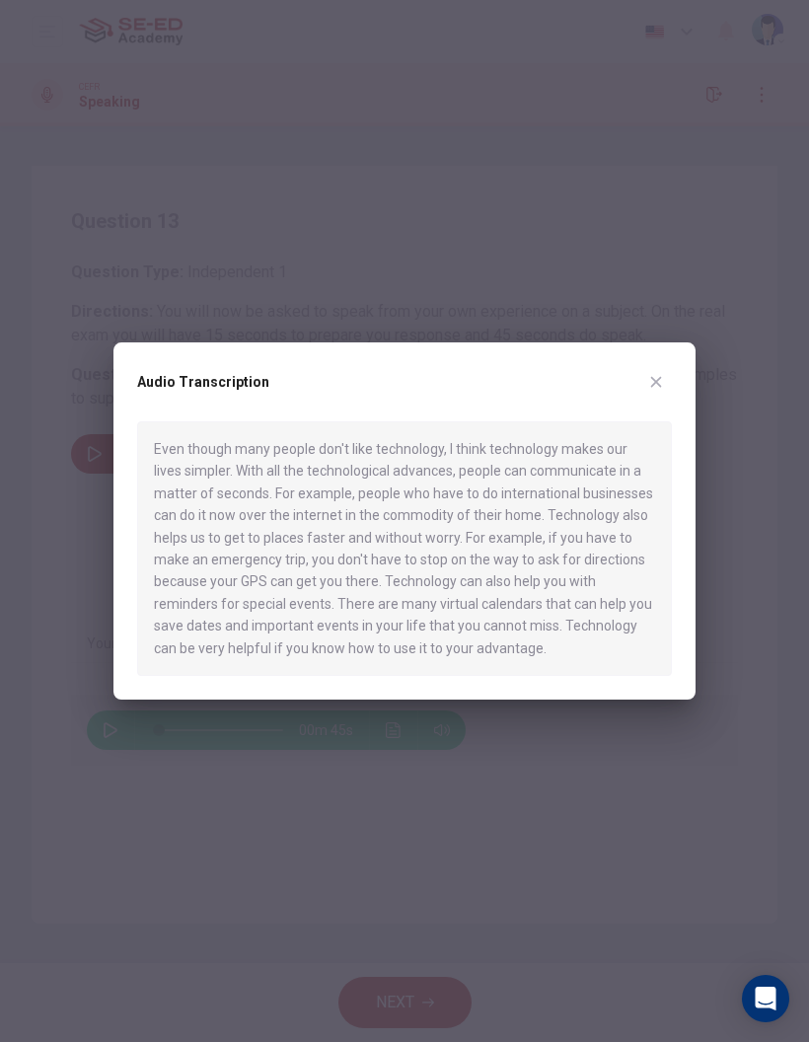
click at [669, 386] on button "button" at bounding box center [657, 382] width 32 height 32
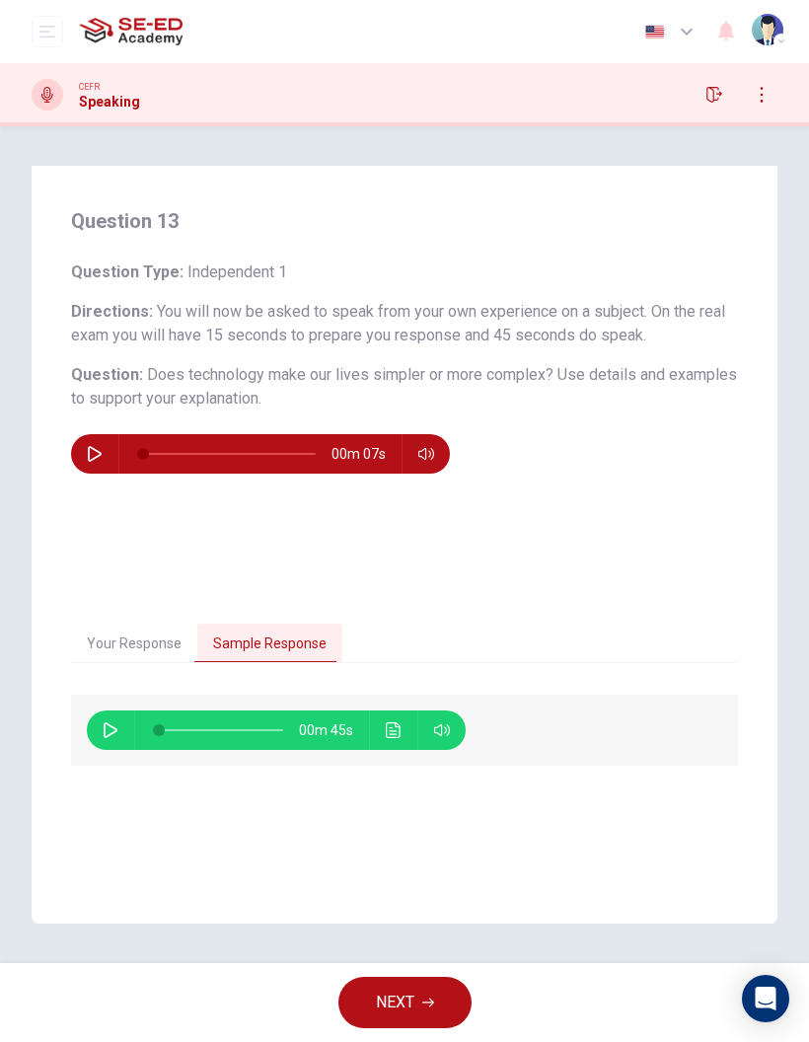
click at [429, 1003] on icon "button" at bounding box center [428, 1003] width 12 height 9
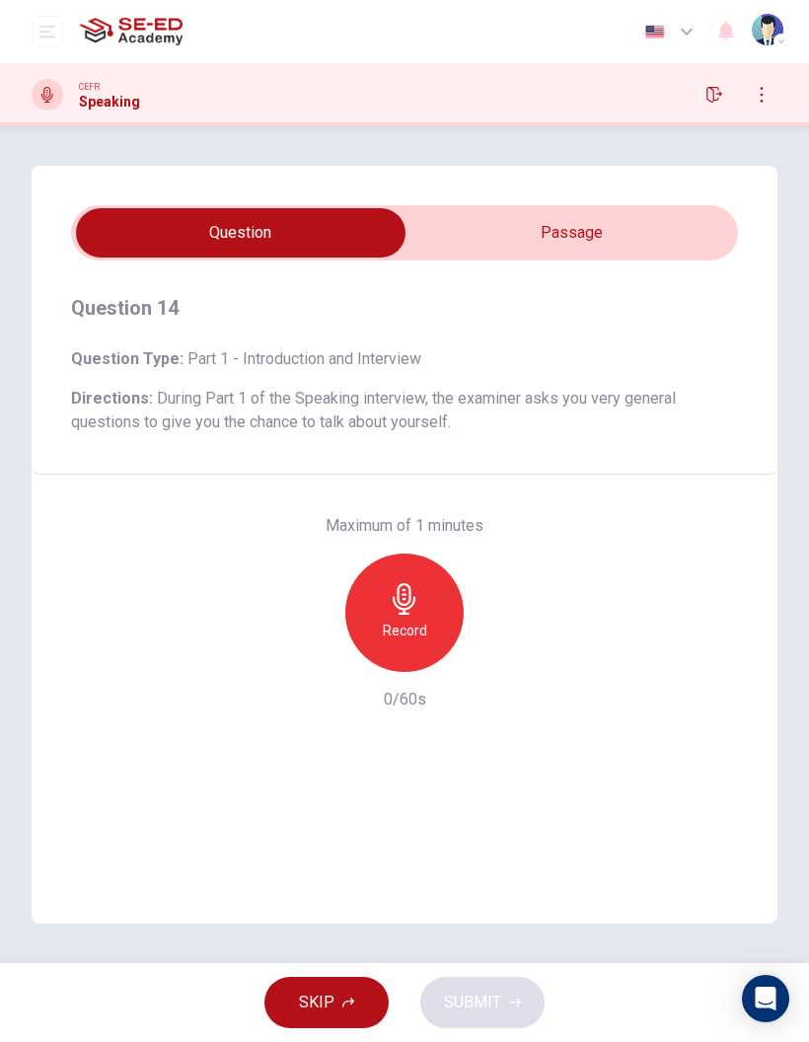
click at [420, 592] on div "Record" at bounding box center [404, 613] width 118 height 118
click at [303, 651] on div "button" at bounding box center [314, 657] width 32 height 32
click at [412, 594] on icon "button" at bounding box center [405, 599] width 32 height 32
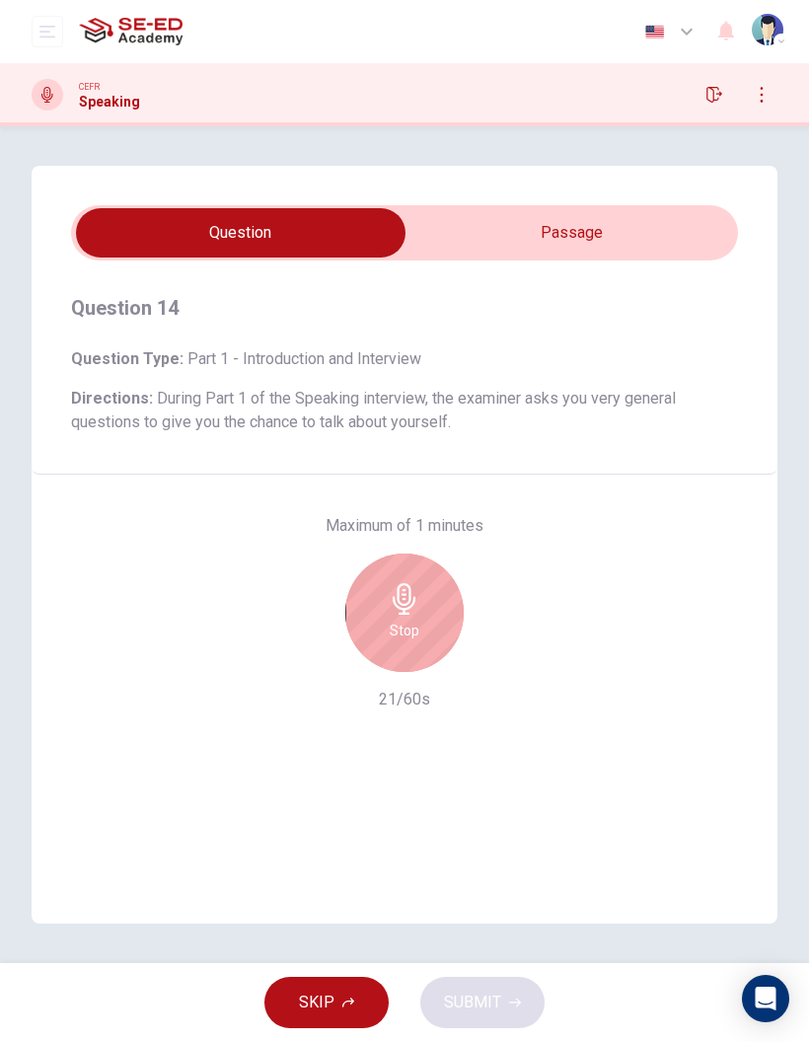
click at [408, 631] on h6 "Stop" at bounding box center [405, 631] width 30 height 24
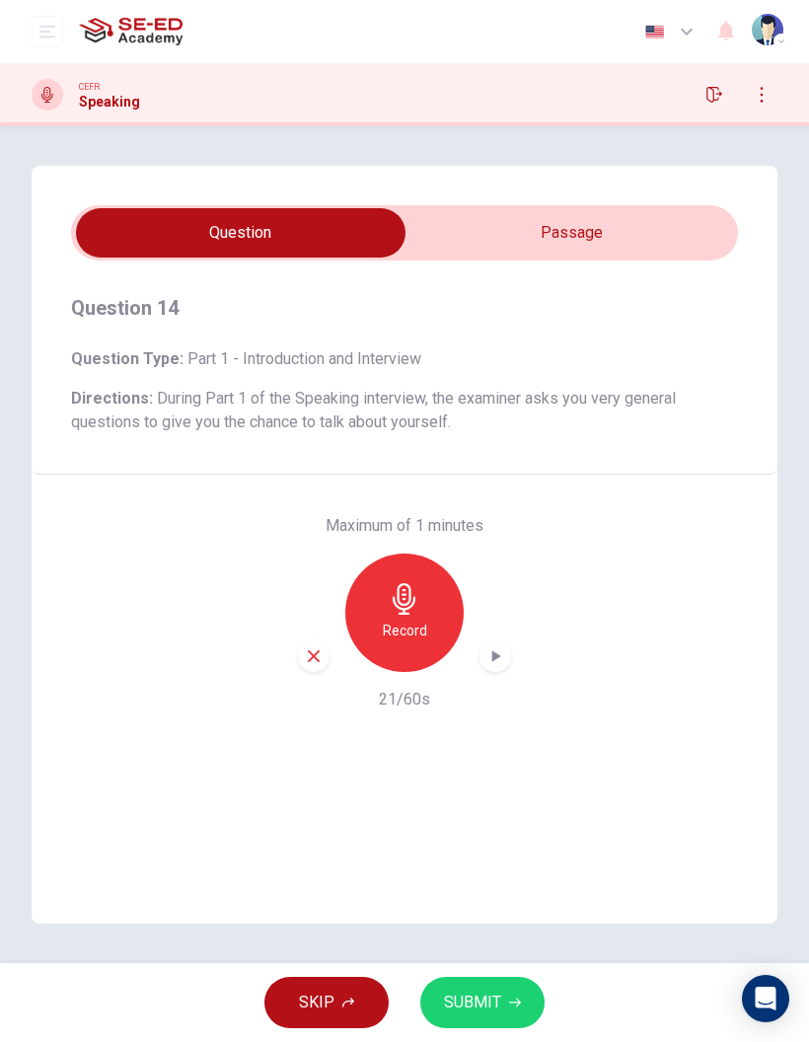
click at [318, 651] on icon "button" at bounding box center [314, 656] width 12 height 12
click at [421, 616] on div "Record" at bounding box center [404, 613] width 118 height 118
click at [489, 986] on button "SUBMIT" at bounding box center [482, 1002] width 124 height 51
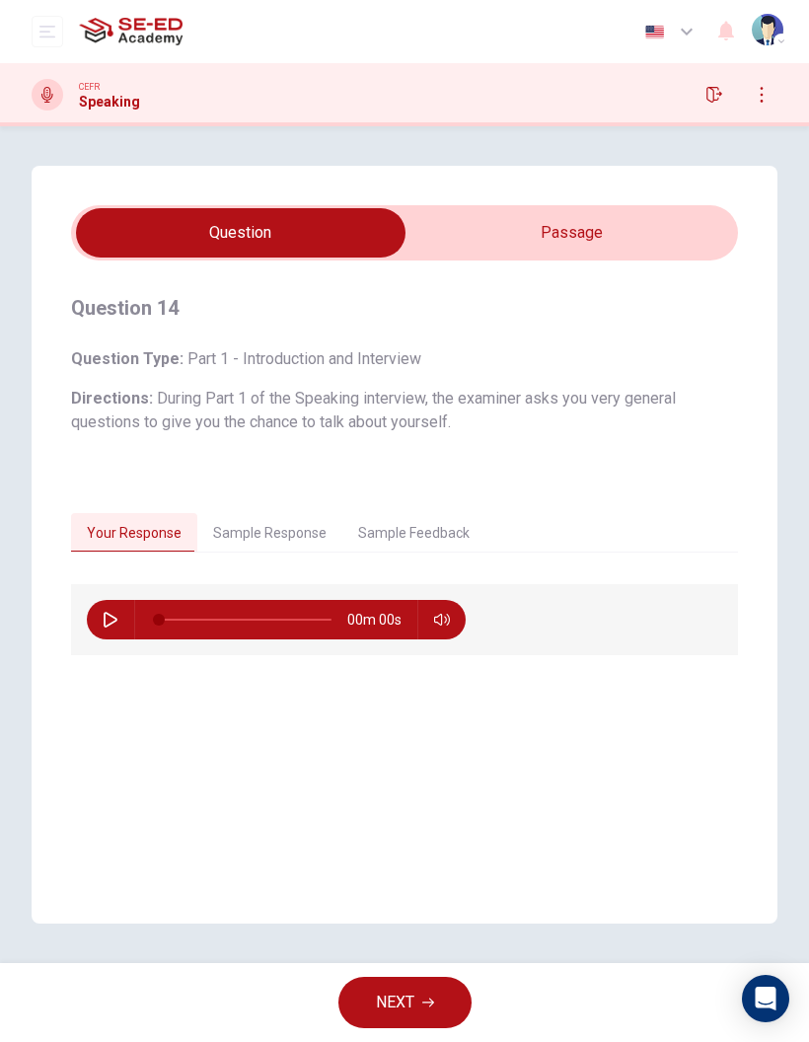
click at [121, 608] on button "button" at bounding box center [111, 619] width 32 height 39
click at [114, 596] on div "00m 57s" at bounding box center [404, 619] width 667 height 71
click at [106, 619] on icon "button" at bounding box center [110, 620] width 11 height 12
click at [114, 591] on div "00m 56s" at bounding box center [404, 619] width 667 height 71
click at [122, 609] on button "button" at bounding box center [111, 619] width 32 height 39
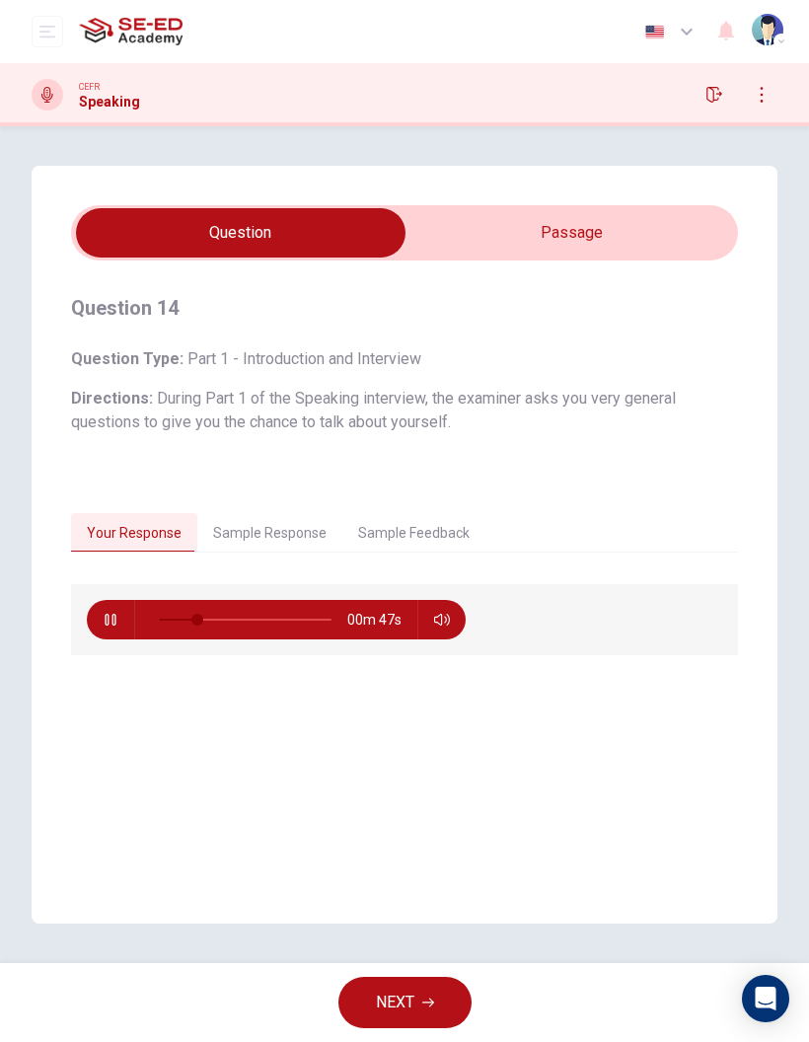
click at [268, 541] on button "Sample Response" at bounding box center [269, 533] width 145 height 41
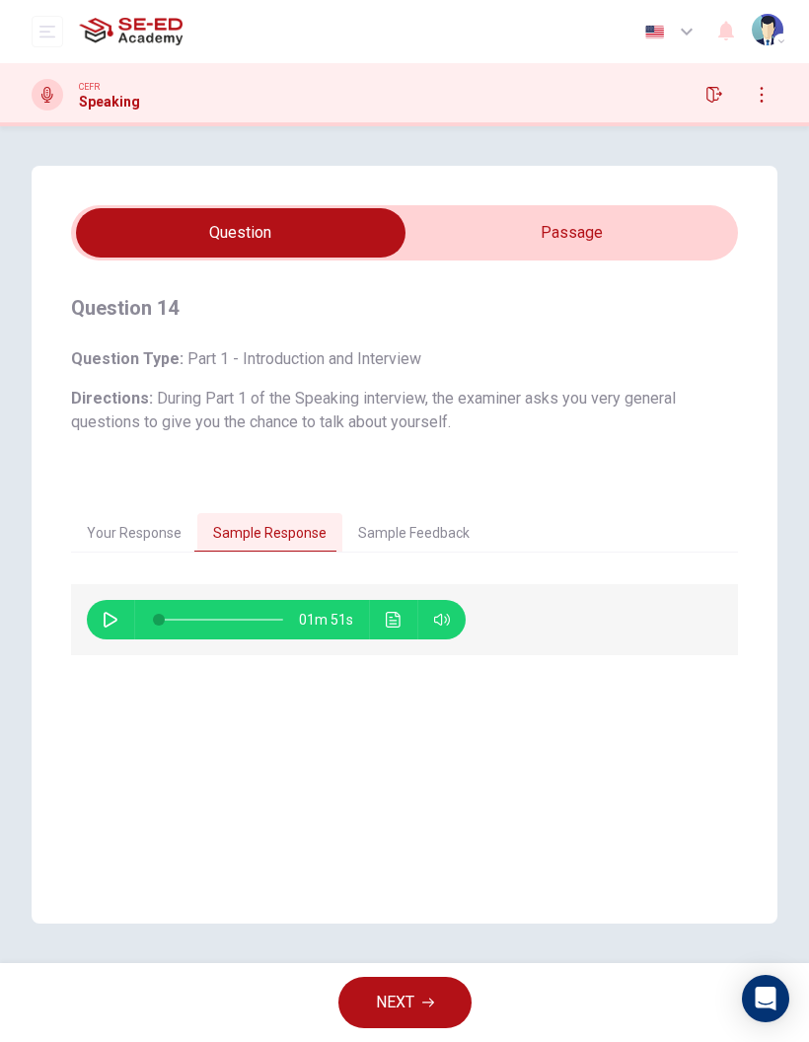
click at [403, 611] on button "Click to see the audio transcription" at bounding box center [394, 619] width 32 height 39
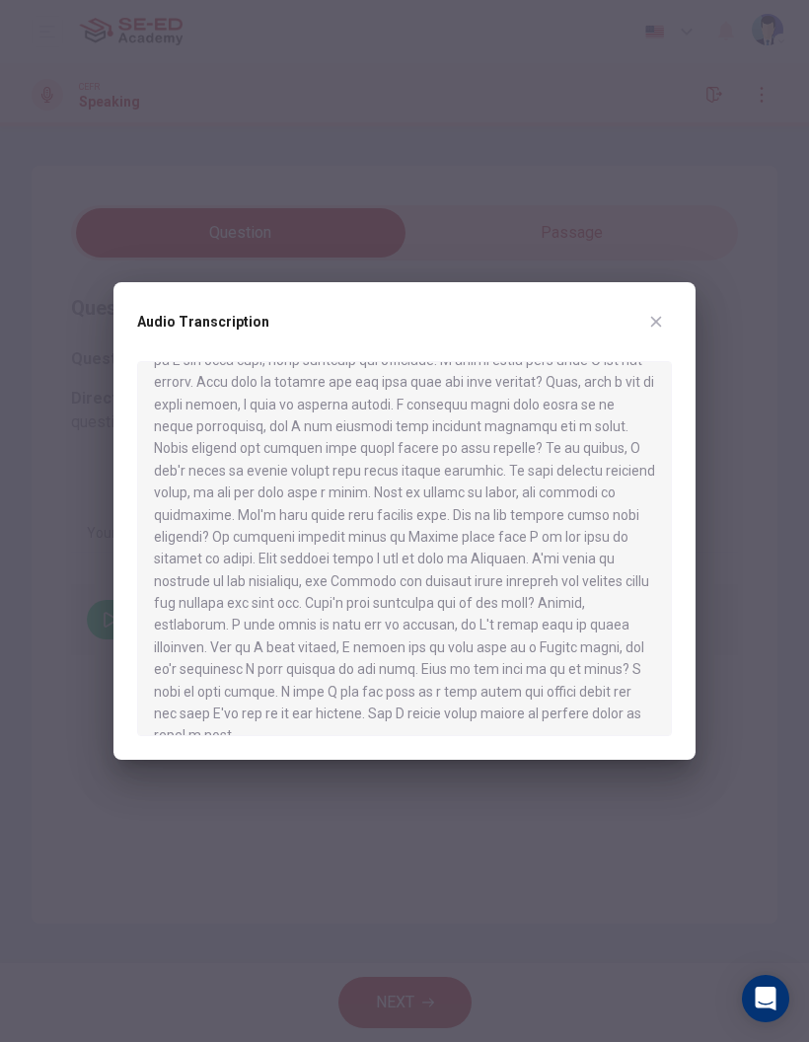
scroll to position [71, 0]
click at [665, 316] on button "button" at bounding box center [657, 322] width 32 height 32
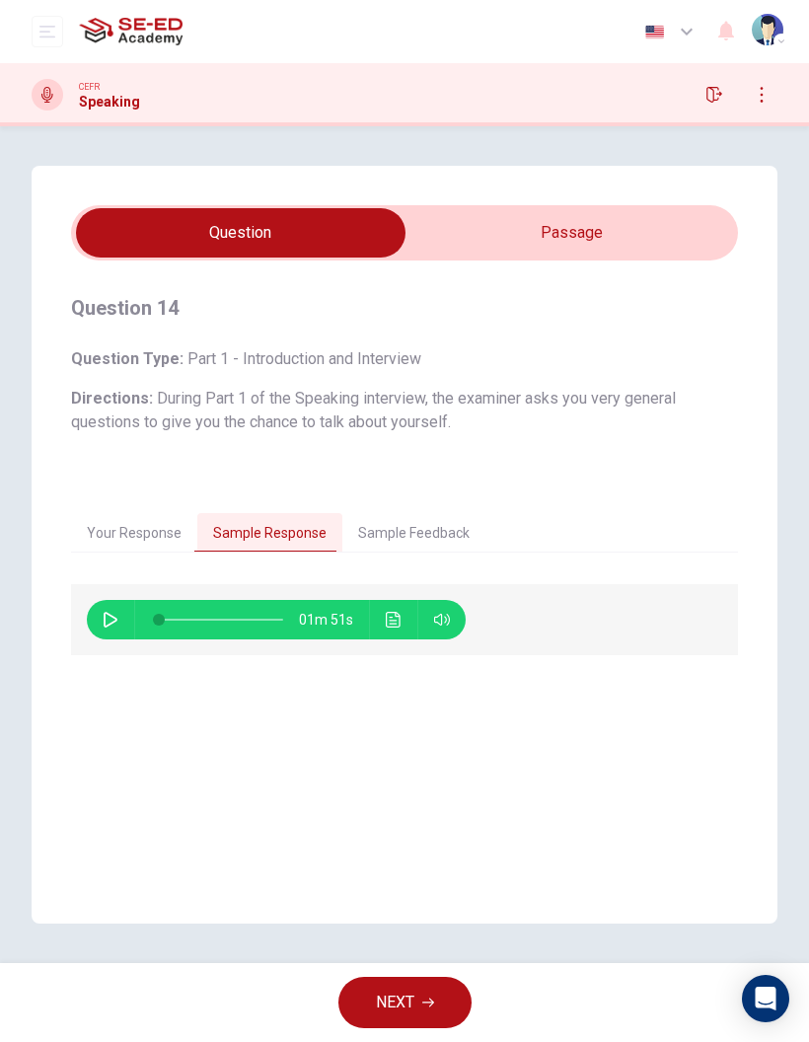
click at [405, 539] on button "Sample Feedback" at bounding box center [413, 533] width 143 height 41
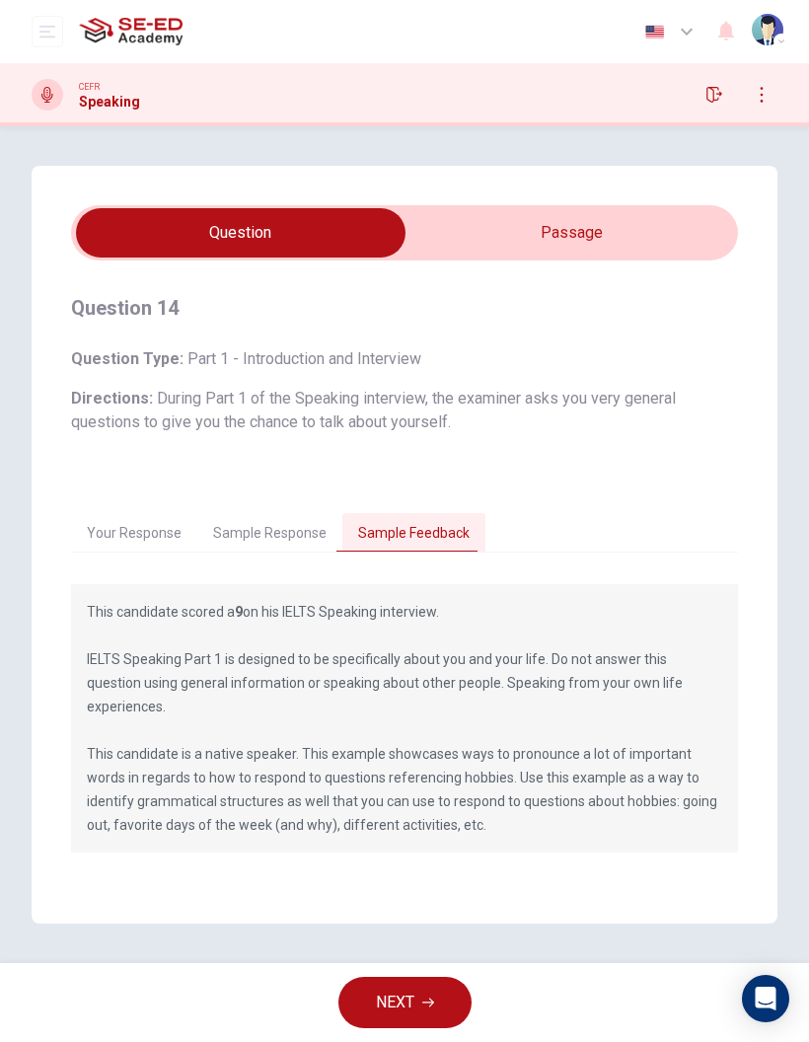
click at [161, 541] on button "Your Response" at bounding box center [134, 533] width 126 height 41
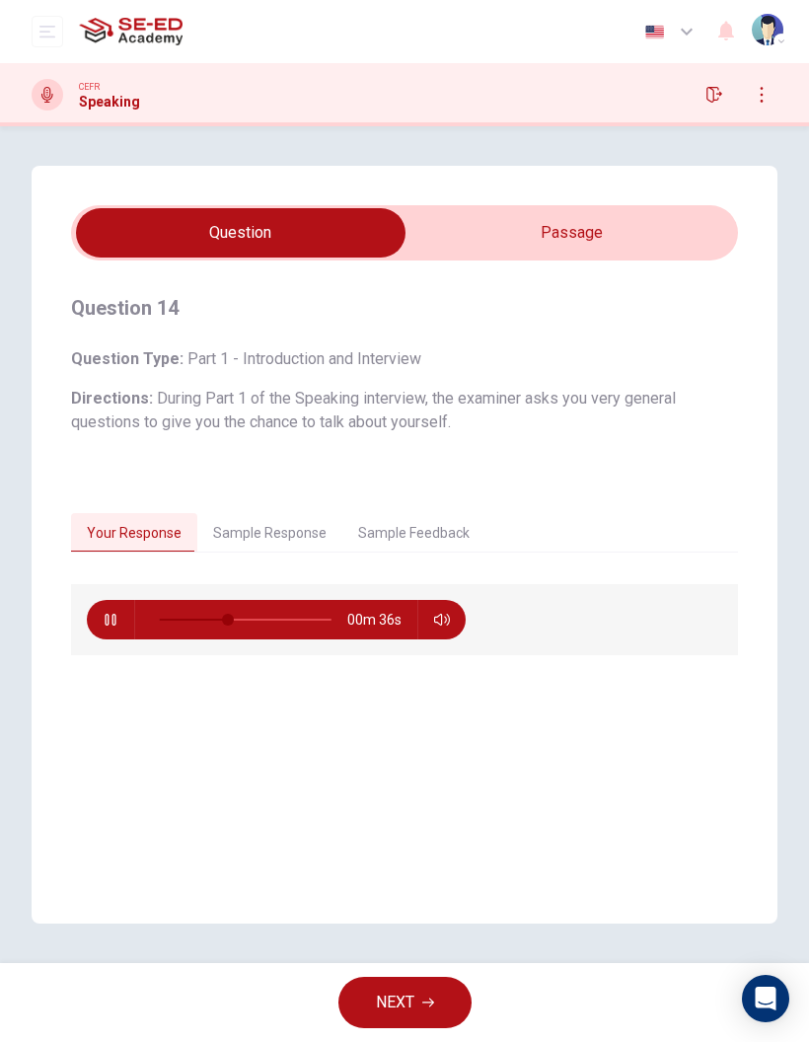
click at [121, 629] on button "button" at bounding box center [111, 619] width 32 height 39
type input "42"
click at [29, 52] on div "Dashboard Practice Start a test Analysis English en ​ Piyapat Piakboot" at bounding box center [404, 31] width 809 height 63
click at [51, 46] on button "open mobile menu" at bounding box center [48, 32] width 32 height 32
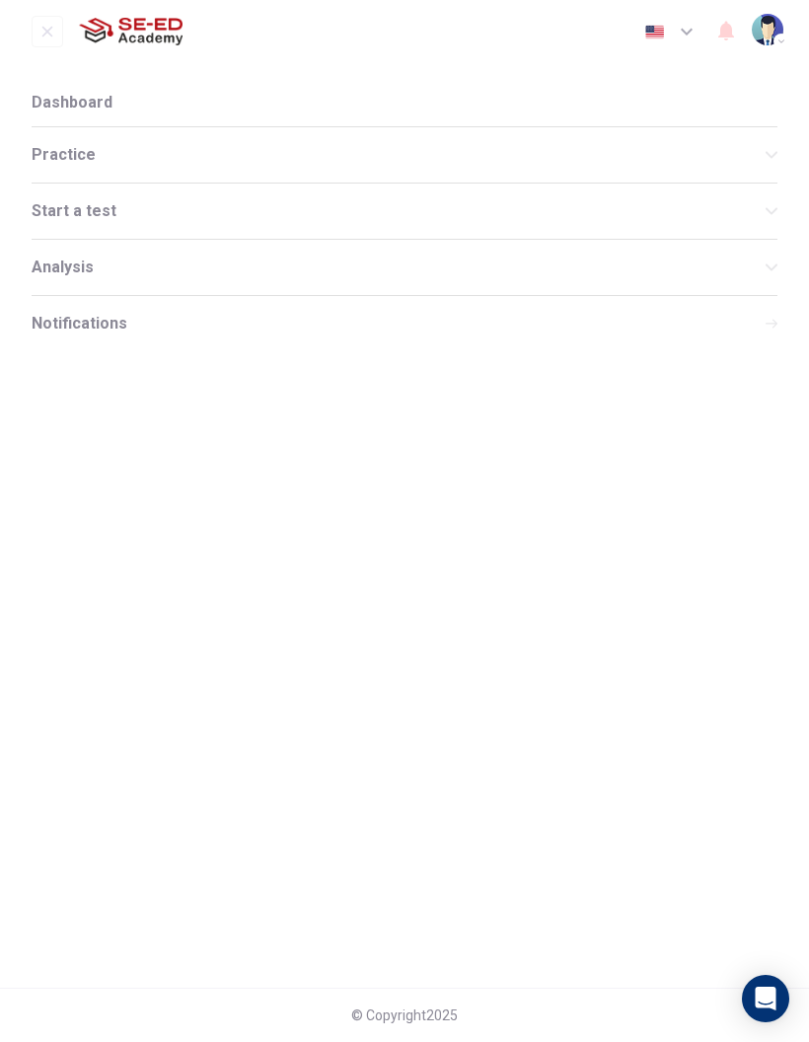
click at [240, 142] on div "Practice" at bounding box center [405, 154] width 746 height 55
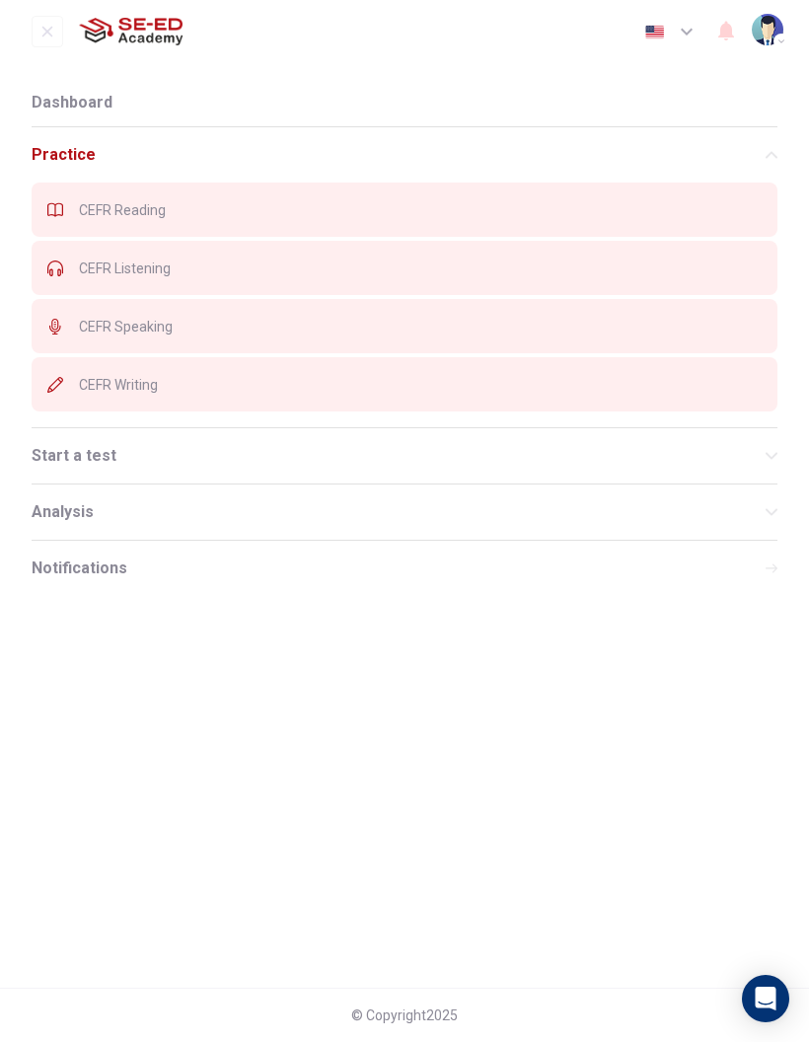
click at [600, 395] on div "CEFR Writing" at bounding box center [405, 384] width 746 height 54
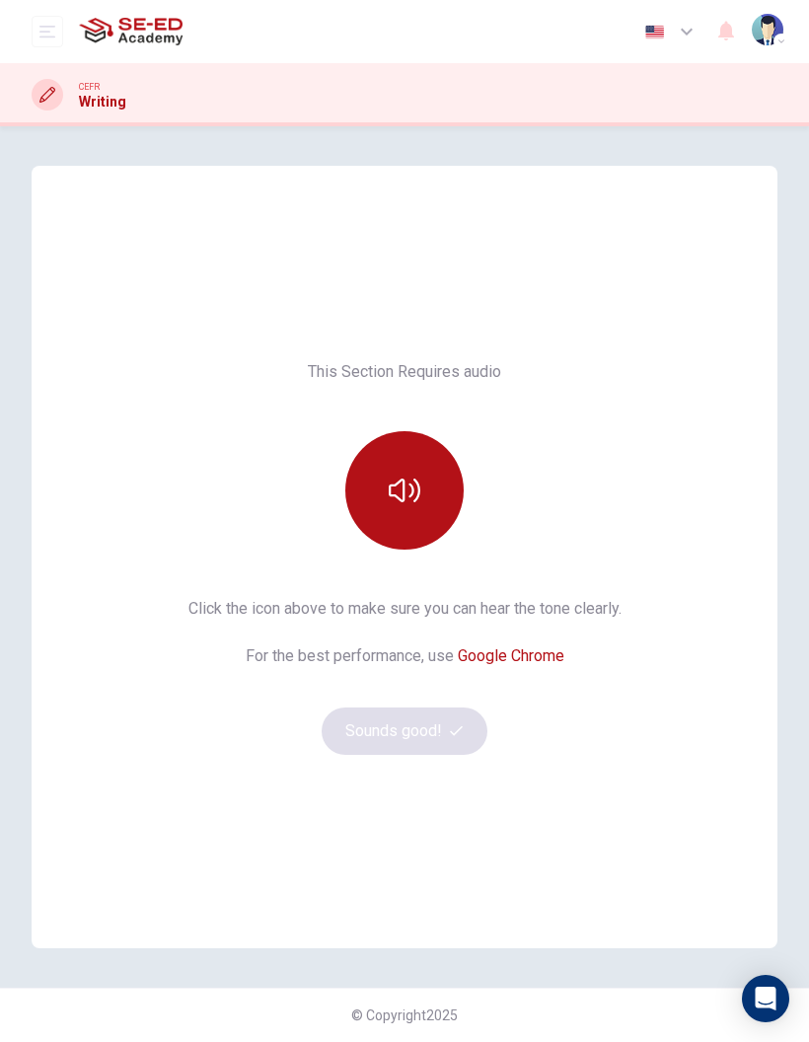
click at [408, 498] on icon "button" at bounding box center [405, 491] width 32 height 32
click at [452, 753] on button "Sounds good!" at bounding box center [405, 731] width 166 height 47
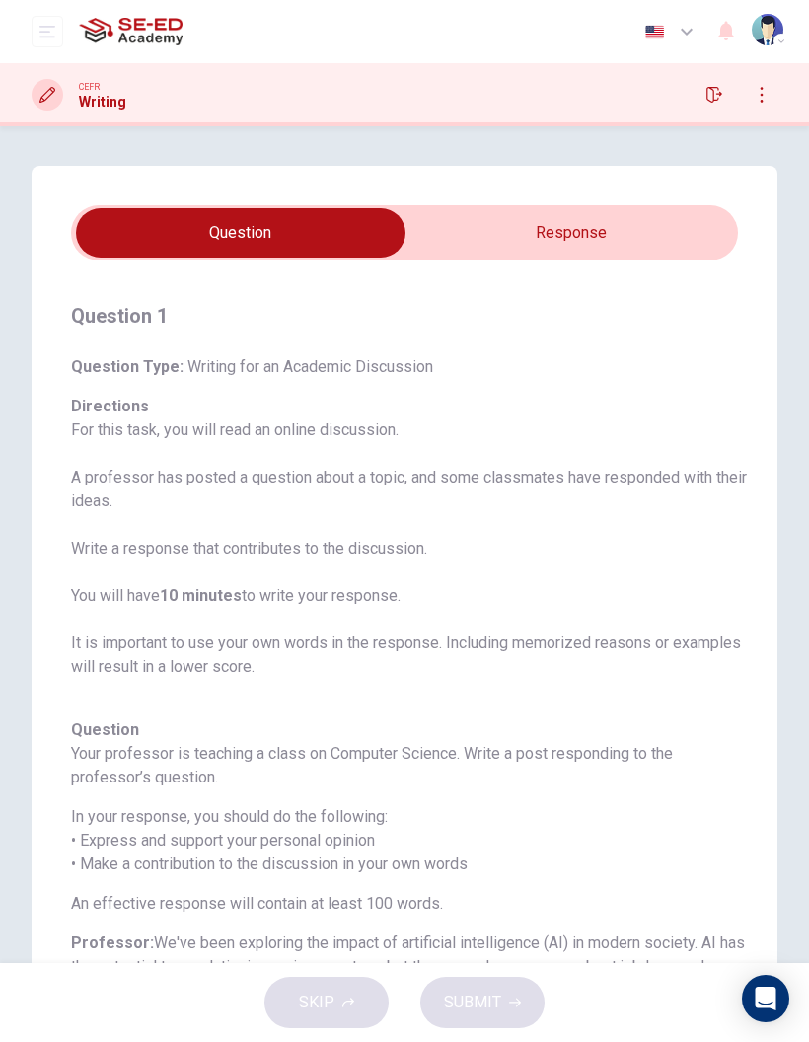
click at [647, 232] on input "checkbox" at bounding box center [240, 232] width 1001 height 49
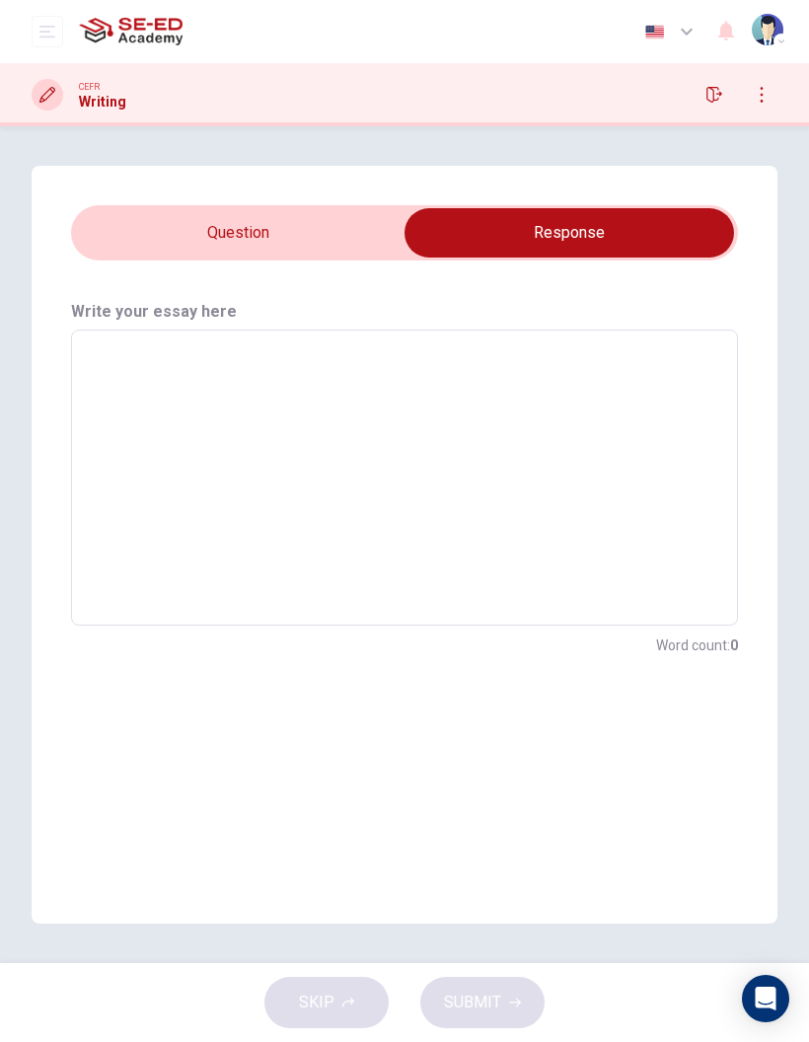
click at [366, 203] on div "Question 1 Question Type : Writing for an Academic Discussion Directions For th…" at bounding box center [405, 545] width 746 height 758
click at [354, 237] on input "checkbox" at bounding box center [569, 232] width 1001 height 49
checkbox input "false"
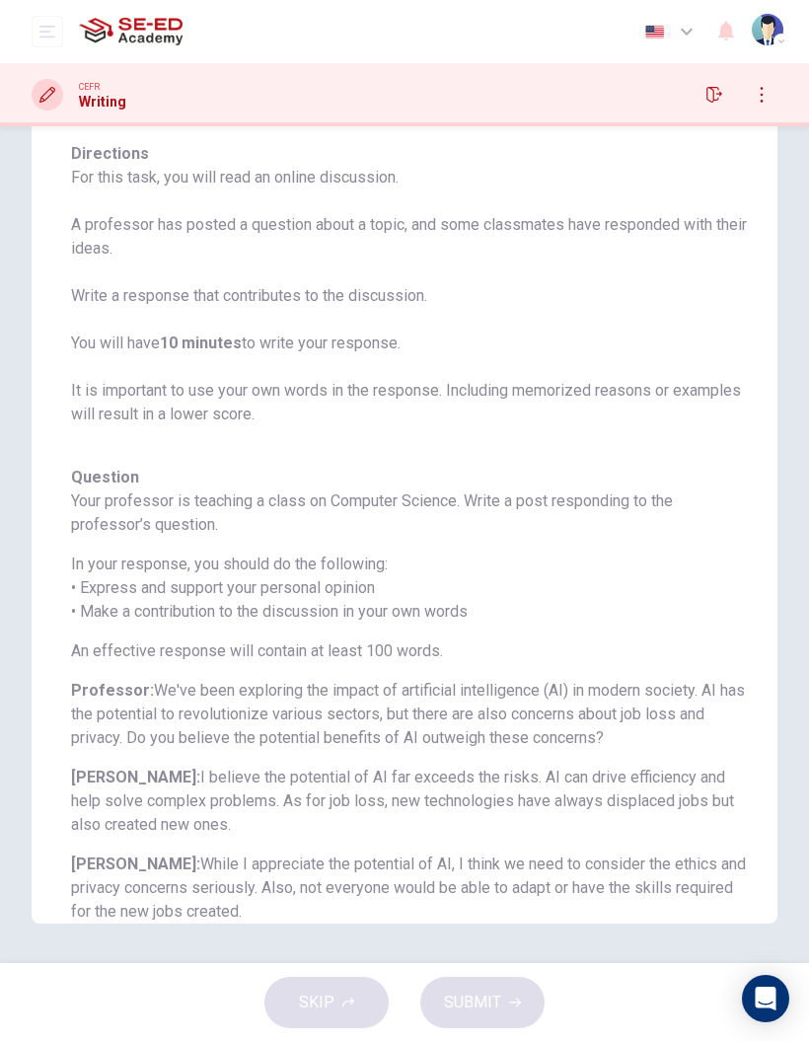
scroll to position [136, 0]
click at [713, 101] on icon "button" at bounding box center [715, 95] width 16 height 16
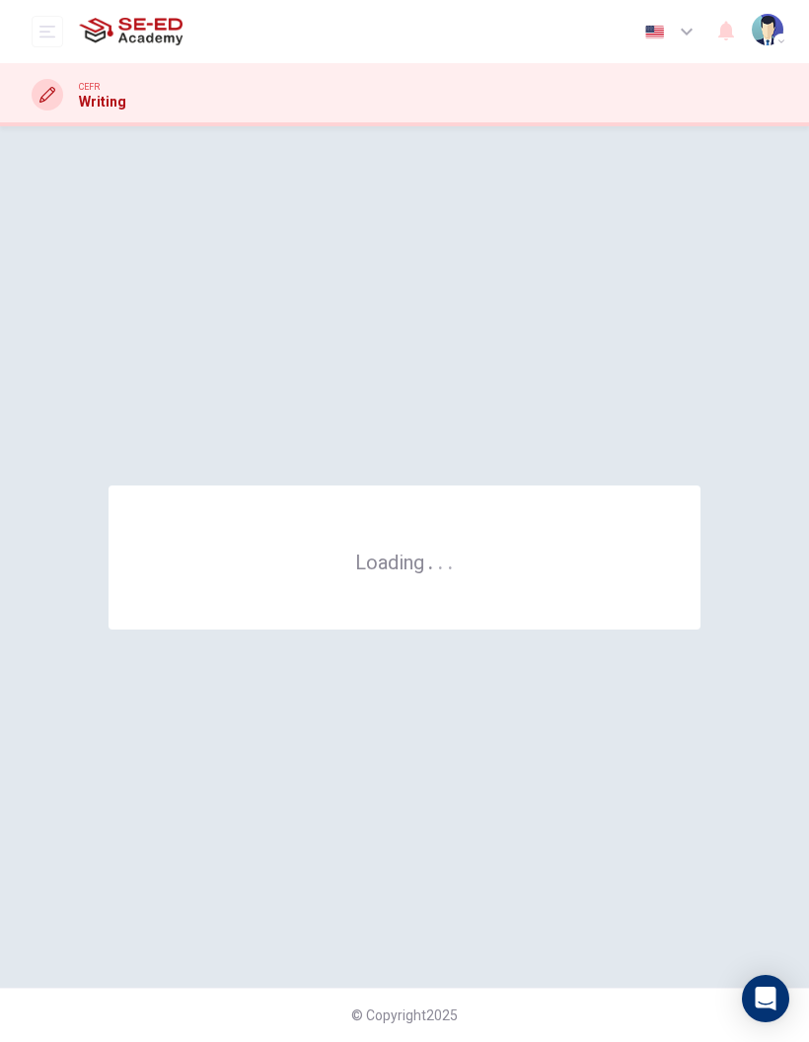
scroll to position [0, 0]
